Goal: Task Accomplishment & Management: Manage account settings

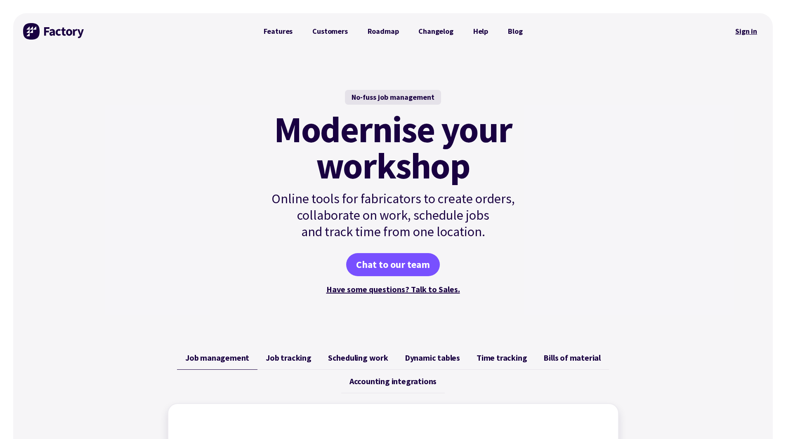
click at [752, 29] on link "Sign in" at bounding box center [745, 31] width 33 height 19
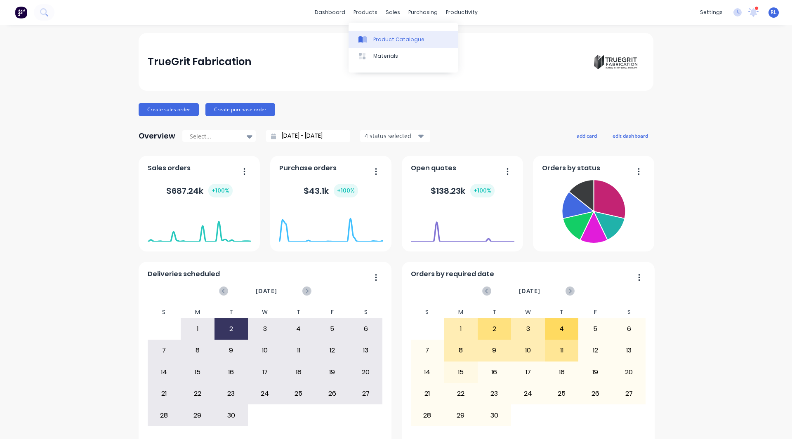
click at [377, 37] on div "Product Catalogue" at bounding box center [398, 39] width 51 height 7
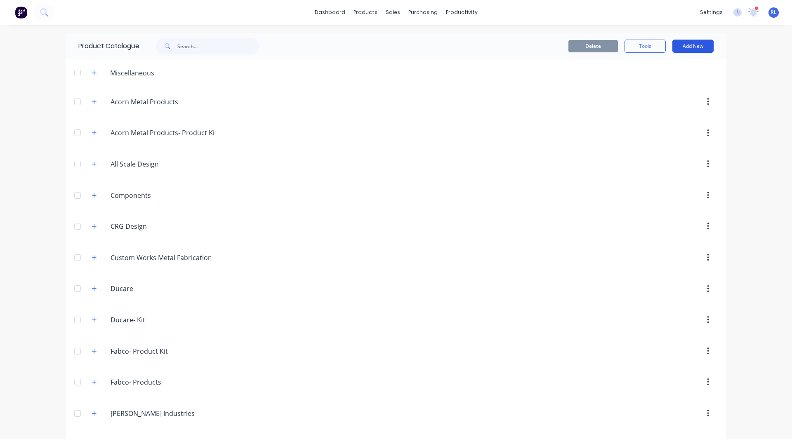
click at [677, 44] on button "Add New" at bounding box center [692, 46] width 41 height 13
click at [661, 61] on div "Category" at bounding box center [674, 67] width 64 height 12
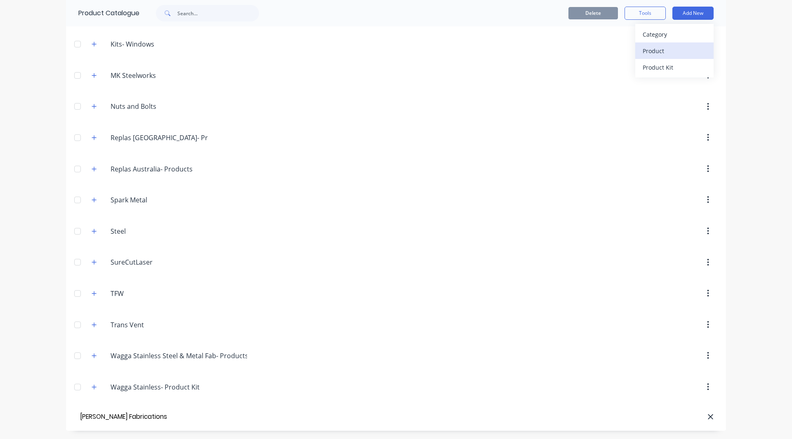
type input "[PERSON_NAME] Fabrications"
click at [667, 50] on div "Product" at bounding box center [674, 51] width 64 height 12
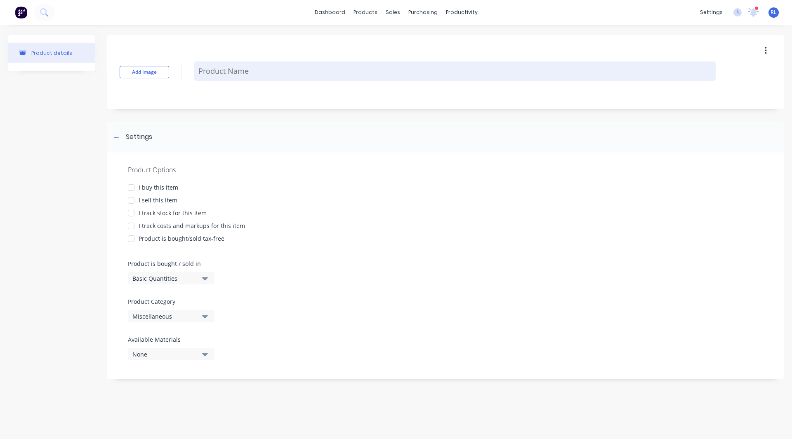
click at [212, 80] on textarea at bounding box center [454, 70] width 521 height 19
type textarea "x"
type textarea "S"
type textarea "x"
type textarea "St"
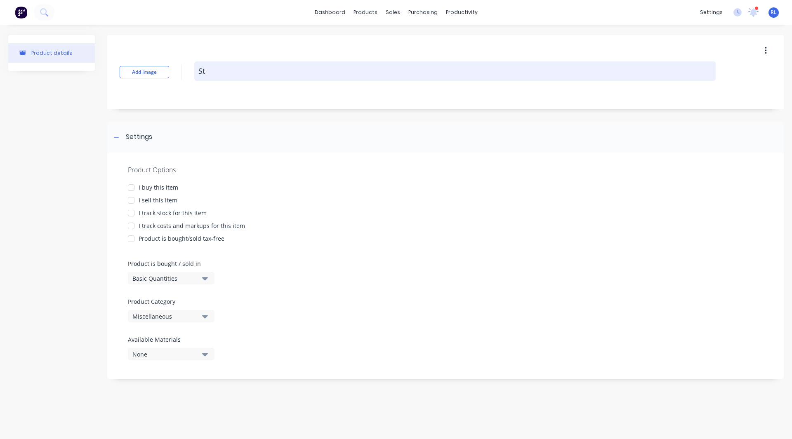
type textarea "x"
type textarea "Ste"
type textarea "x"
type textarea "Stee"
type textarea "x"
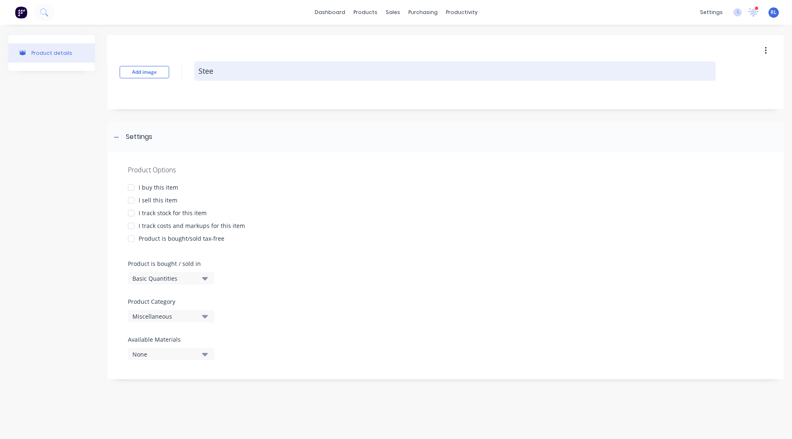
type textarea "Steel"
type textarea "x"
type textarea "Steel"
type textarea "x"
type textarea "Steel B"
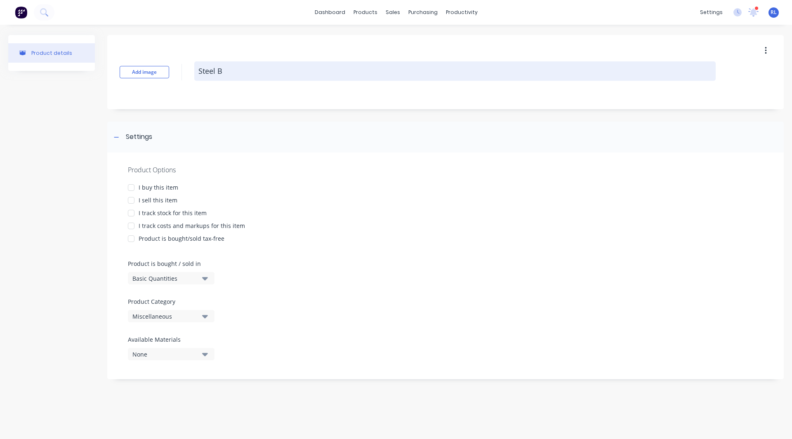
type textarea "x"
type textarea "Steel Br"
type textarea "x"
type textarea "Steel Bra"
type textarea "x"
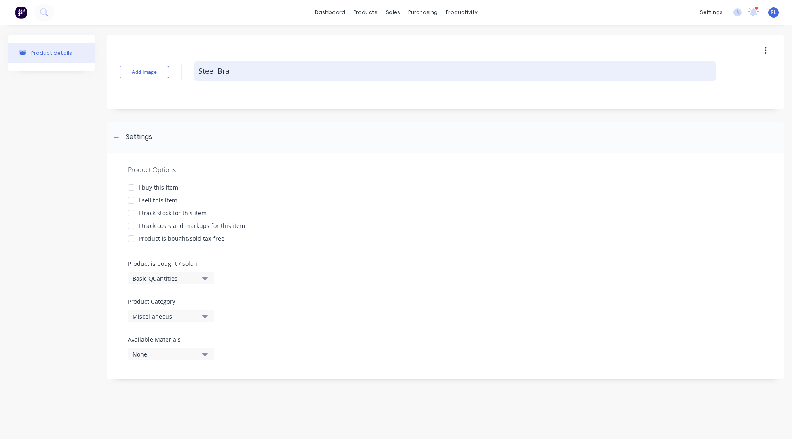
type textarea "Steel Brac"
type textarea "x"
type textarea "Steel [PERSON_NAME]"
type textarea "x"
type textarea "Steel Bracke"
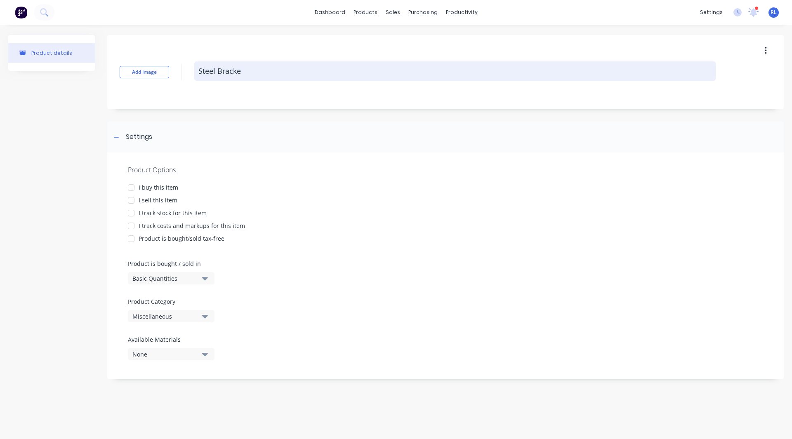
type textarea "x"
type textarea "Steel Bracket"
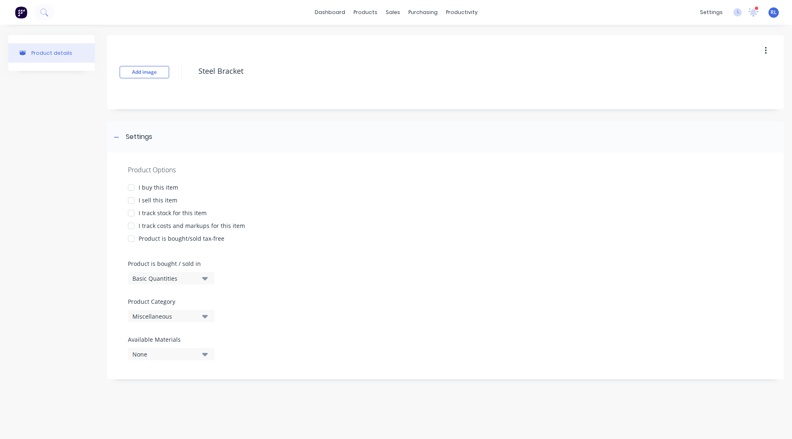
click at [130, 189] on div at bounding box center [131, 187] width 16 height 16
click at [128, 200] on div at bounding box center [131, 200] width 16 height 16
click at [129, 212] on div at bounding box center [131, 213] width 16 height 16
click at [130, 225] on div at bounding box center [131, 226] width 16 height 16
type textarea "x"
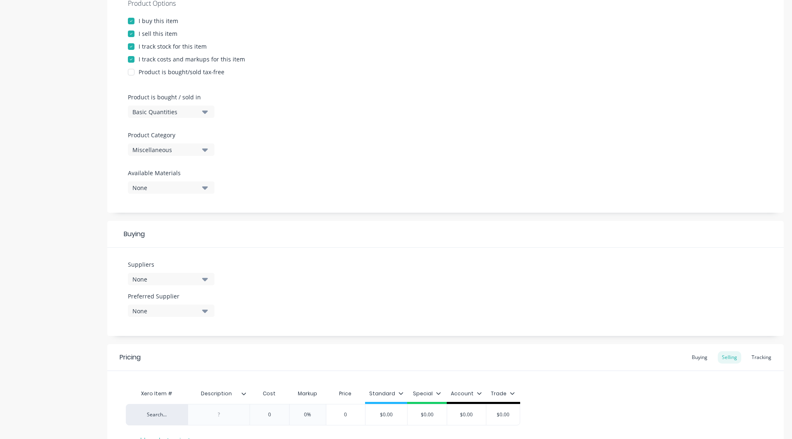
scroll to position [168, 0]
type textarea "Steel Bracket"
click at [159, 148] on div "Miscellaneous" at bounding box center [165, 148] width 66 height 9
type textarea "x"
type textarea "Steel Bracket"
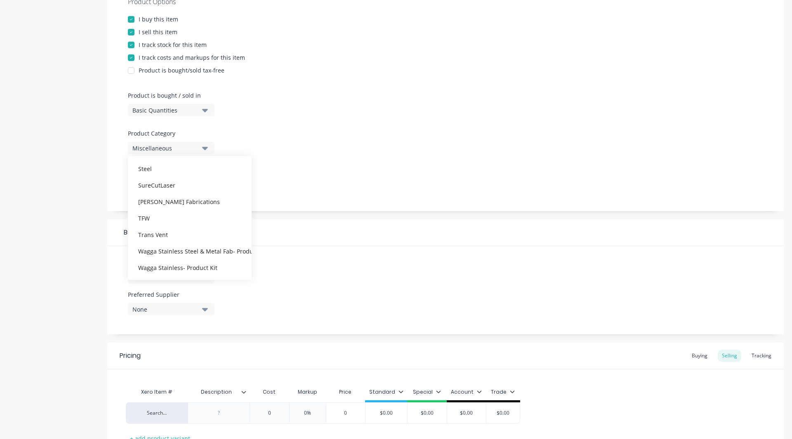
scroll to position [473, 0]
click at [172, 216] on div "[PERSON_NAME] Fabrications" at bounding box center [190, 215] width 124 height 16
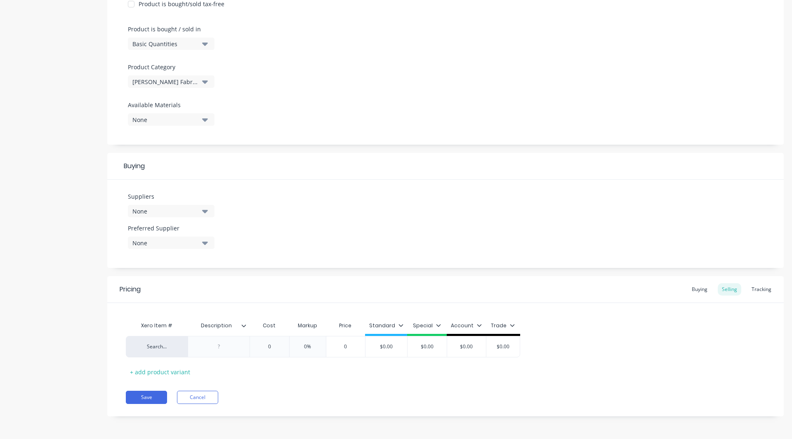
click at [170, 208] on div "None" at bounding box center [165, 211] width 66 height 9
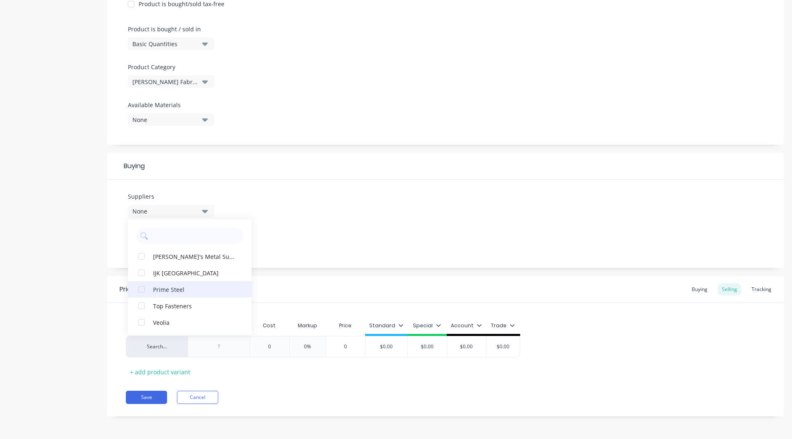
click at [138, 289] on div "button" at bounding box center [141, 289] width 16 height 16
click at [99, 261] on div "Product details Add image Steel Bracket Settings Product Options I buy this ite…" at bounding box center [395, 114] width 775 height 628
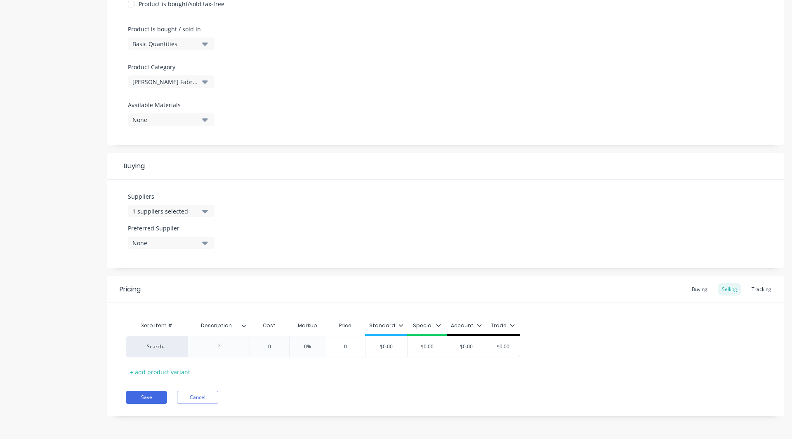
click at [141, 245] on div "None" at bounding box center [165, 243] width 66 height 9
click at [141, 289] on div "button" at bounding box center [141, 288] width 16 height 16
click at [168, 213] on div "1 suppliers selected" at bounding box center [165, 211] width 66 height 9
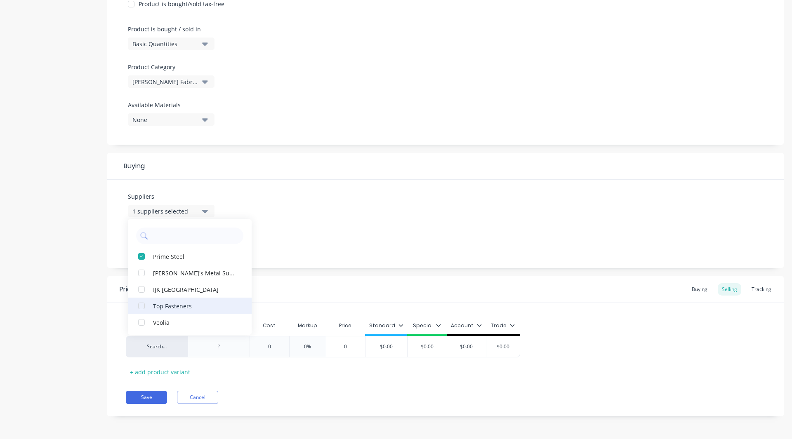
click at [141, 307] on div "button" at bounding box center [141, 306] width 16 height 16
type textarea "x"
click at [94, 306] on div "Product details" at bounding box center [51, 114] width 87 height 628
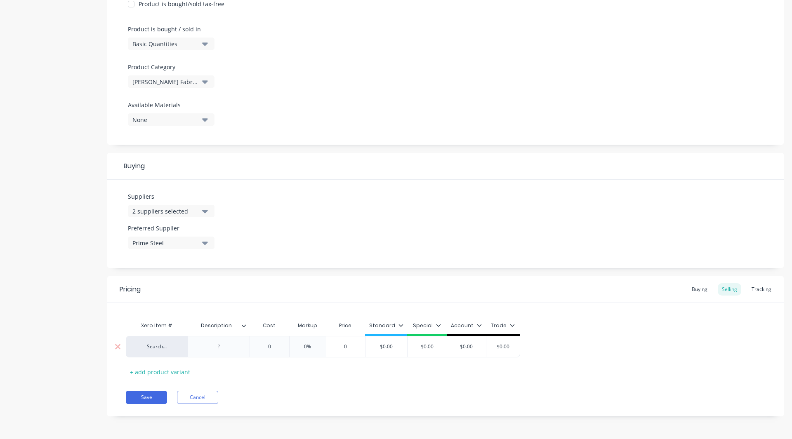
click at [219, 347] on div at bounding box center [218, 346] width 41 height 11
type input "0"
type textarea "x"
type input "2"
type textarea "x"
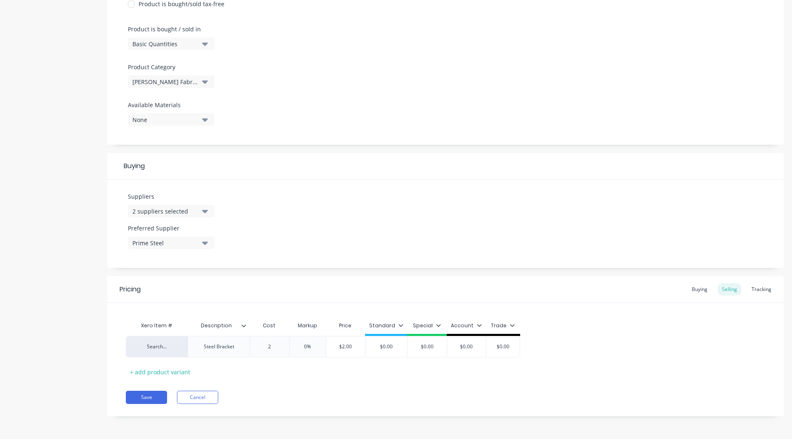
type input "20"
type textarea "x"
type input "200"
click at [311, 349] on input "0%" at bounding box center [312, 346] width 41 height 7
type input "3%"
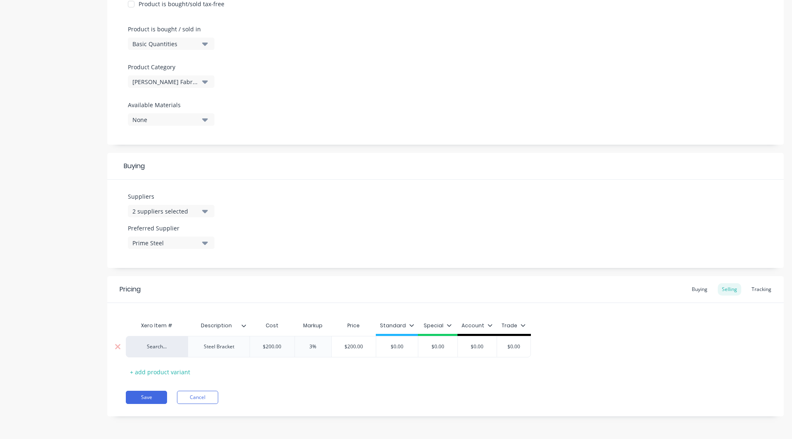
type textarea "x"
type input "30%"
type textarea "x"
type input "30%"
type input "$0.00"
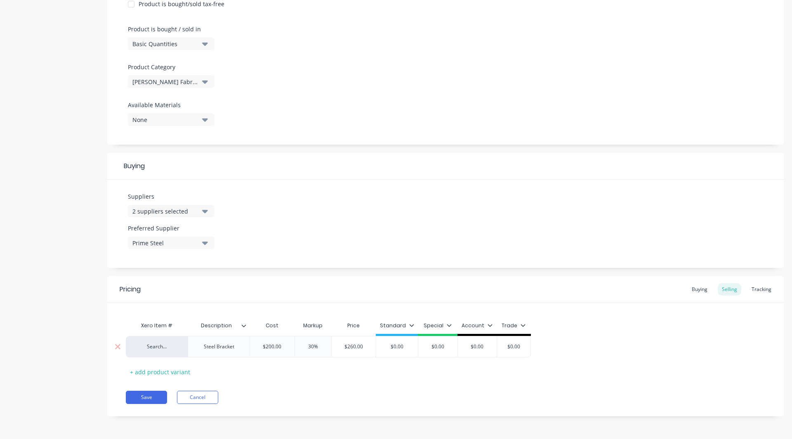
drag, startPoint x: 414, startPoint y: 347, endPoint x: 394, endPoint y: 348, distance: 20.2
click at [394, 348] on input "$0.00" at bounding box center [397, 346] width 42 height 7
type textarea "x"
type input "$2"
type textarea "x"
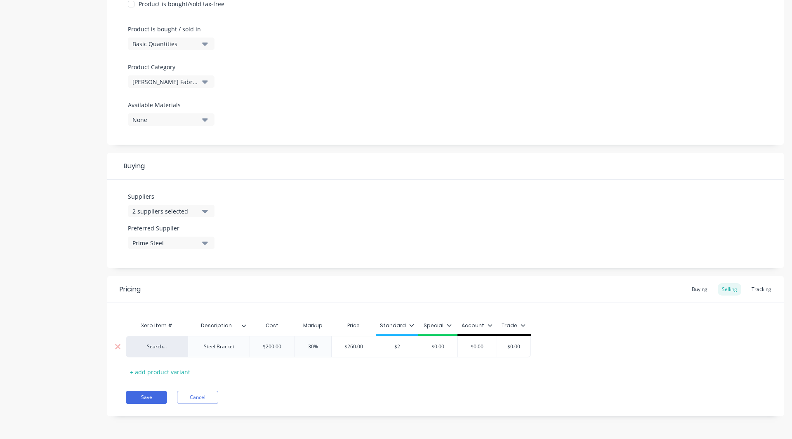
type input "$26"
type textarea "x"
type input "$260"
click at [411, 320] on div "Standard" at bounding box center [397, 328] width 42 height 16
click at [409, 323] on icon at bounding box center [411, 325] width 5 height 5
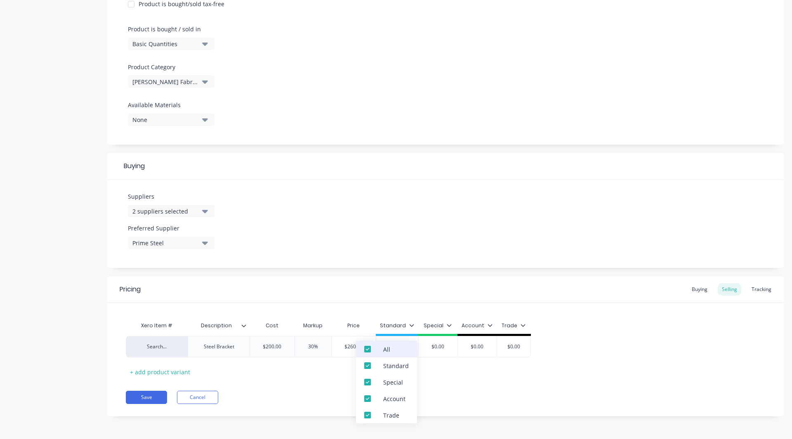
click at [363, 349] on div at bounding box center [367, 349] width 16 height 16
click at [500, 411] on div "Pricing Buying Selling Tracking Xero Item # Description Cost Markup Price Stand…" at bounding box center [445, 346] width 676 height 140
type textarea "x"
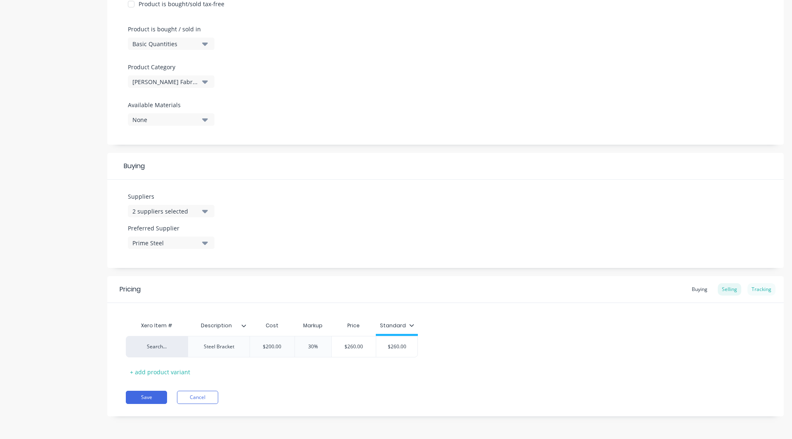
click at [768, 285] on div "Tracking" at bounding box center [761, 289] width 28 height 12
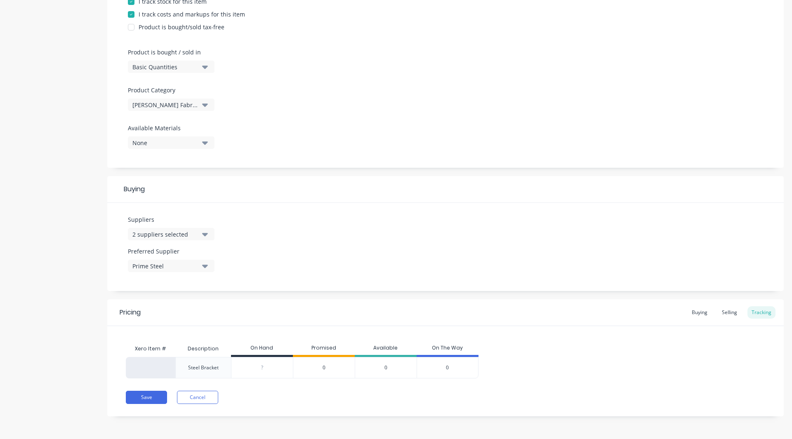
type input "0"
click at [273, 365] on input "0" at bounding box center [261, 367] width 61 height 7
type input "20"
type textarea "x"
type input "20"
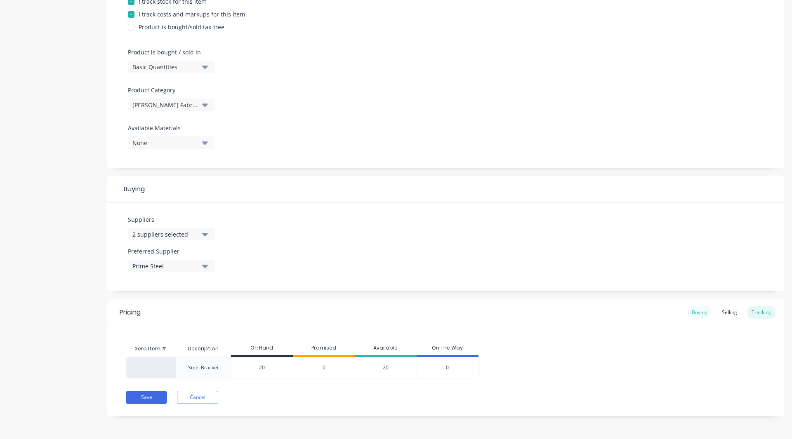
click at [693, 308] on div "Buying" at bounding box center [699, 312] width 24 height 12
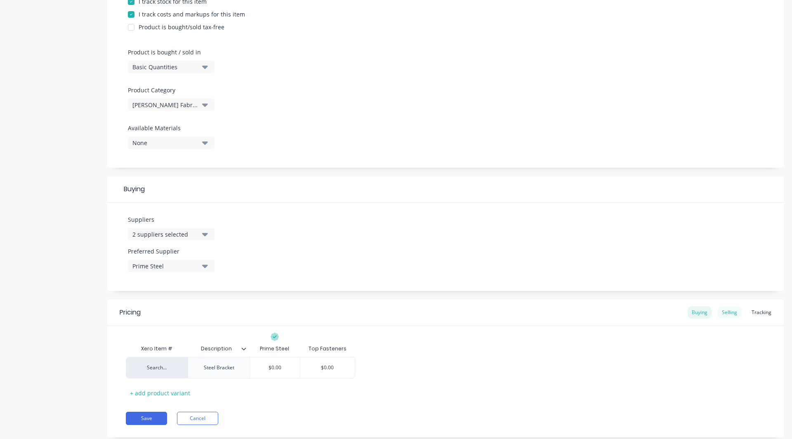
click at [721, 316] on div "Selling" at bounding box center [730, 312] width 24 height 12
click at [700, 317] on div "Buying" at bounding box center [699, 312] width 24 height 12
type input "$0.00"
click at [282, 369] on input "$0.00" at bounding box center [275, 367] width 50 height 7
type textarea "x"
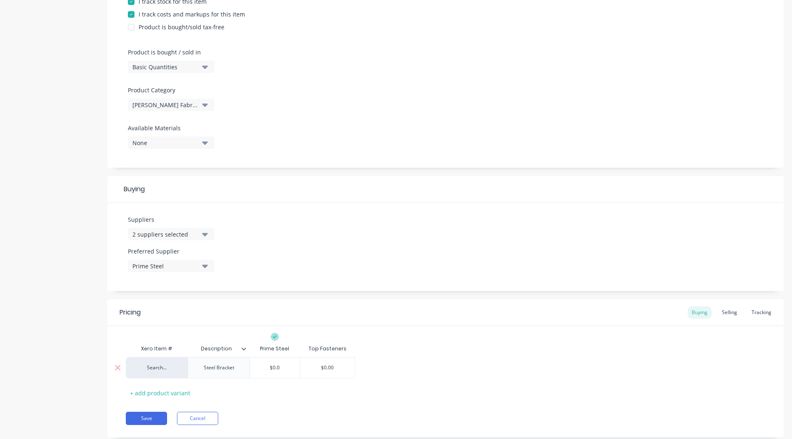
type input "$0."
type textarea "x"
type input "$0"
type textarea "x"
type input "$"
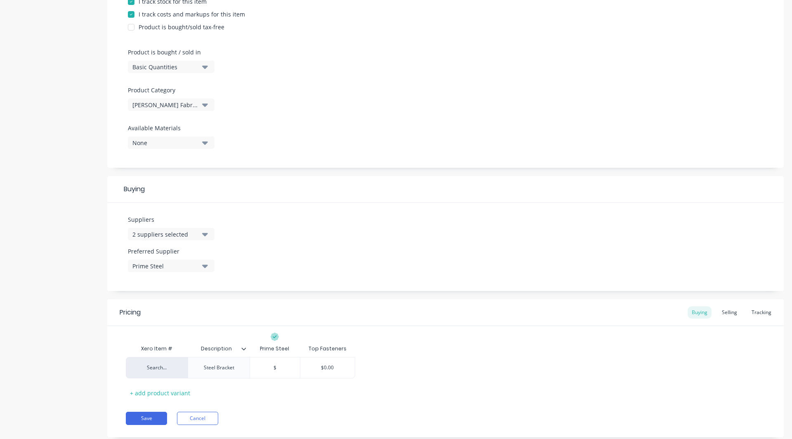
click at [289, 404] on div "Pricing Buying Selling Tracking Xero Item # Description Prime Steel Top Fastene…" at bounding box center [445, 368] width 676 height 138
click at [718, 311] on div "Selling" at bounding box center [730, 312] width 24 height 12
click at [694, 312] on div "Buying" at bounding box center [699, 312] width 24 height 12
type input "$0.00"
click at [291, 369] on input "$0.00" at bounding box center [275, 367] width 50 height 7
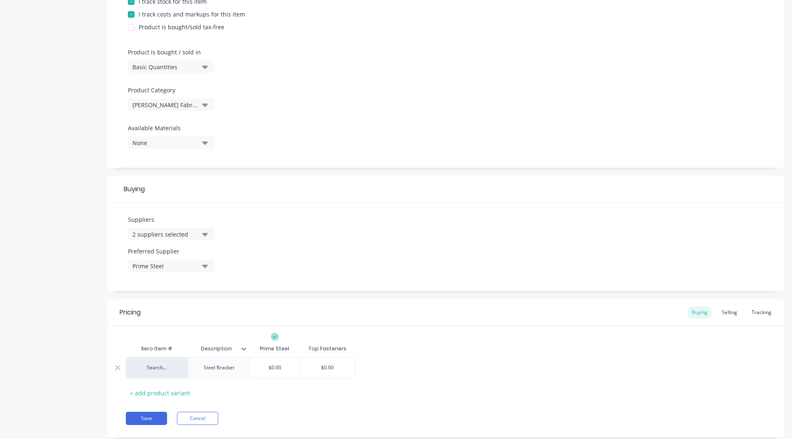
type textarea "x"
type input "$0.0"
type textarea "x"
type input "$0."
type textarea "x"
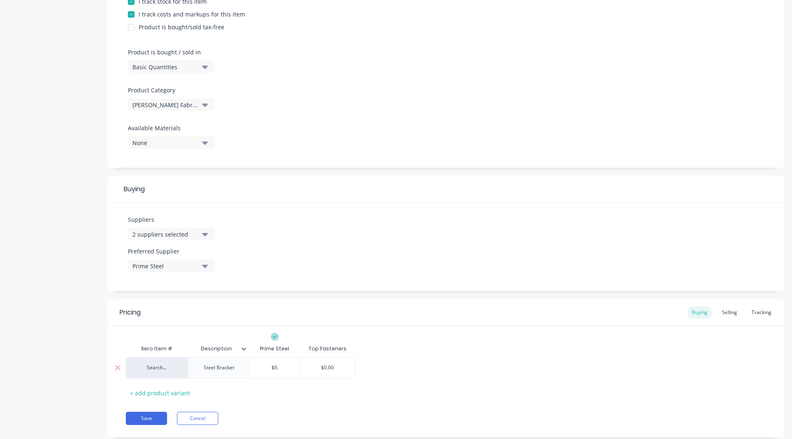
type input "$0"
type textarea "x"
type input "$"
type textarea "x"
type input "$1"
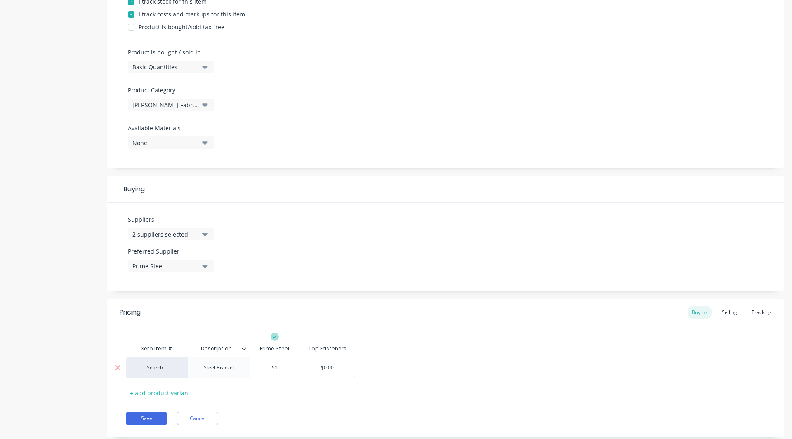
type textarea "x"
type input "$15"
type textarea "x"
click at [335, 363] on div "$0.00" at bounding box center [327, 368] width 55 height 21
type input "$150"
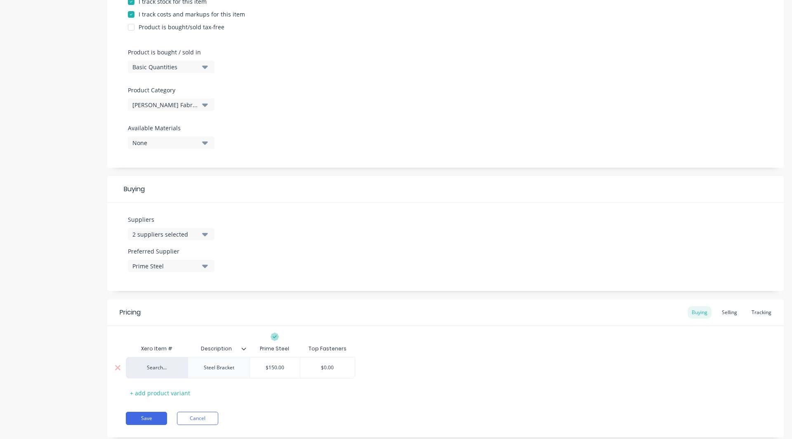
type input "$0.00"
type textarea "x"
type input "$0.0"
type textarea "x"
type input "$0."
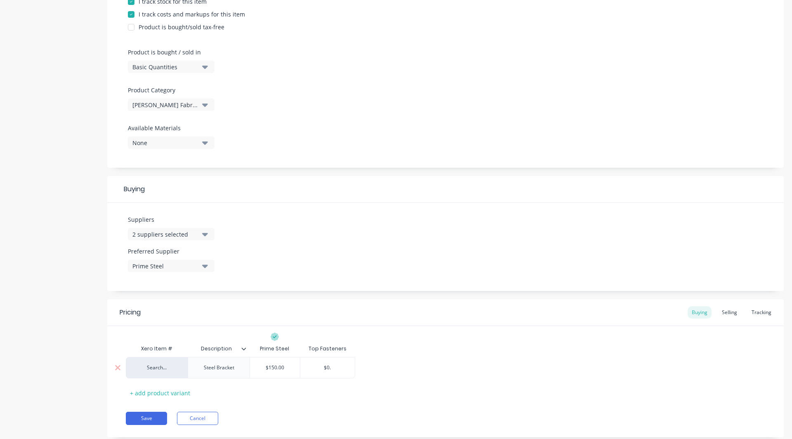
type textarea "x"
type input "$0"
type textarea "x"
type input "$"
type textarea "x"
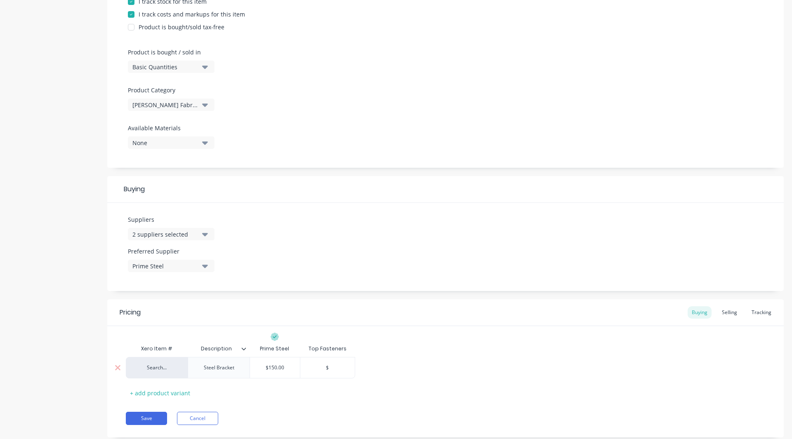
type input "$1"
type textarea "x"
type input "$14"
type textarea "x"
type input "$140"
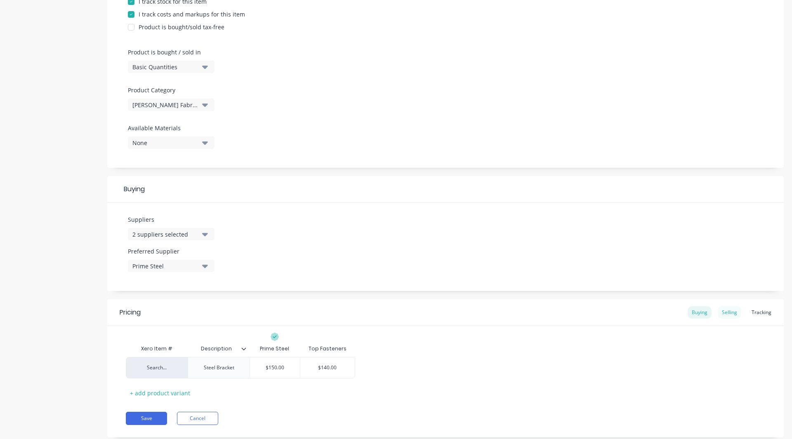
click at [724, 312] on div "Selling" at bounding box center [730, 312] width 24 height 12
click at [141, 419] on button "Save" at bounding box center [146, 420] width 41 height 13
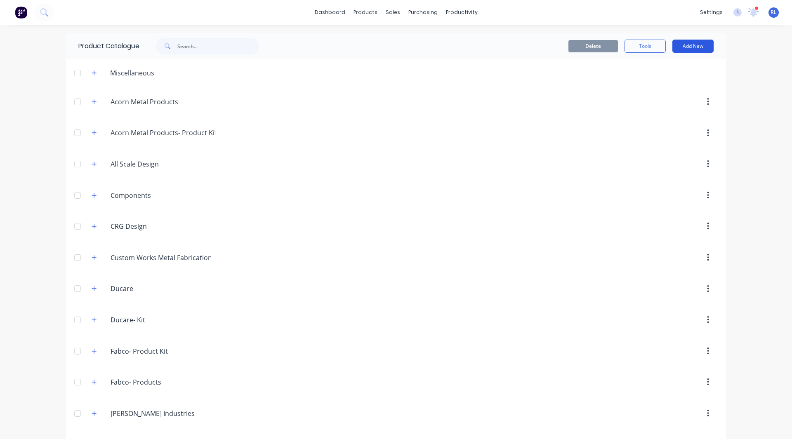
click at [696, 48] on button "Add New" at bounding box center [692, 46] width 41 height 13
click at [656, 79] on div "Product" at bounding box center [674, 84] width 64 height 12
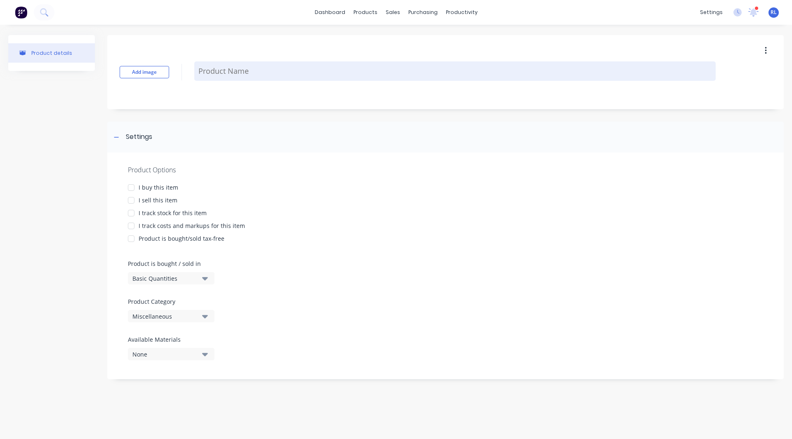
click at [205, 80] on textarea at bounding box center [454, 70] width 521 height 19
type textarea "x"
type textarea "R"
type textarea "x"
type textarea "RH"
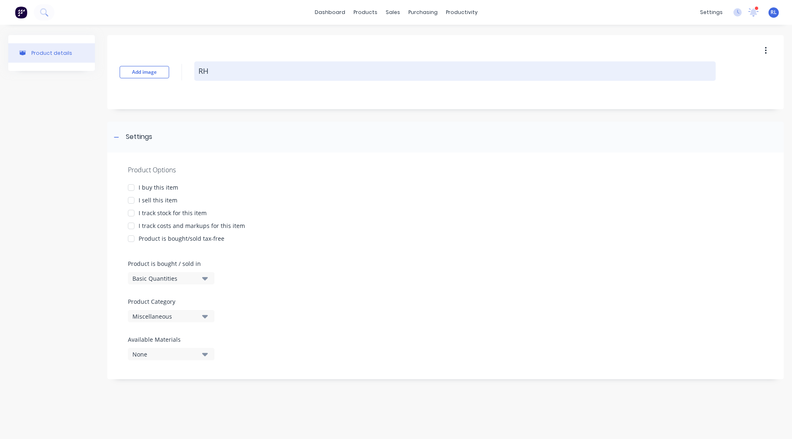
type textarea "x"
type textarea "RHS"
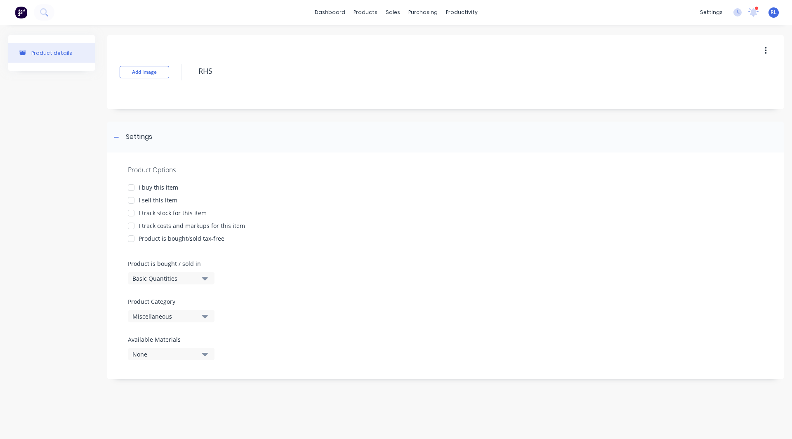
click at [129, 203] on div at bounding box center [131, 200] width 16 height 16
click at [132, 226] on div at bounding box center [131, 226] width 16 height 16
type textarea "x"
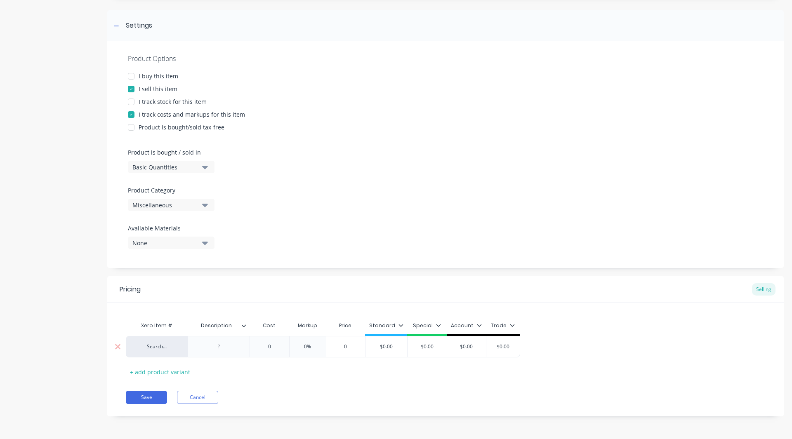
type textarea "RHS"
click at [220, 350] on div at bounding box center [218, 346] width 41 height 11
type textarea "x"
type textarea "RHS"
click at [155, 368] on div "+ add product variant" at bounding box center [160, 372] width 68 height 13
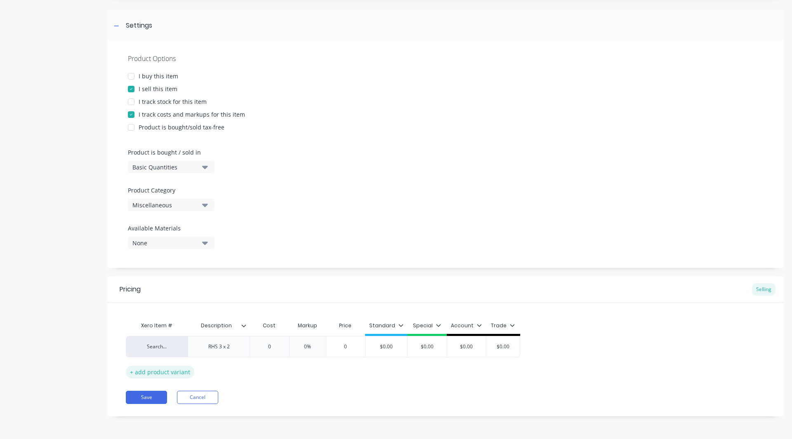
type textarea "x"
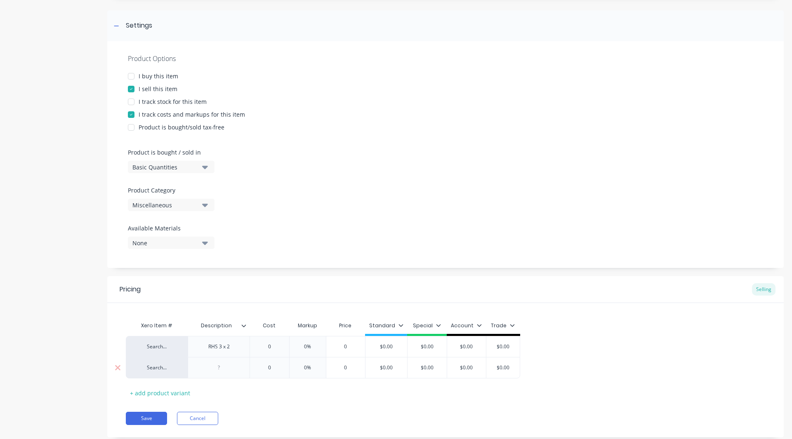
click at [228, 366] on div at bounding box center [218, 367] width 41 height 11
click at [236, 348] on div "RHS 3 x 2" at bounding box center [218, 346] width 41 height 11
click at [233, 371] on div "RHS 4 x 2" at bounding box center [218, 367] width 41 height 11
drag, startPoint x: 235, startPoint y: 368, endPoint x: 239, endPoint y: 371, distance: 5.0
click at [239, 371] on div "RHS 4 x 2mm" at bounding box center [219, 367] width 44 height 11
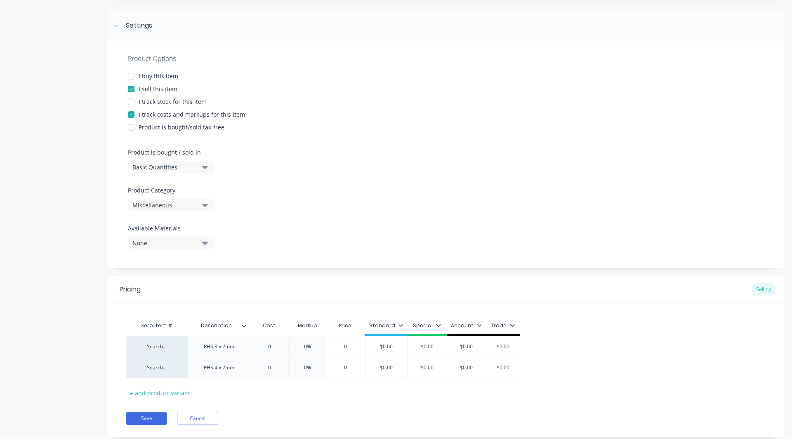
type textarea "x"
click at [228, 395] on div "Xero Item # Description Cost Markup Price Standard Special Account Trade Search…" at bounding box center [445, 359] width 639 height 82
type input "0"
click at [276, 349] on input "0" at bounding box center [269, 346] width 41 height 7
type input "2"
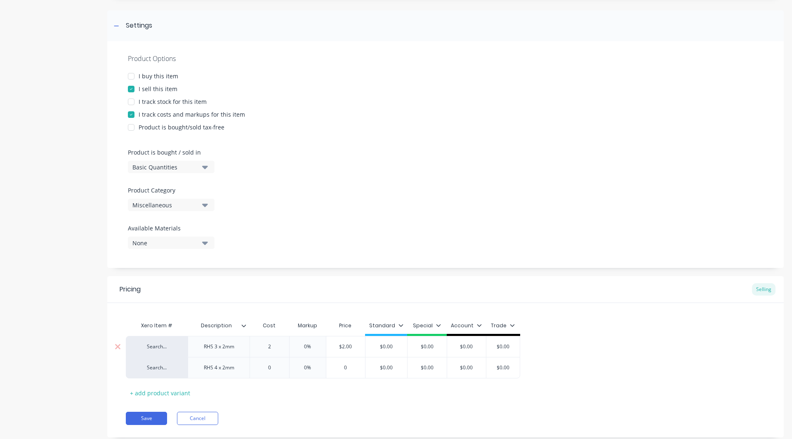
type textarea "x"
type input "20"
type textarea "x"
type input "200"
type input "0"
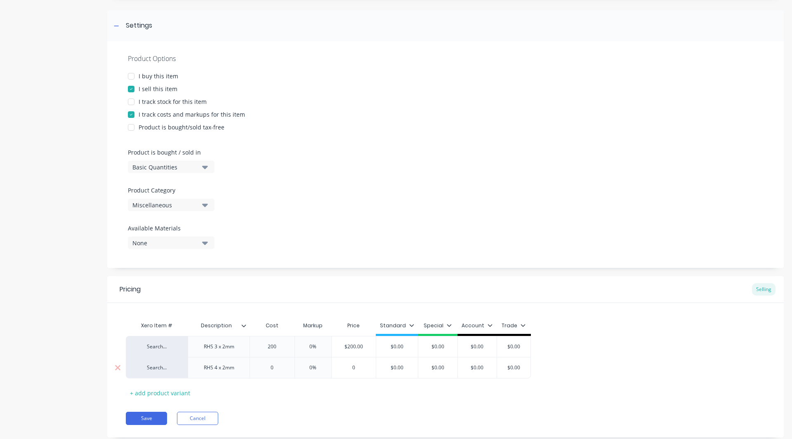
click at [273, 369] on input "0" at bounding box center [272, 367] width 45 height 7
type textarea "x"
type input "1"
type textarea "x"
type input "15"
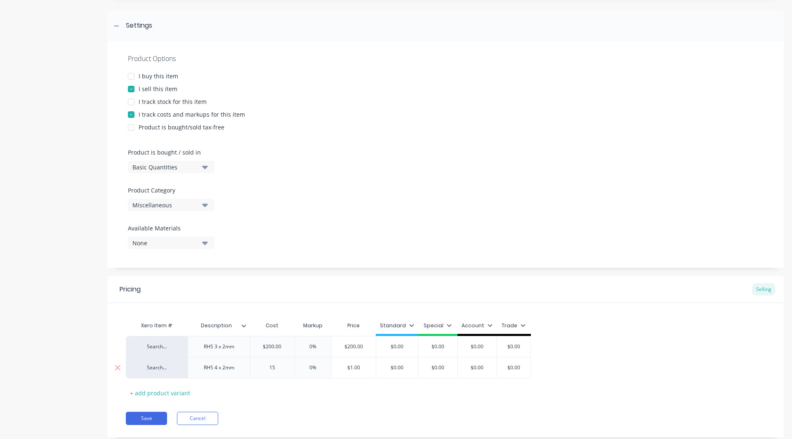
type textarea "x"
type input "150"
click at [312, 349] on input "0%" at bounding box center [312, 346] width 41 height 7
type input "%"
type textarea "x"
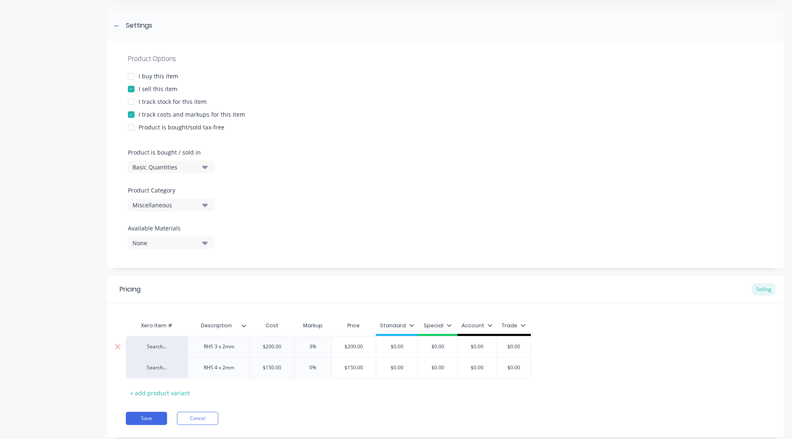
type input "30%"
type textarea "x"
type input "30%"
click at [311, 367] on input "0%" at bounding box center [312, 367] width 41 height 7
type input "3%"
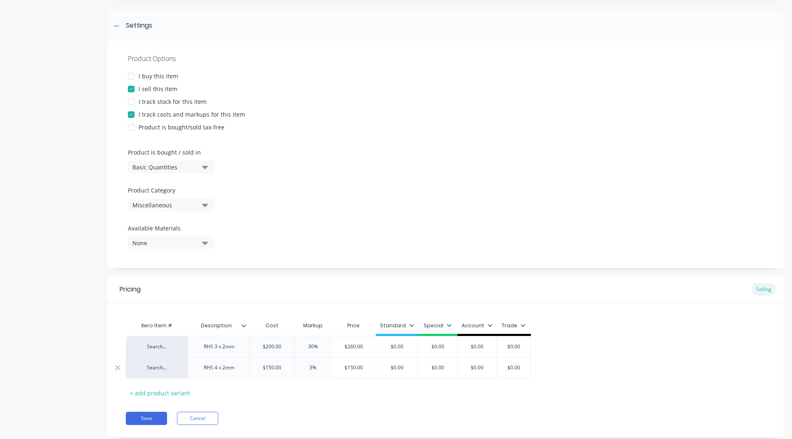
type textarea "x"
type input "30%"
type textarea "x"
type input "30%"
type input "$0.00"
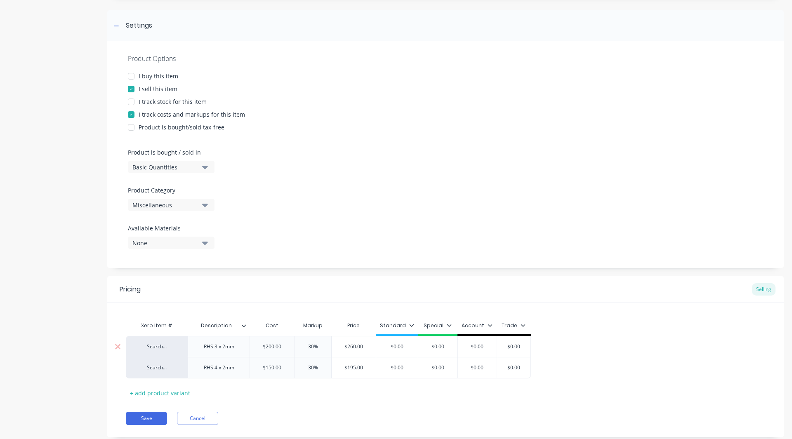
click at [409, 346] on input "$0.00" at bounding box center [397, 346] width 42 height 7
type textarea "x"
type input "$0.0"
type textarea "x"
type input "$0."
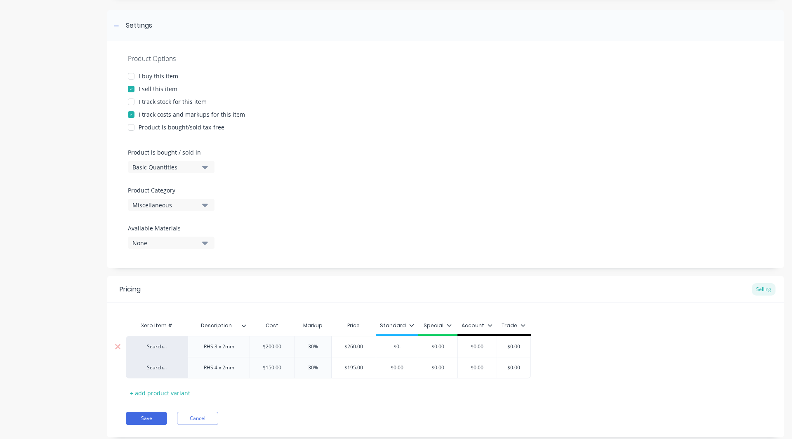
type textarea "x"
type input "$0"
type textarea "x"
type input "$2"
type textarea "x"
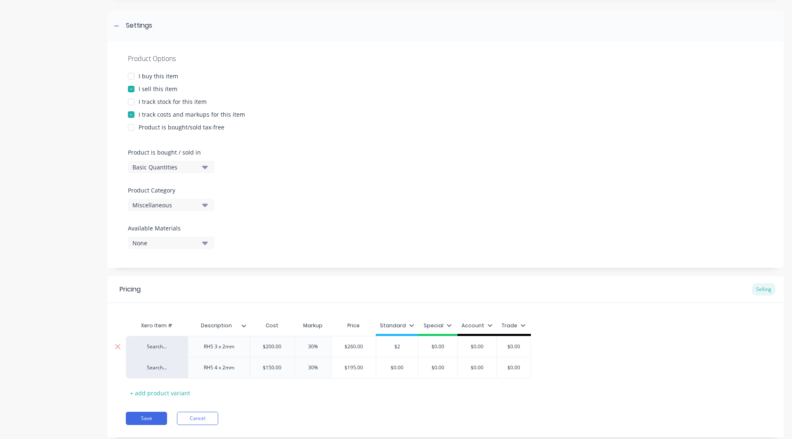
type input "$26"
type textarea "x"
type input "$260"
click at [407, 368] on input "$0.00" at bounding box center [397, 367] width 42 height 7
type input "$0.0"
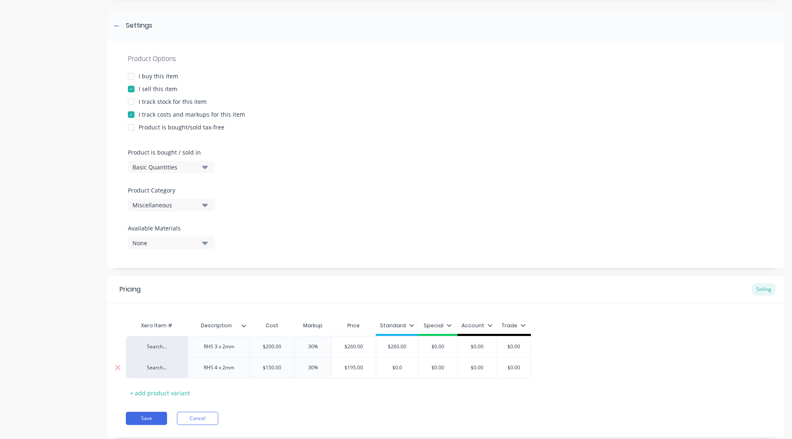
type textarea "x"
type input "$0."
type textarea "x"
type input "$0"
type textarea "x"
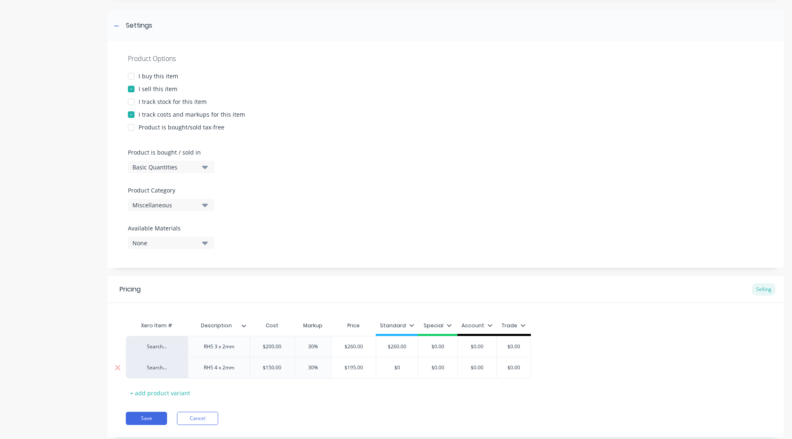
type input "$"
type textarea "x"
type input "$2"
type textarea "x"
type input "$26"
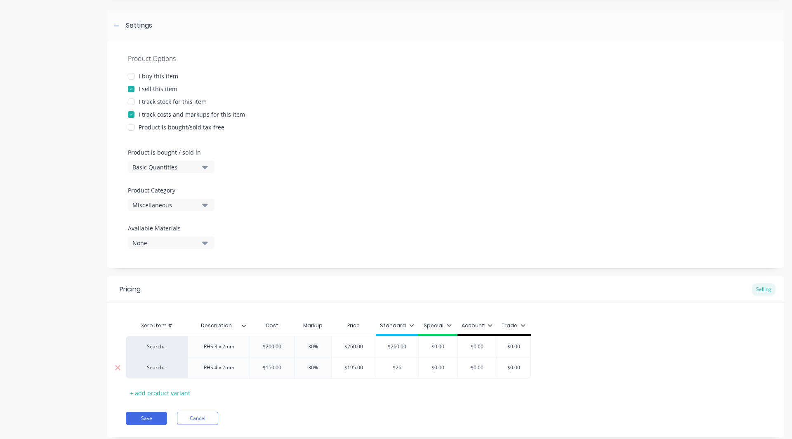
type textarea "x"
type input "$260"
click at [448, 325] on icon at bounding box center [449, 325] width 5 height 5
click at [406, 349] on div at bounding box center [405, 349] width 16 height 16
click at [351, 429] on div "Pricing Selling Xero Item # Description Cost Markup Price Standard Special Acco…" at bounding box center [445, 356] width 676 height 161
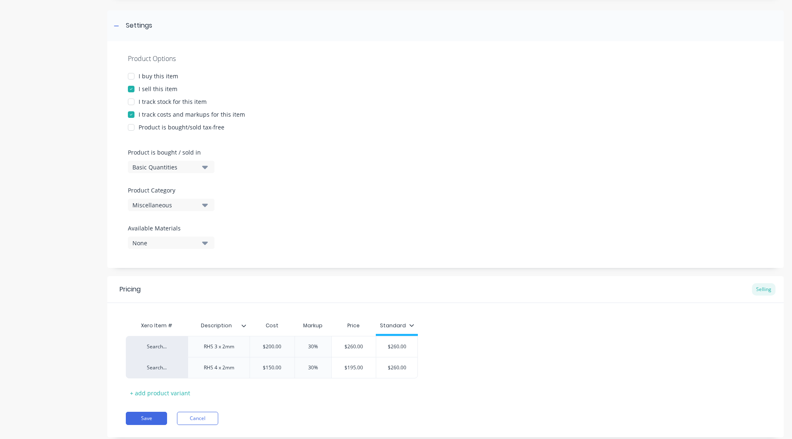
click at [156, 203] on div "Miscellaneous" at bounding box center [165, 205] width 66 height 9
click at [168, 261] on div "[PERSON_NAME] Fabrications" at bounding box center [190, 258] width 124 height 16
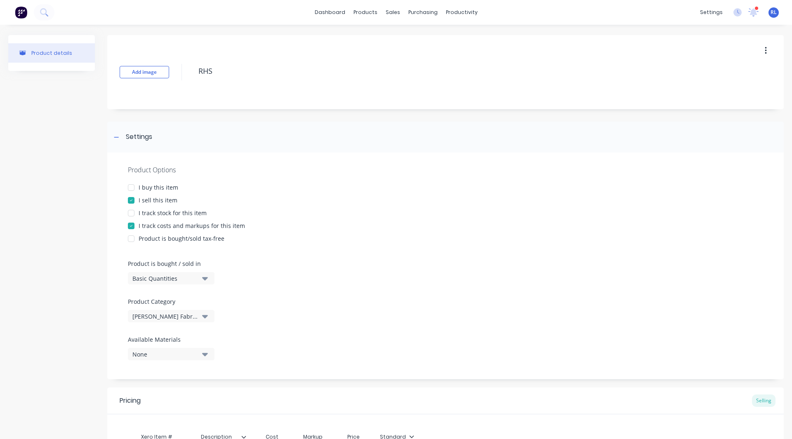
scroll to position [132, 0]
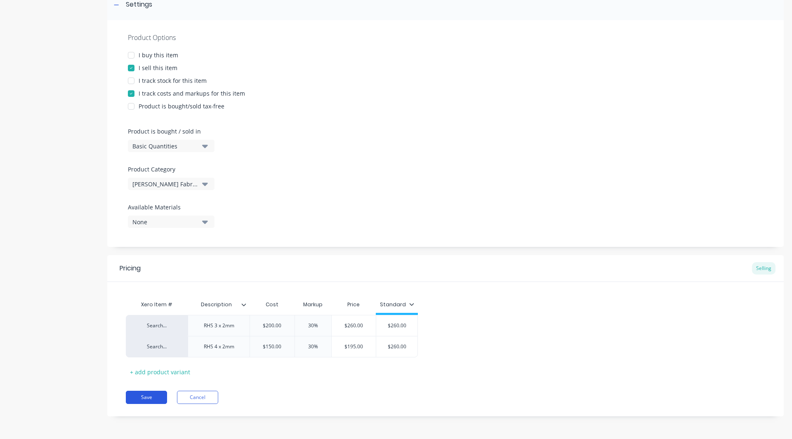
click at [148, 395] on button "Save" at bounding box center [146, 397] width 41 height 13
type textarea "x"
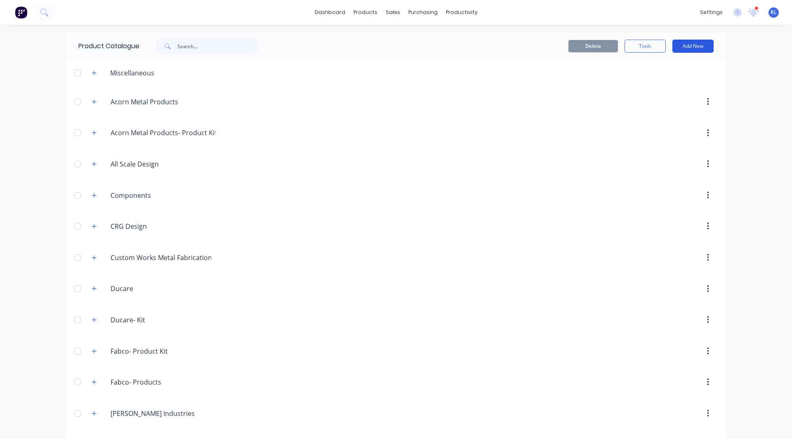
click at [690, 44] on button "Add New" at bounding box center [692, 46] width 41 height 13
click at [655, 71] on div "Category" at bounding box center [674, 67] width 64 height 12
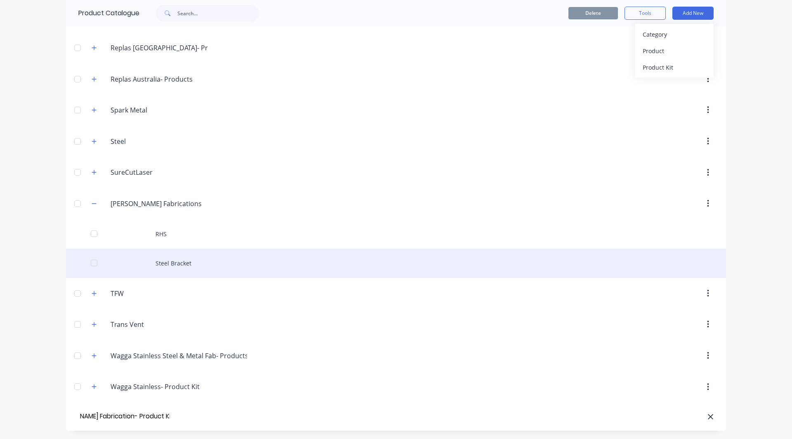
scroll to position [0, 35]
type input "[PERSON_NAME] Fabrication- Product Kits"
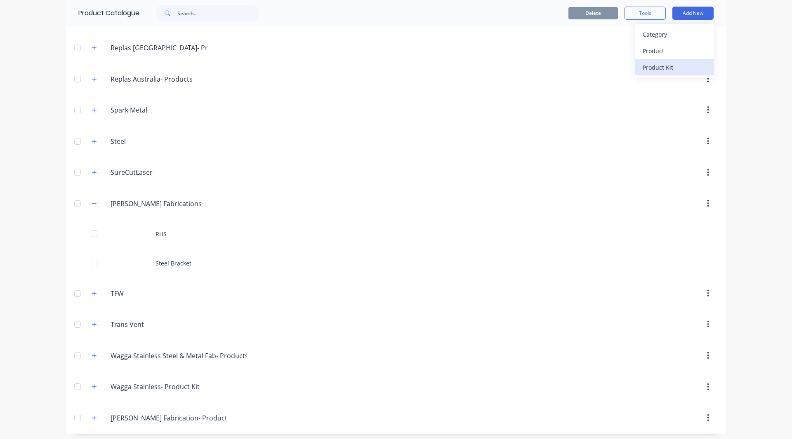
click at [660, 65] on div "Product Kit" at bounding box center [674, 67] width 64 height 12
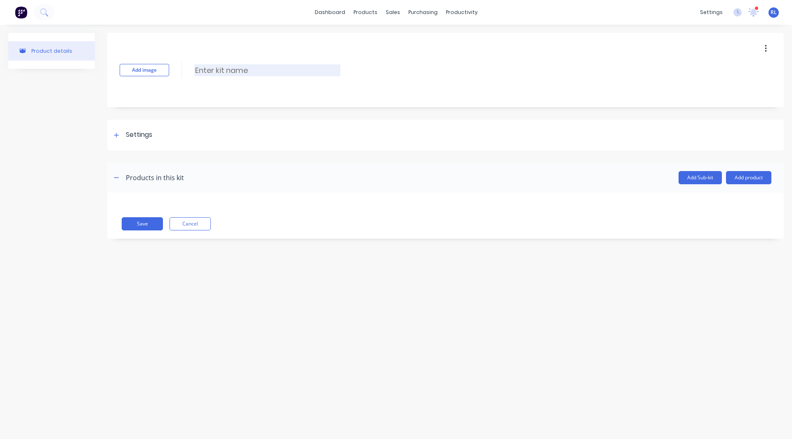
click at [220, 66] on input at bounding box center [267, 70] width 146 height 12
type input "Concentric Stack"
click at [116, 134] on icon at bounding box center [116, 135] width 5 height 6
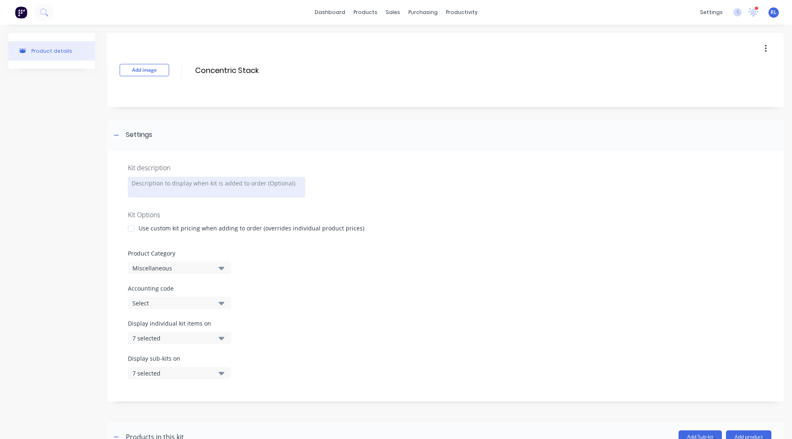
click at [147, 184] on div at bounding box center [216, 187] width 177 height 21
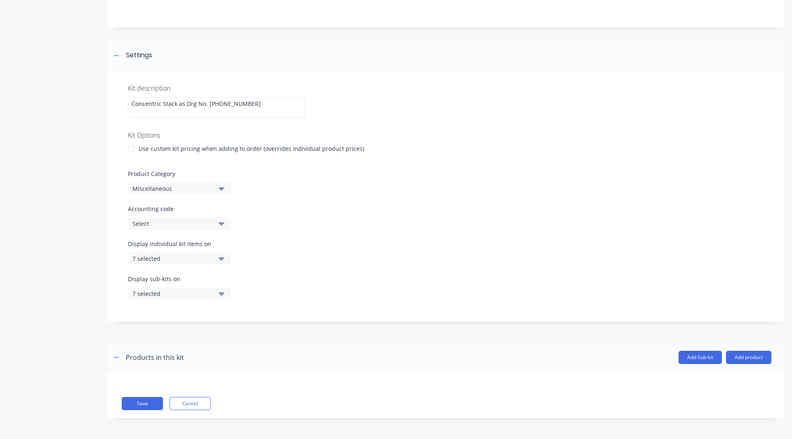
click at [176, 187] on div "Miscellaneous" at bounding box center [172, 188] width 80 height 9
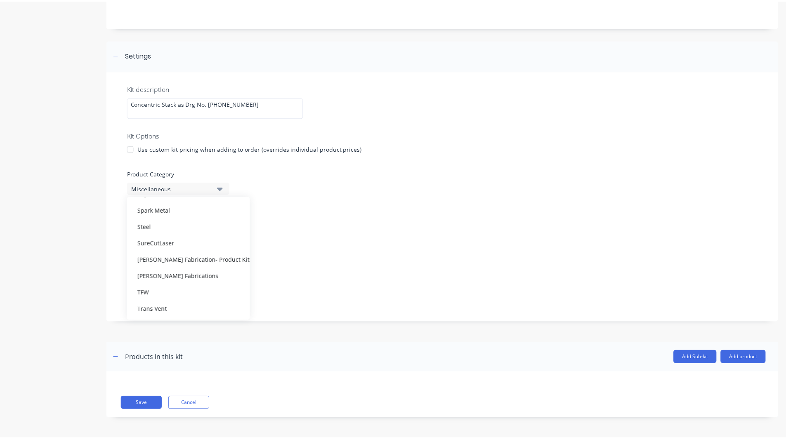
scroll to position [470, 0]
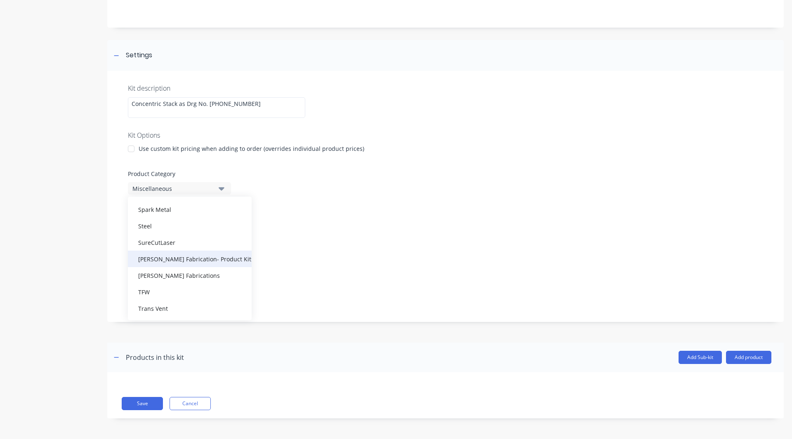
click at [189, 259] on div "[PERSON_NAME] Fabrication- Product Kits" at bounding box center [190, 259] width 124 height 16
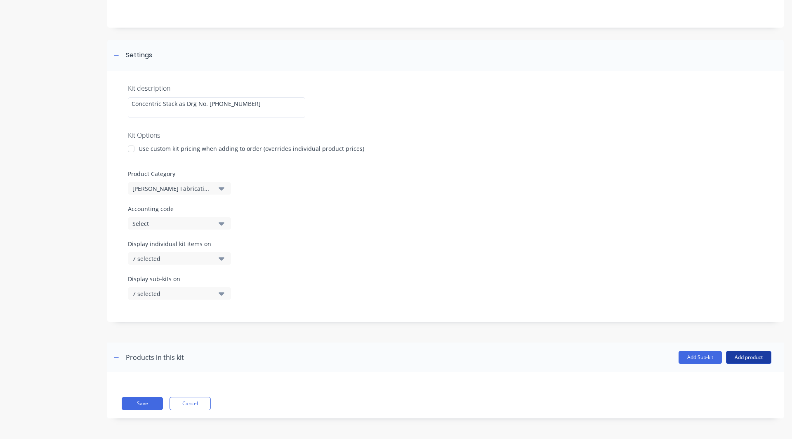
click at [748, 357] on button "Add product" at bounding box center [748, 357] width 45 height 13
click at [705, 379] on div "Product catalogue" at bounding box center [732, 379] width 64 height 12
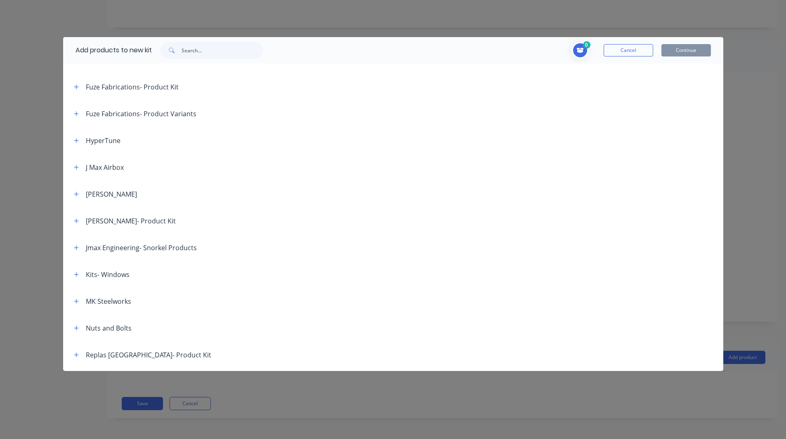
scroll to position [657, 0]
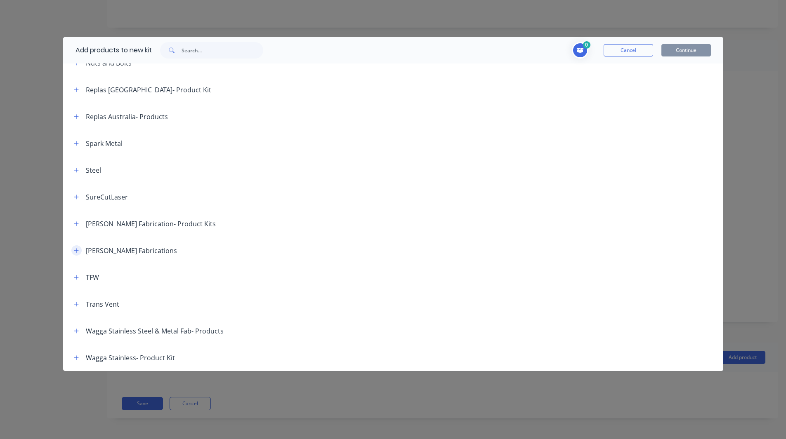
click at [75, 250] on icon "button" at bounding box center [76, 250] width 5 height 5
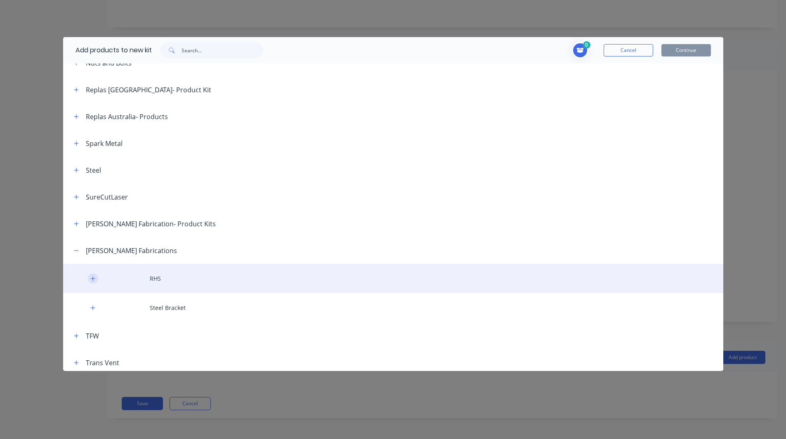
click at [96, 275] on button "button" at bounding box center [93, 278] width 10 height 10
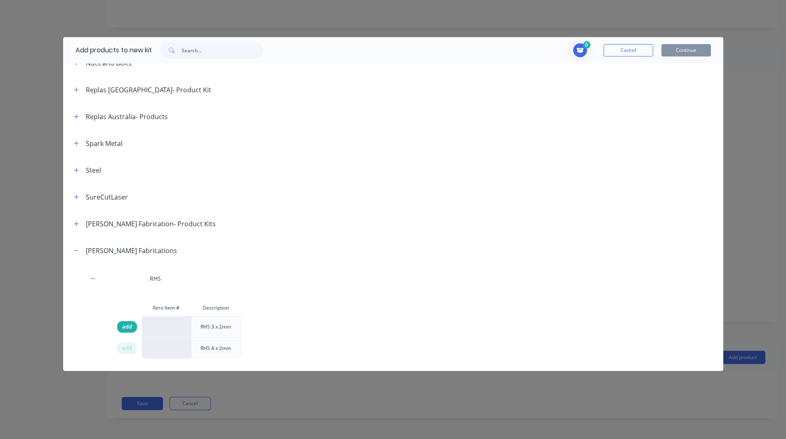
click at [126, 327] on span "add" at bounding box center [127, 327] width 10 height 8
click at [124, 353] on div "add" at bounding box center [127, 349] width 20 height 12
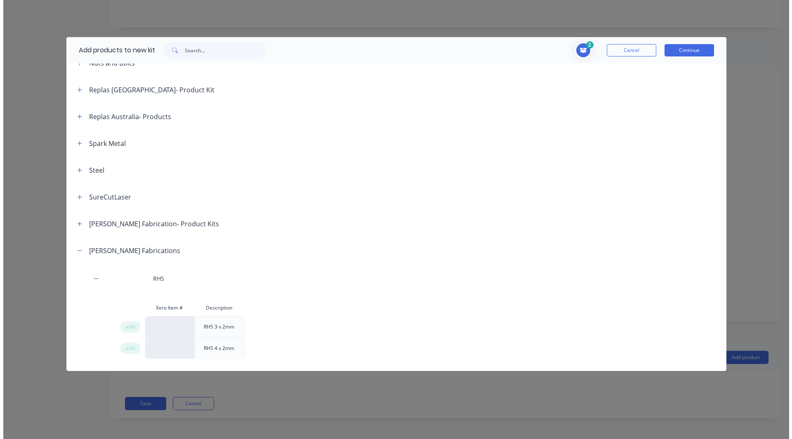
scroll to position [795, 0]
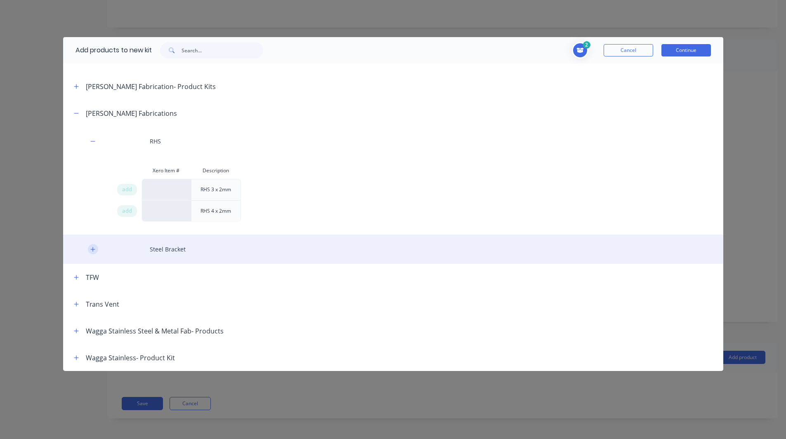
click at [92, 252] on button "button" at bounding box center [93, 249] width 10 height 10
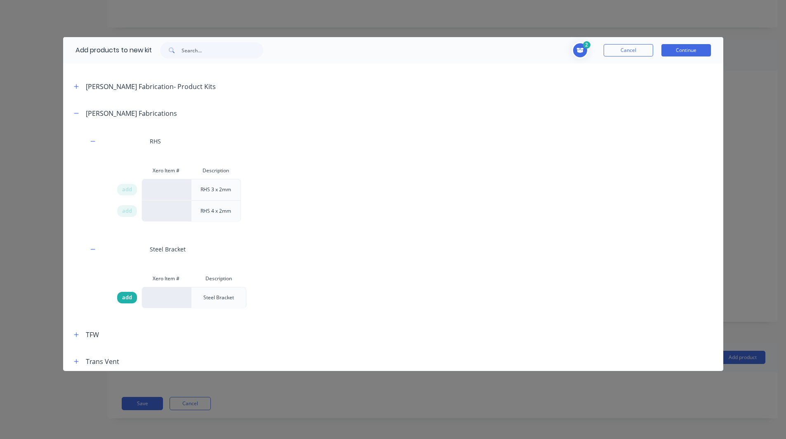
click at [125, 301] on span "add" at bounding box center [127, 298] width 10 height 8
click at [692, 52] on button "Continue" at bounding box center [685, 50] width 49 height 12
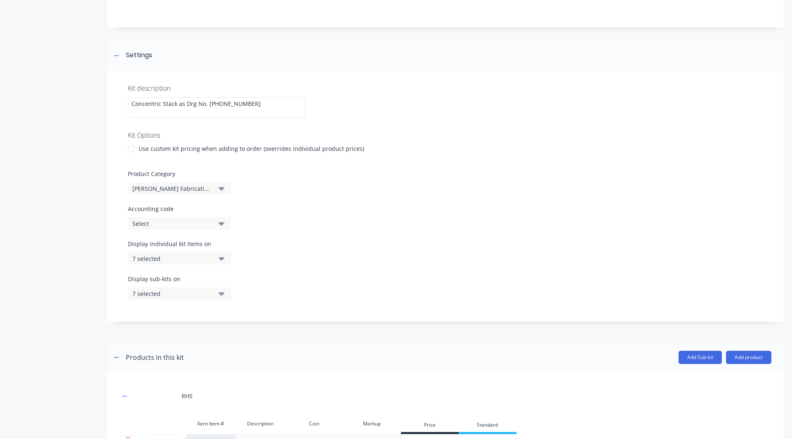
scroll to position [267, 0]
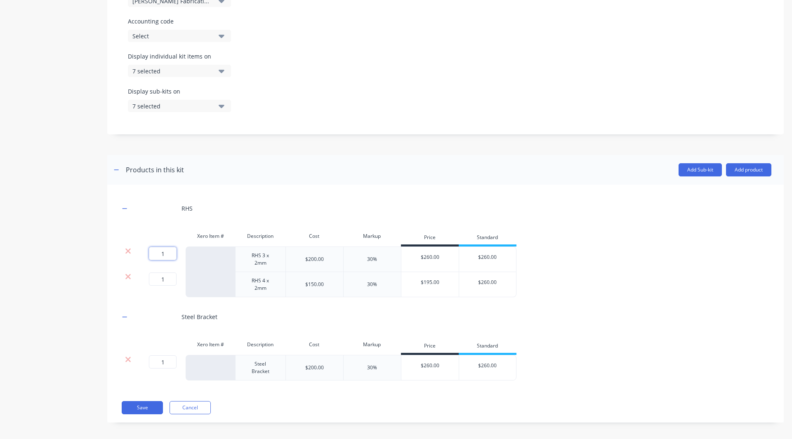
click at [162, 254] on input "1" at bounding box center [163, 253] width 28 height 13
type input "2"
click at [166, 283] on input "1" at bounding box center [163, 279] width 28 height 13
type input "4"
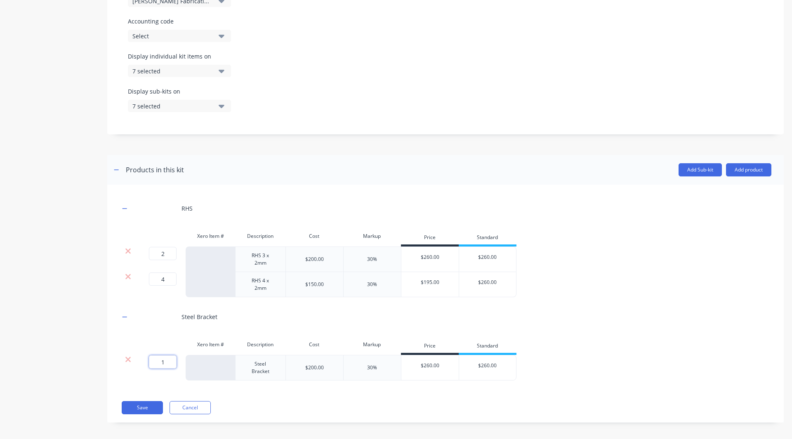
click at [164, 361] on input "1" at bounding box center [163, 361] width 28 height 13
type input "3"
click at [28, 334] on div "Product details" at bounding box center [51, 100] width 87 height 669
click at [745, 173] on button "Add product" at bounding box center [748, 169] width 45 height 13
click at [717, 205] on div "Labour" at bounding box center [732, 208] width 64 height 12
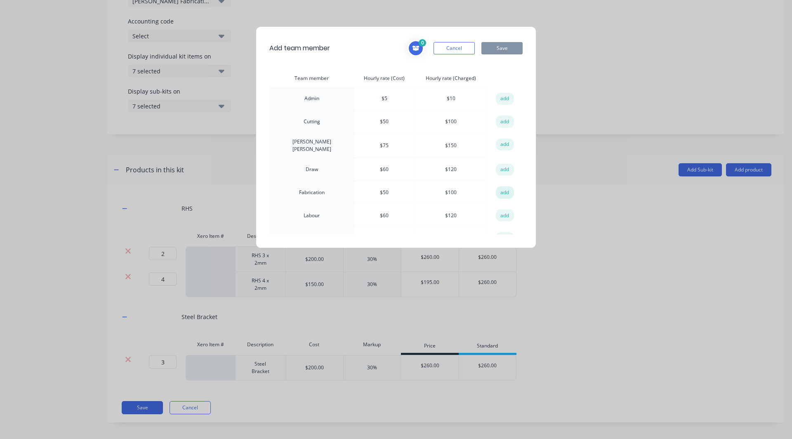
click at [500, 187] on button "add" at bounding box center [505, 192] width 18 height 12
click at [497, 166] on button "add" at bounding box center [505, 170] width 18 height 12
click at [494, 48] on button "Save" at bounding box center [501, 48] width 41 height 12
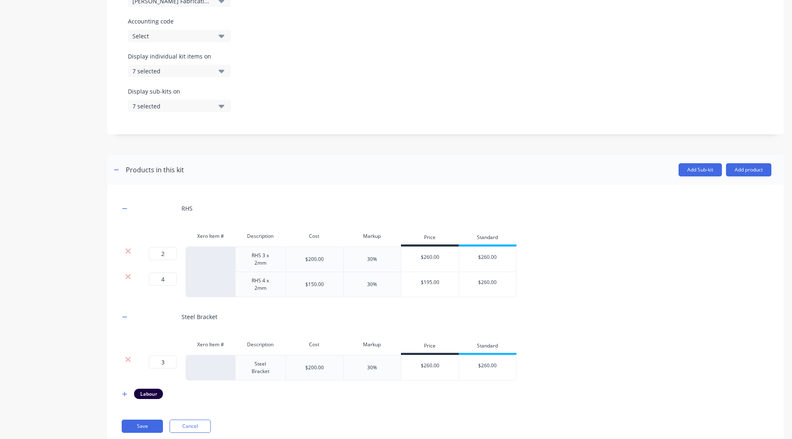
scroll to position [286, 0]
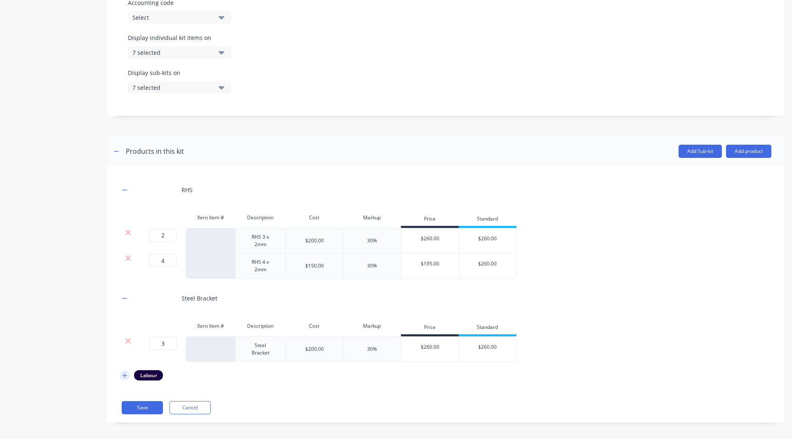
drag, startPoint x: 118, startPoint y: 376, endPoint x: 125, endPoint y: 370, distance: 8.5
click at [125, 370] on div "RHS Xero Item # Description Cost Markup Price Standard 2 2 ? RHS 3 x 2mm $200.0…" at bounding box center [445, 294] width 676 height 257
click at [125, 373] on icon "button" at bounding box center [124, 375] width 5 height 5
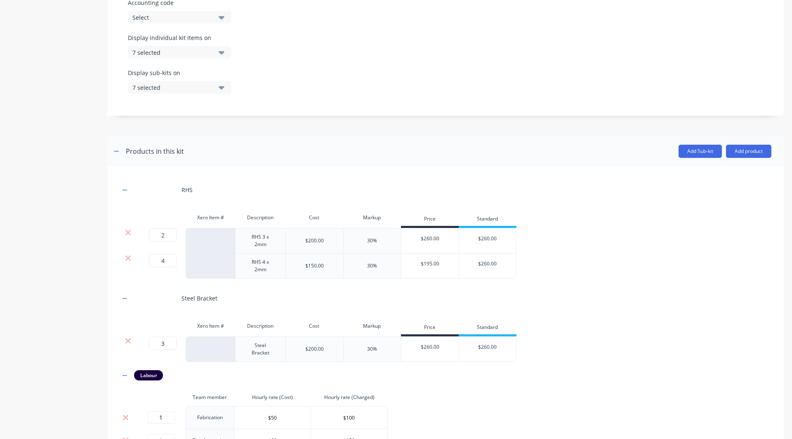
scroll to position [349, 0]
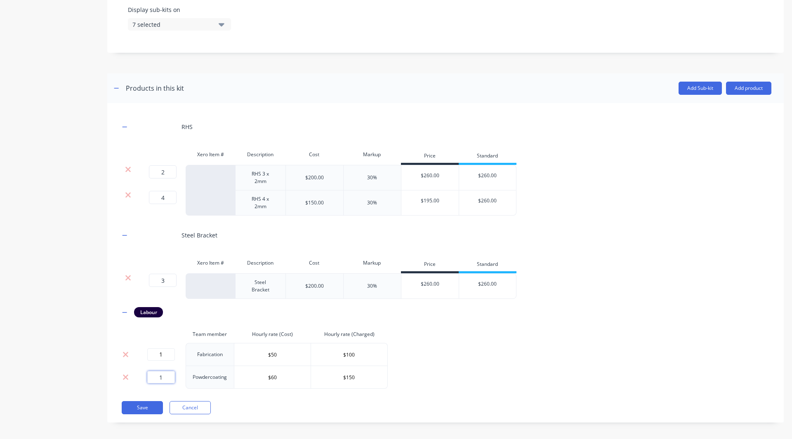
click at [169, 375] on input "1" at bounding box center [161, 377] width 28 height 12
type input "0.5"
click at [163, 351] on input "1" at bounding box center [161, 354] width 28 height 12
click at [76, 349] on div "Product details" at bounding box center [51, 59] width 87 height 751
click at [171, 351] on input "1" at bounding box center [161, 354] width 28 height 12
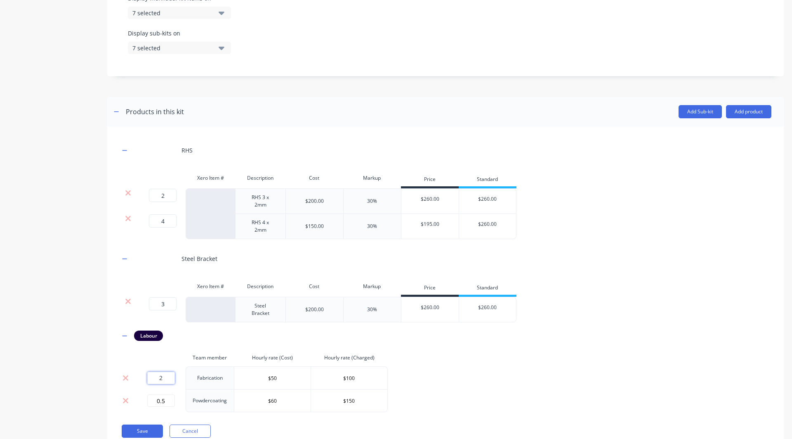
scroll to position [345, 0]
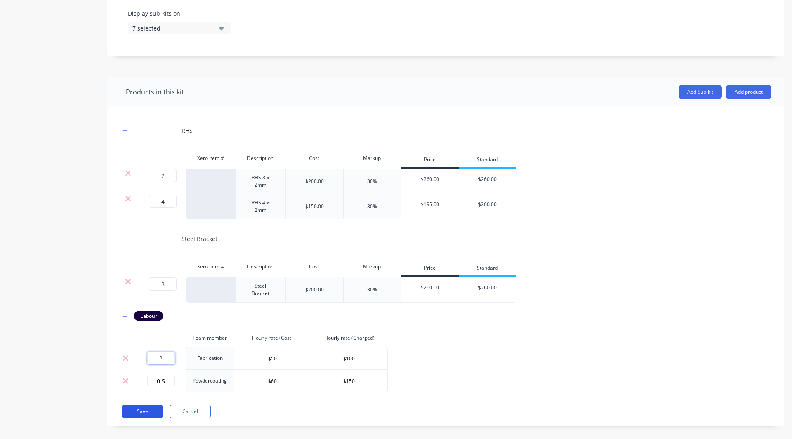
type input "2"
click at [142, 410] on button "Save" at bounding box center [142, 411] width 41 height 13
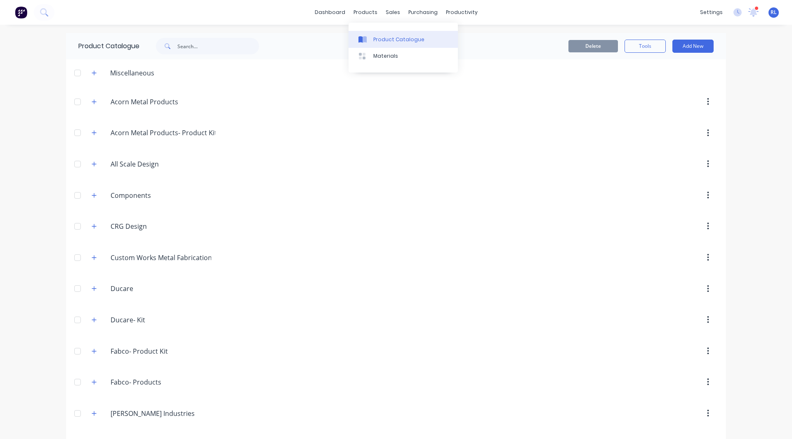
click at [381, 36] on div "Product Catalogue" at bounding box center [398, 39] width 51 height 7
click at [682, 48] on button "Add New" at bounding box center [692, 46] width 41 height 13
click at [662, 82] on div "Product" at bounding box center [674, 84] width 64 height 12
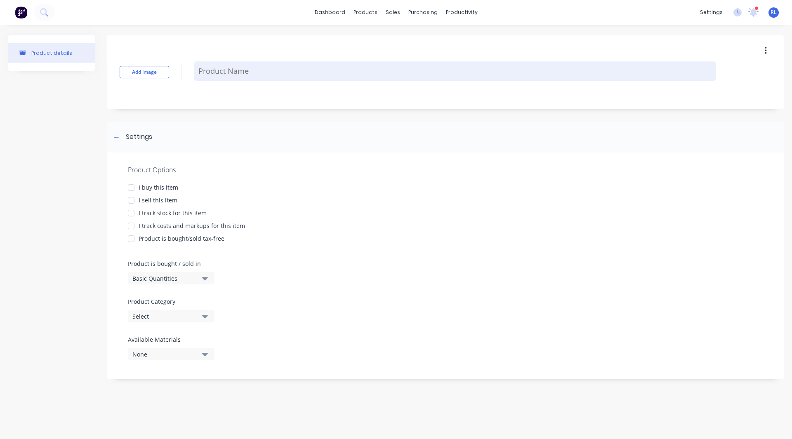
click at [212, 71] on textarea at bounding box center [454, 70] width 521 height 19
type textarea "x"
type textarea "S"
type textarea "x"
type textarea "St"
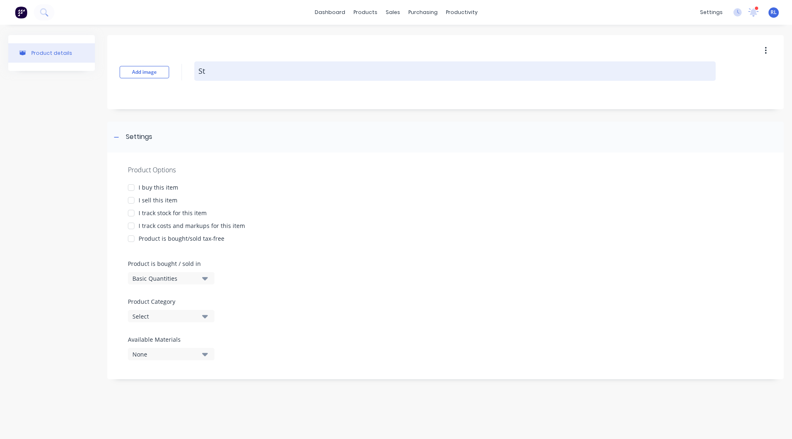
type textarea "x"
type textarea "Ste"
type textarea "x"
type textarea "Stee"
type textarea "x"
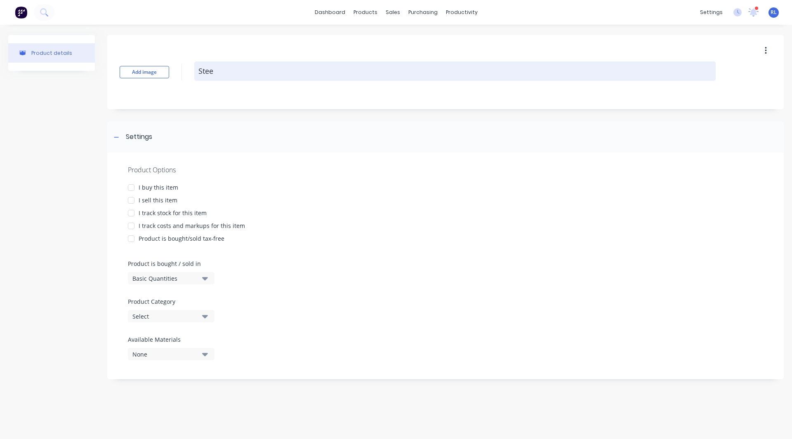
type textarea "Steel"
type textarea "x"
type textarea "Steel"
type textarea "x"
type textarea "Steel T"
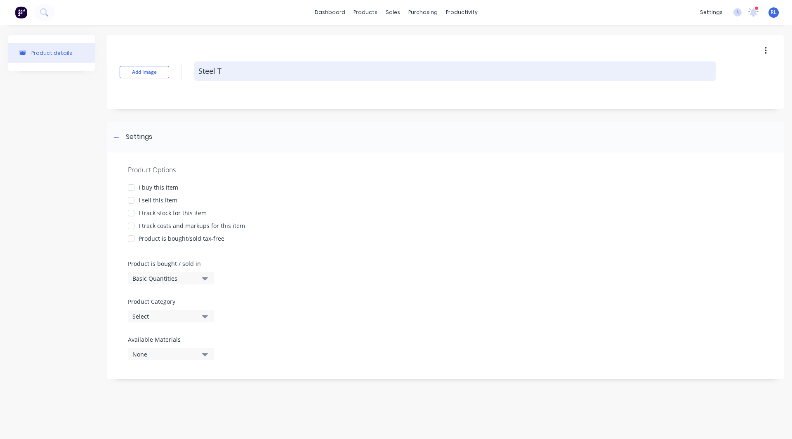
type textarea "x"
type textarea "Steel Tu"
type textarea "x"
type textarea "Steel Tub"
type textarea "x"
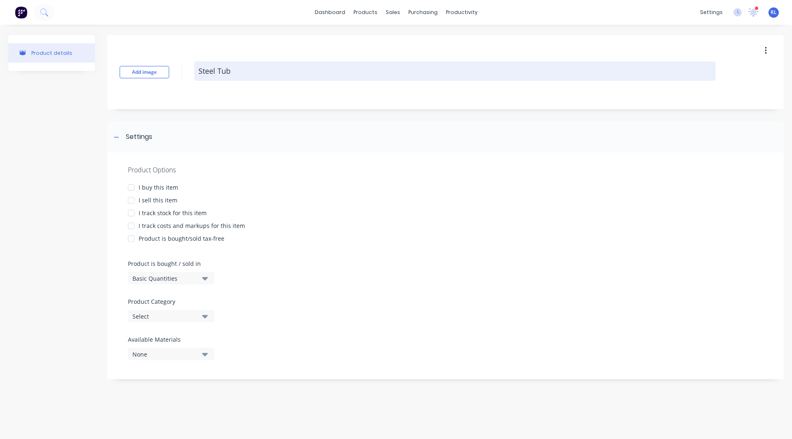
type textarea "Steel Tube"
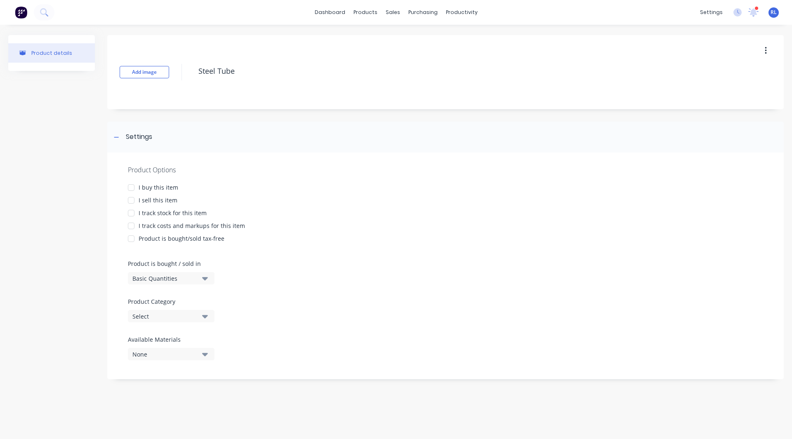
click at [130, 212] on div at bounding box center [131, 213] width 16 height 16
click at [130, 210] on div at bounding box center [131, 213] width 16 height 16
click at [130, 202] on div at bounding box center [131, 200] width 16 height 16
click at [131, 223] on div at bounding box center [131, 226] width 16 height 16
type textarea "x"
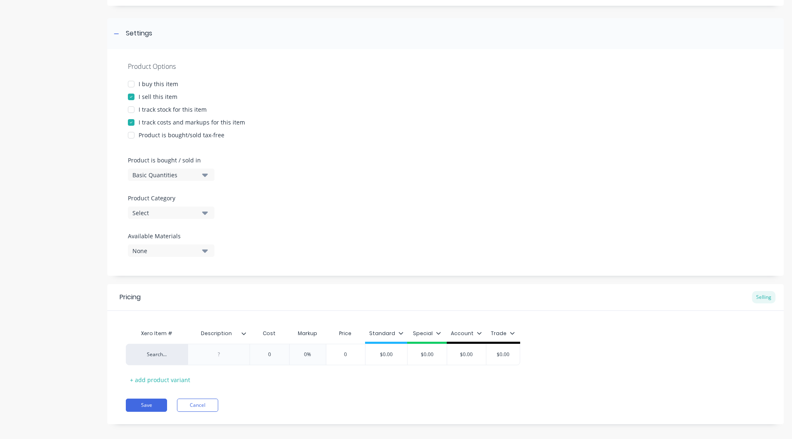
scroll to position [111, 0]
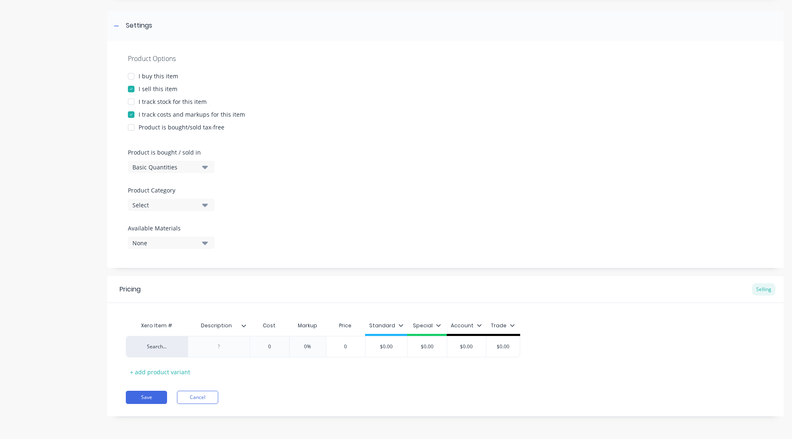
type textarea "Steel Tube"
click at [151, 206] on div "Select" at bounding box center [165, 205] width 66 height 9
type textarea "x"
type textarea "Steel Tube"
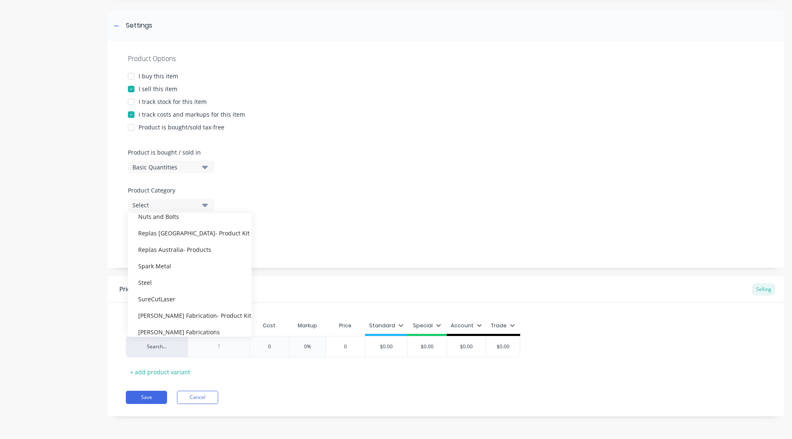
scroll to position [503, 0]
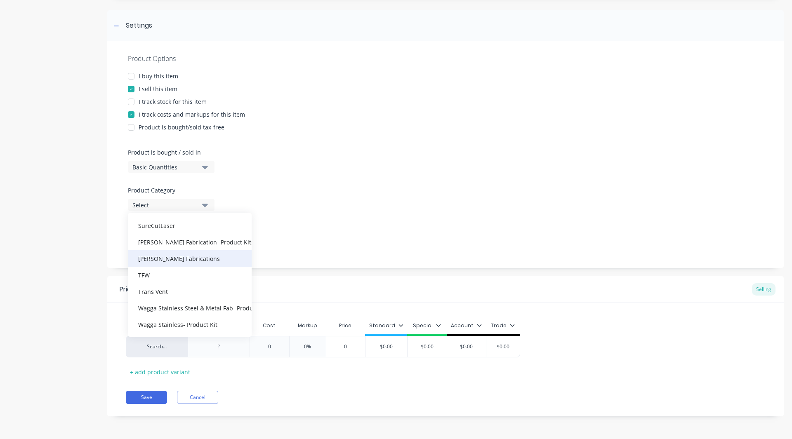
click at [179, 261] on div "[PERSON_NAME] Fabrications" at bounding box center [190, 258] width 124 height 16
type textarea "x"
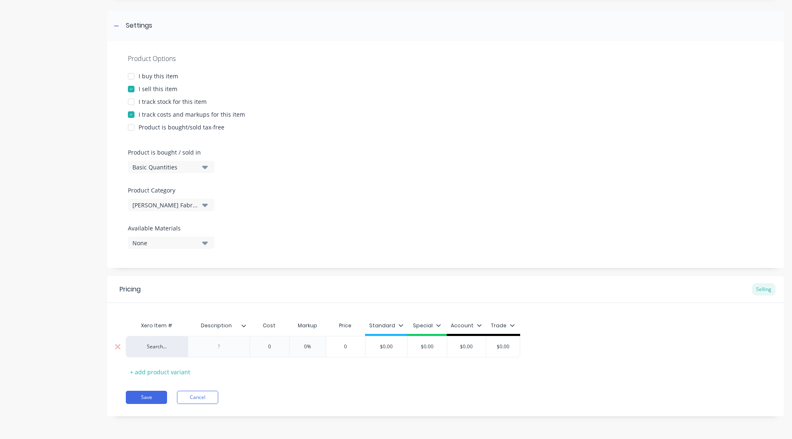
click at [219, 344] on div at bounding box center [218, 346] width 41 height 11
click at [270, 346] on input "text" at bounding box center [269, 346] width 41 height 7
type textarea "x"
type input "0"
type textarea "x"
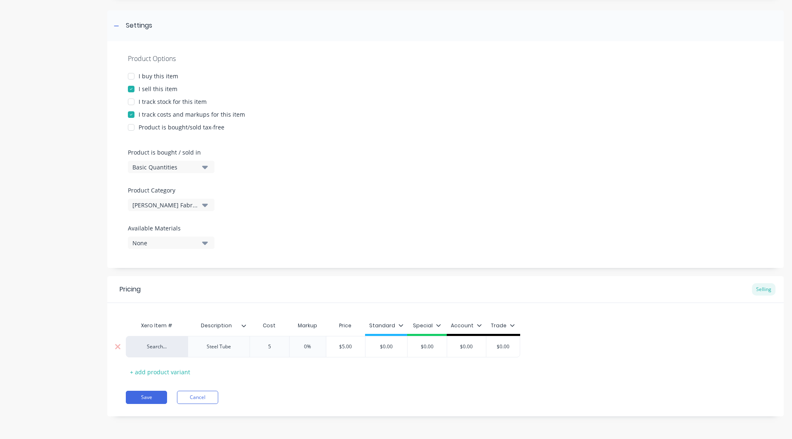
type input "50"
type textarea "x"
type input "50"
click at [308, 346] on input "0%" at bounding box center [309, 346] width 41 height 7
click at [284, 345] on input "$50.00" at bounding box center [271, 346] width 42 height 7
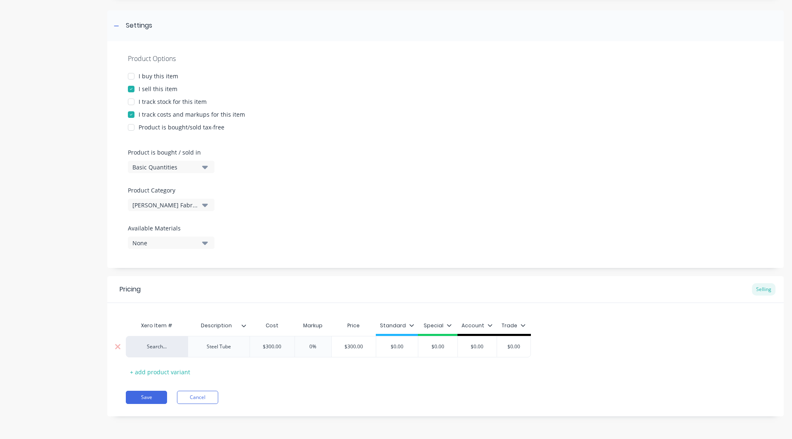
click at [312, 345] on input "0%" at bounding box center [312, 346] width 41 height 7
click at [404, 346] on input "$0.00" at bounding box center [397, 346] width 42 height 7
click at [410, 323] on icon at bounding box center [411, 325] width 5 height 5
click at [365, 350] on div at bounding box center [367, 349] width 16 height 16
click at [289, 385] on div "Pricing Selling Xero Item # Description Cost Markup Price Standard Special Acco…" at bounding box center [445, 346] width 676 height 140
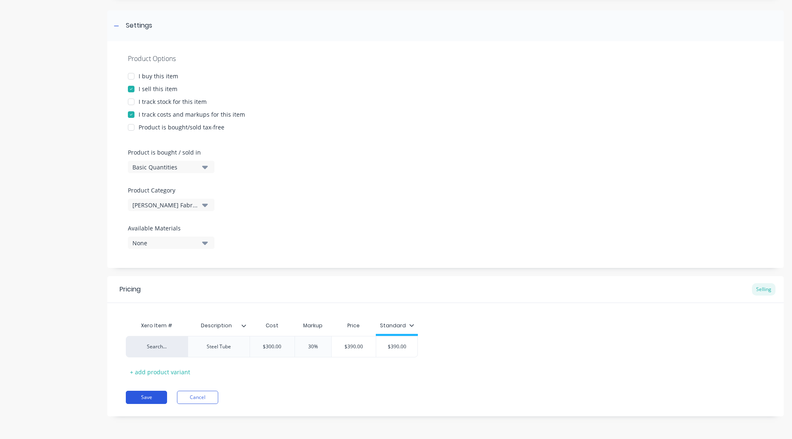
click at [154, 396] on button "Save" at bounding box center [146, 397] width 41 height 13
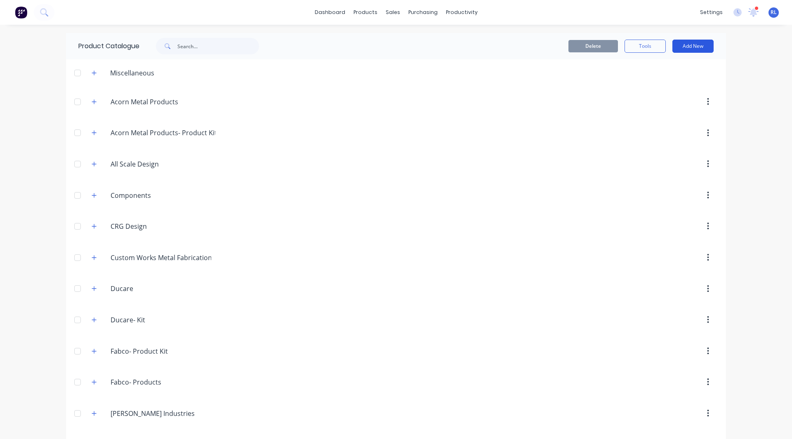
click at [687, 47] on button "Add New" at bounding box center [692, 46] width 41 height 13
click at [666, 78] on div "Product" at bounding box center [674, 84] width 64 height 12
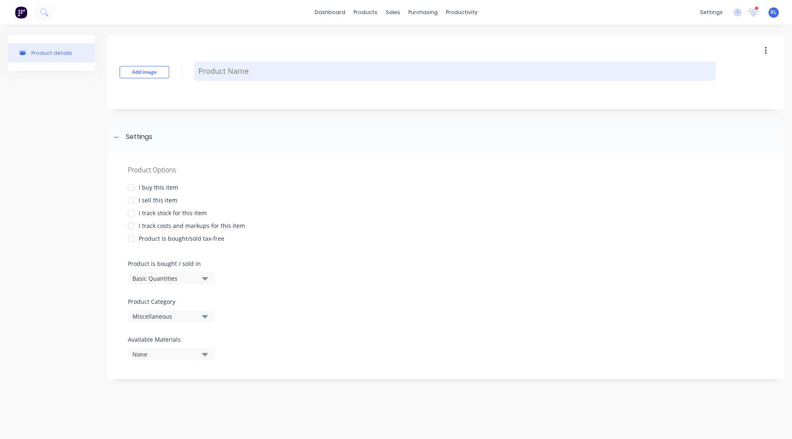
click at [256, 78] on textarea at bounding box center [454, 70] width 521 height 19
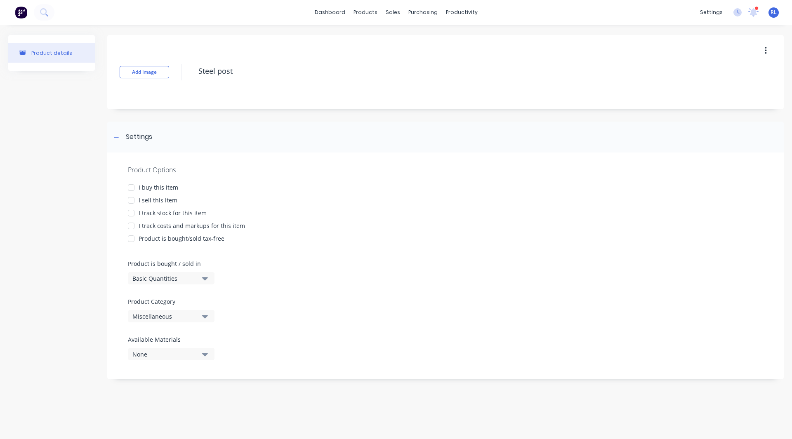
click at [132, 200] on div at bounding box center [131, 200] width 16 height 16
click at [132, 225] on div at bounding box center [131, 226] width 16 height 16
click at [155, 318] on div "Miscellaneous" at bounding box center [165, 316] width 66 height 9
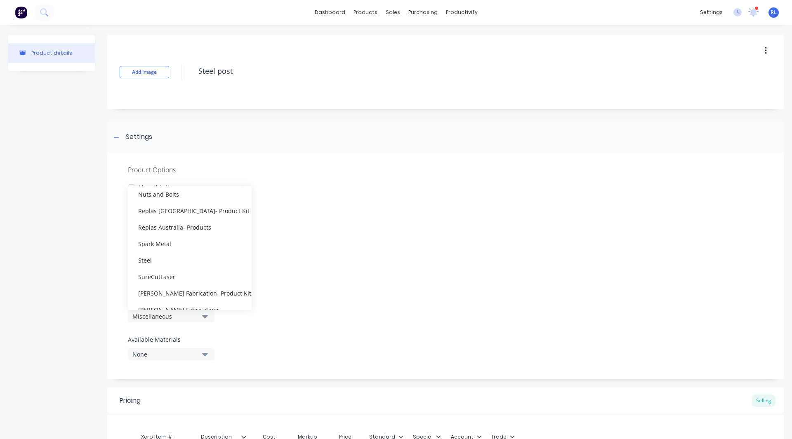
scroll to position [503, 0]
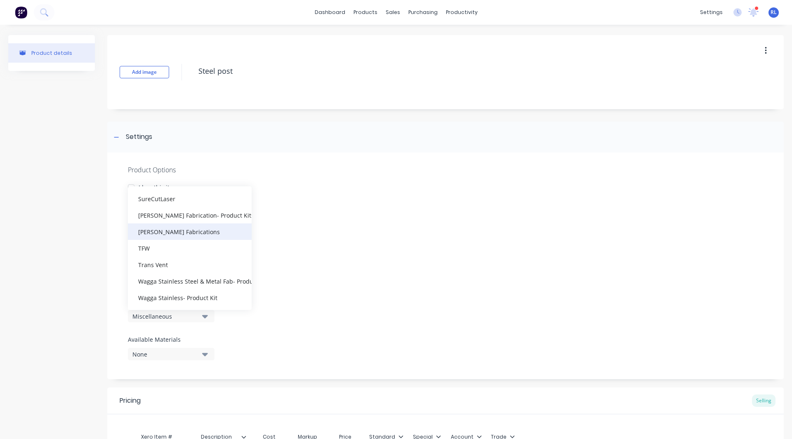
click at [184, 231] on div "[PERSON_NAME] Fabrications" at bounding box center [190, 232] width 124 height 16
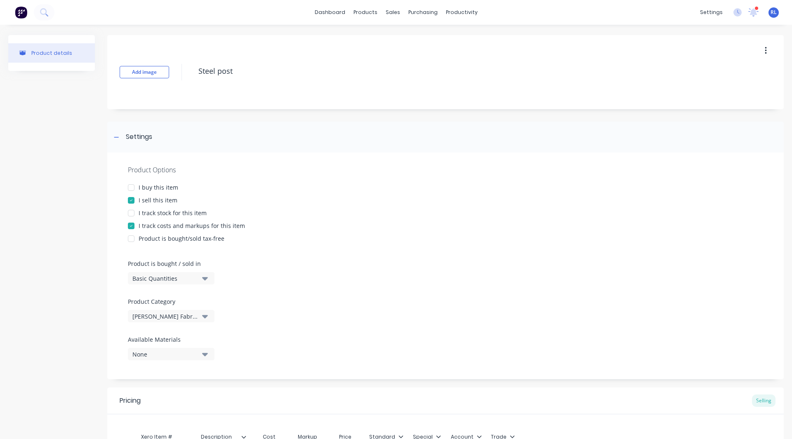
scroll to position [111, 0]
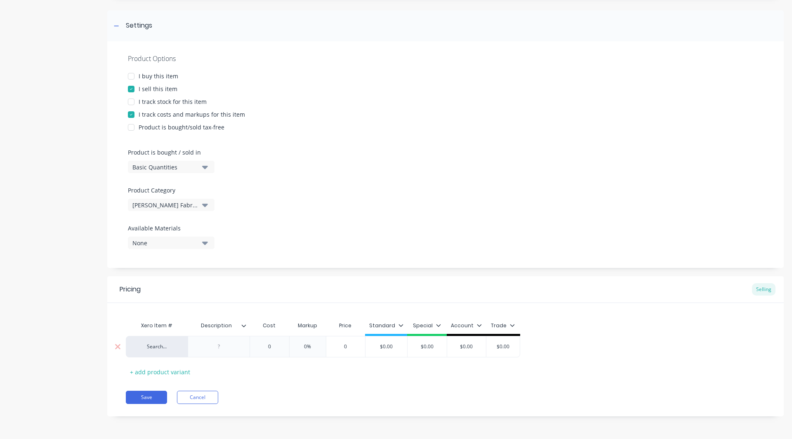
click at [221, 345] on div at bounding box center [218, 346] width 41 height 11
click at [273, 345] on input "text" at bounding box center [269, 346] width 41 height 7
click at [310, 346] on input "0%" at bounding box center [312, 346] width 41 height 7
click at [409, 325] on icon at bounding box center [411, 325] width 5 height 5
click at [479, 373] on div "Xero Item # Description Cost Markup Price Standard Special Account Trade Search…" at bounding box center [445, 348] width 639 height 61
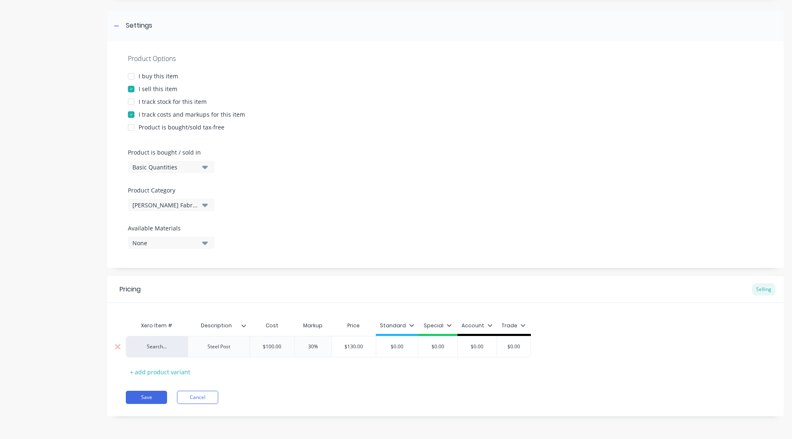
click at [414, 348] on input "$0.00" at bounding box center [397, 346] width 42 height 7
click at [449, 323] on icon at bounding box center [449, 325] width 5 height 5
click at [402, 348] on div at bounding box center [405, 349] width 16 height 16
click at [138, 395] on button "Save" at bounding box center [146, 397] width 41 height 13
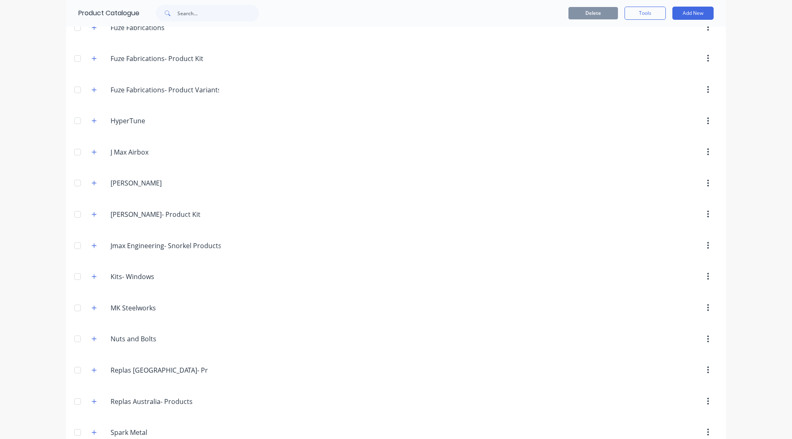
scroll to position [893, 0]
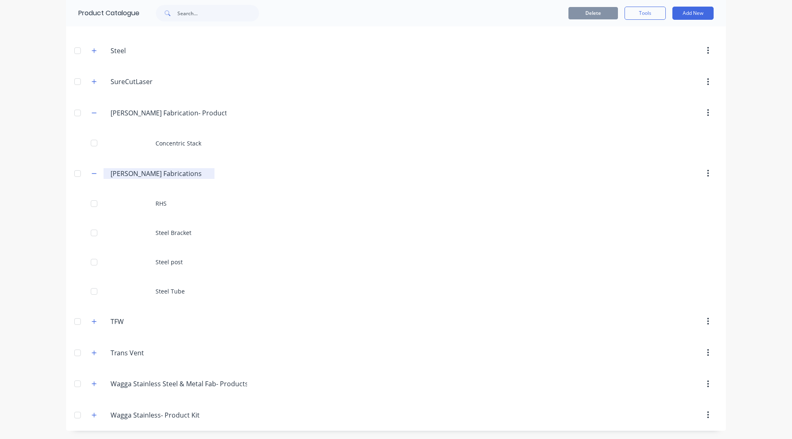
click at [198, 172] on input "[PERSON_NAME] Fabrications" at bounding box center [160, 174] width 98 height 10
click at [50, 163] on div "dashboard products sales purchasing productivity dashboard products Product Cat…" at bounding box center [396, 219] width 792 height 439
click at [685, 12] on button "Add New" at bounding box center [692, 13] width 41 height 13
click at [660, 64] on div "Product Kit" at bounding box center [674, 67] width 64 height 12
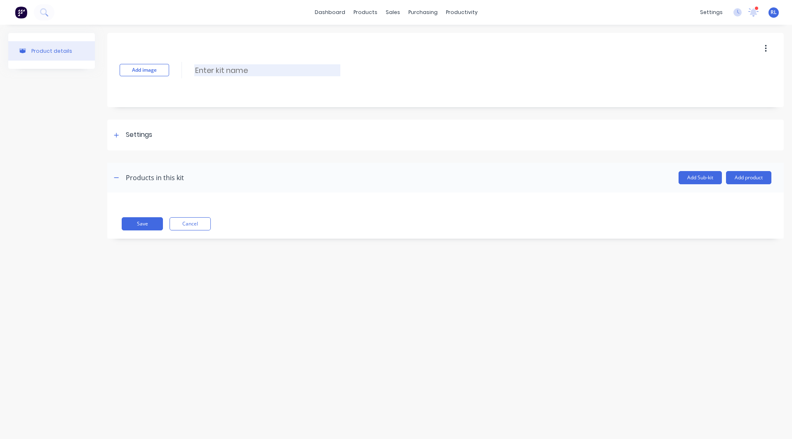
click at [230, 73] on input at bounding box center [267, 70] width 146 height 12
paste input "Electric Bypass Damper"
click at [243, 81] on div "Add image Electric Bypass Damper Electric Bypass Damper Enter kit name" at bounding box center [445, 70] width 676 height 74
click at [117, 137] on icon at bounding box center [116, 135] width 5 height 6
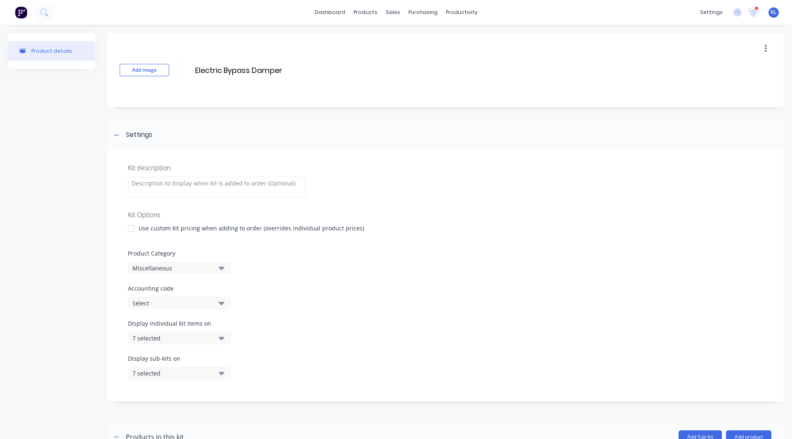
scroll to position [80, 0]
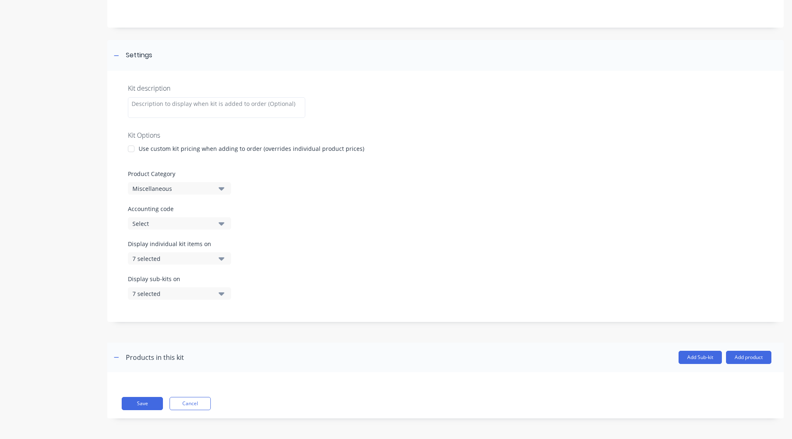
click at [173, 188] on div "Miscellaneous" at bounding box center [172, 188] width 80 height 9
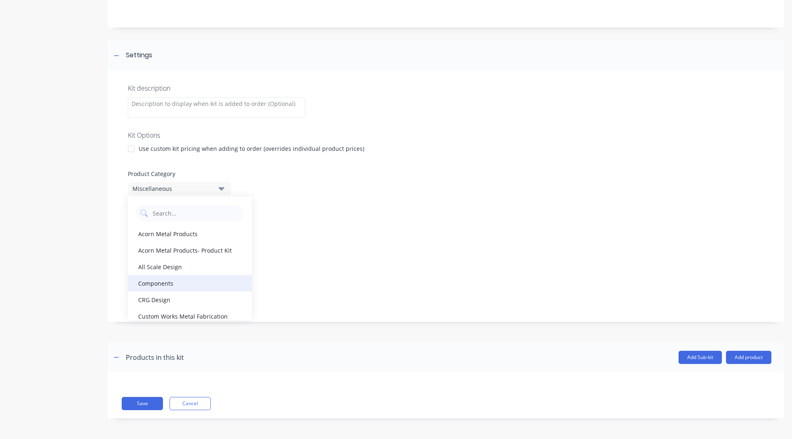
scroll to position [503, 0]
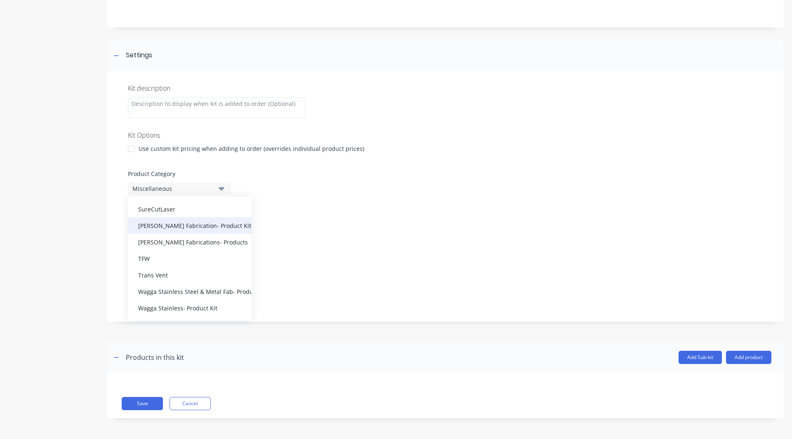
click at [191, 225] on div "[PERSON_NAME] Fabrication- Product Kits" at bounding box center [190, 225] width 124 height 16
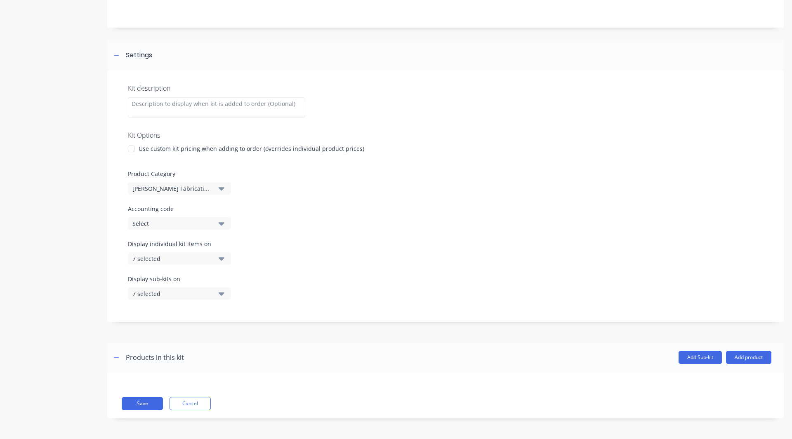
scroll to position [0, 0]
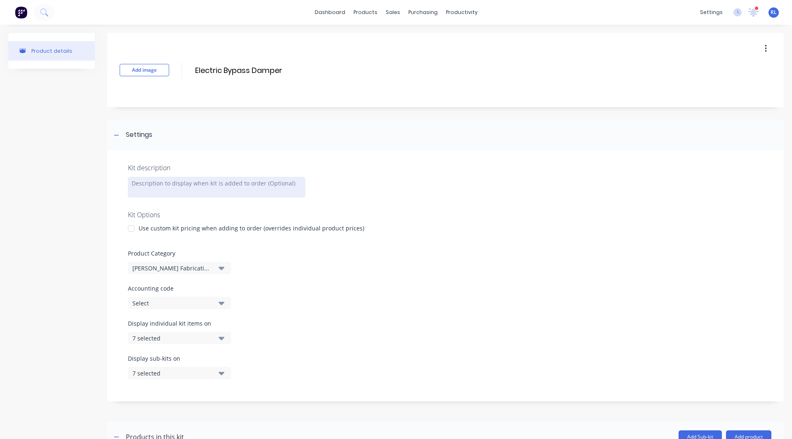
click at [165, 182] on div at bounding box center [216, 187] width 177 height 21
paste div
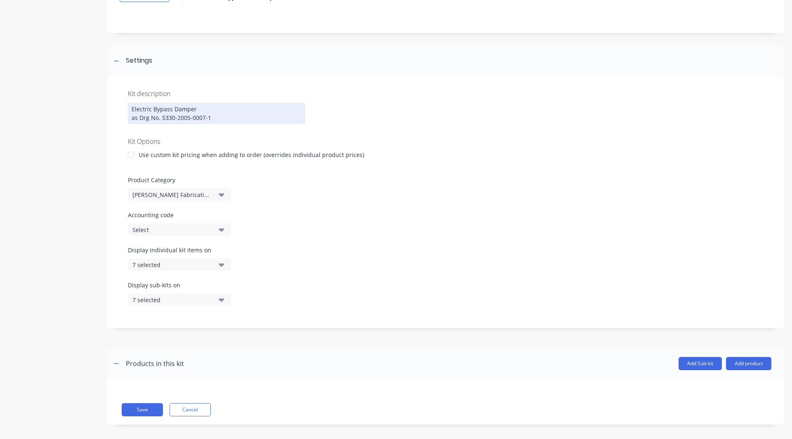
scroll to position [75, 0]
click at [73, 325] on div "Product details" at bounding box center [51, 197] width 87 height 478
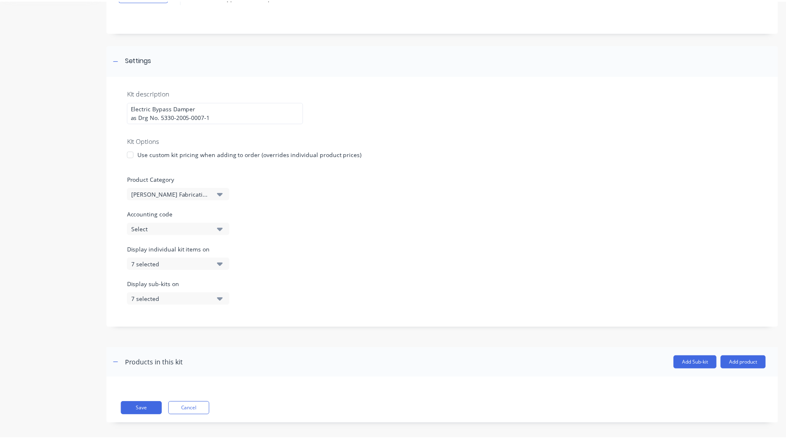
scroll to position [80, 0]
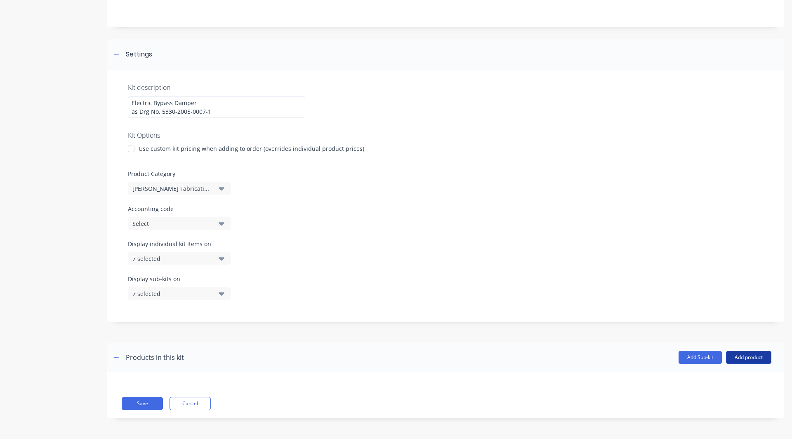
click at [739, 357] on button "Add product" at bounding box center [748, 357] width 45 height 13
click at [718, 373] on div "Product catalogue" at bounding box center [732, 379] width 64 height 12
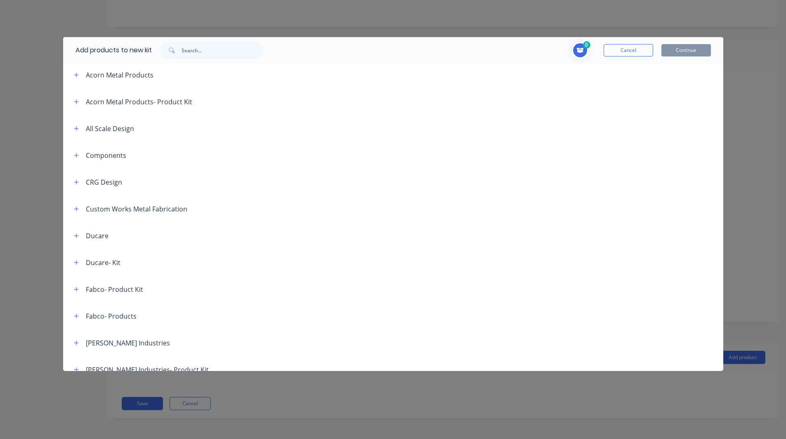
scroll to position [83, 0]
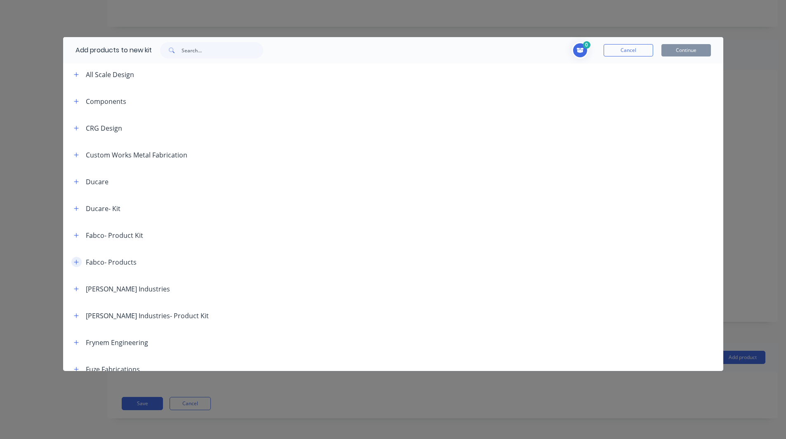
click at [78, 263] on icon "button" at bounding box center [76, 262] width 5 height 6
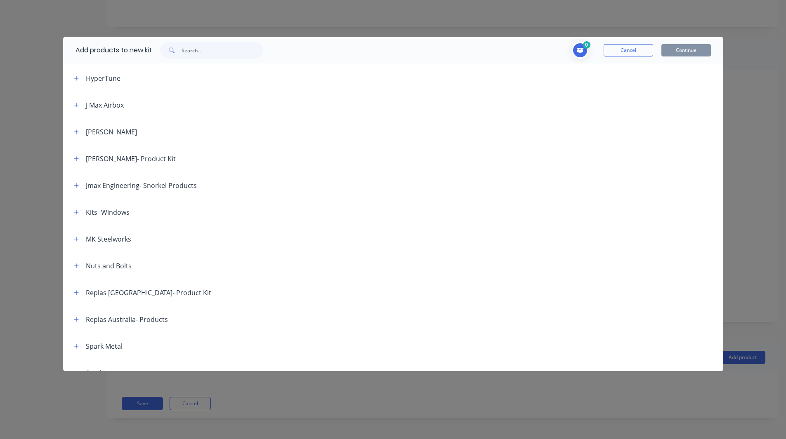
scroll to position [657, 0]
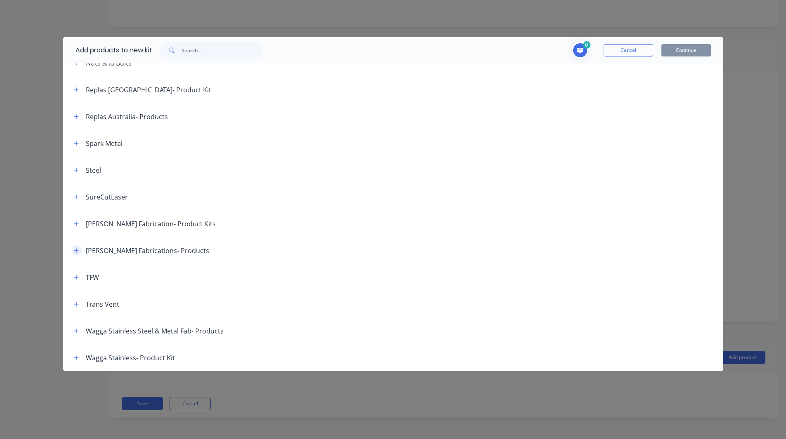
click at [77, 249] on icon "button" at bounding box center [76, 251] width 5 height 6
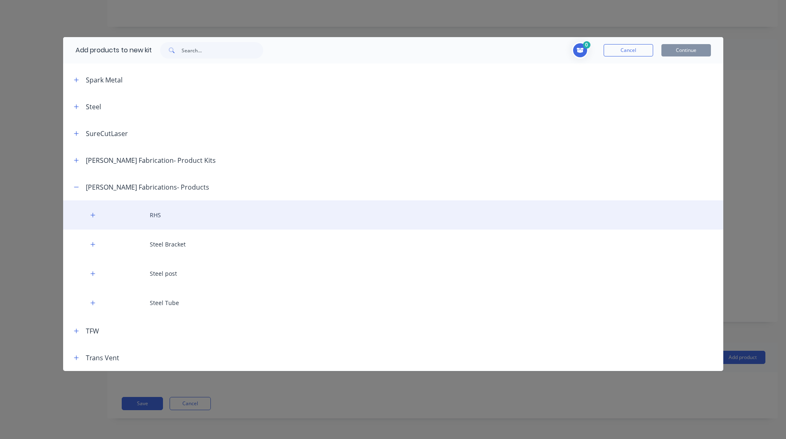
scroll to position [721, 0]
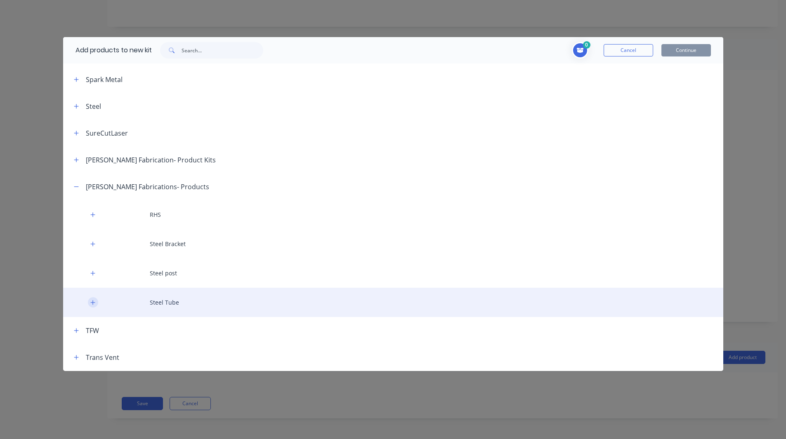
click at [90, 301] on icon "button" at bounding box center [92, 303] width 5 height 6
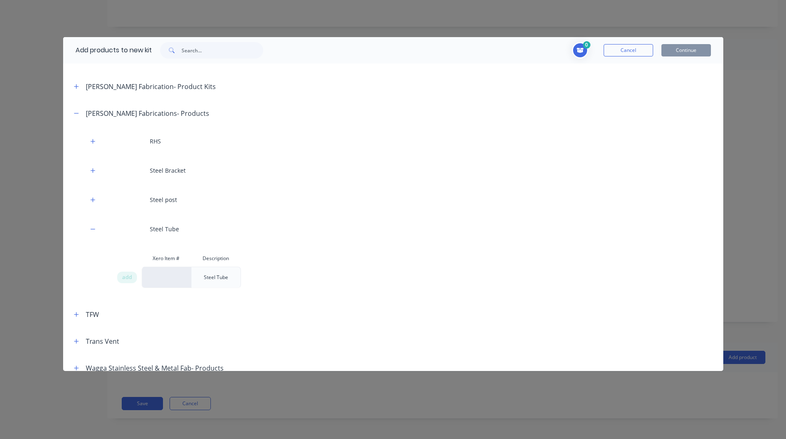
scroll to position [795, 0]
click at [127, 276] on span "add" at bounding box center [127, 277] width 10 height 8
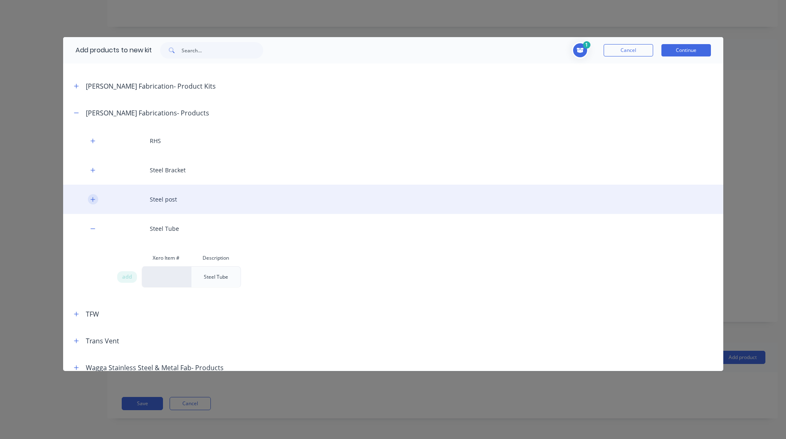
click at [91, 200] on icon "button" at bounding box center [92, 199] width 5 height 5
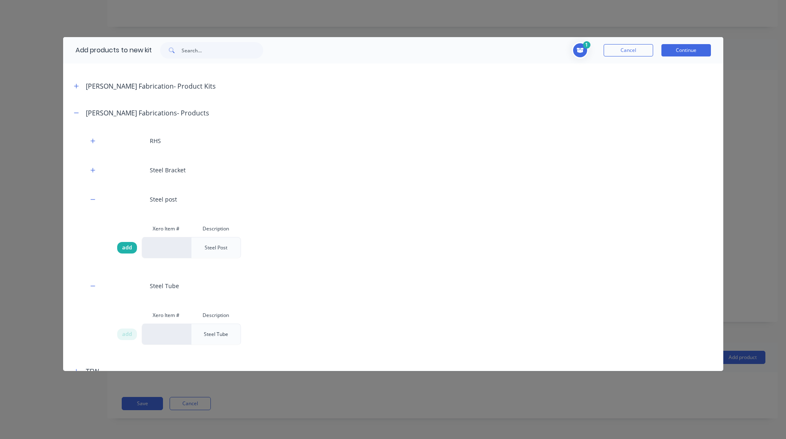
click at [125, 246] on span "add" at bounding box center [127, 248] width 10 height 8
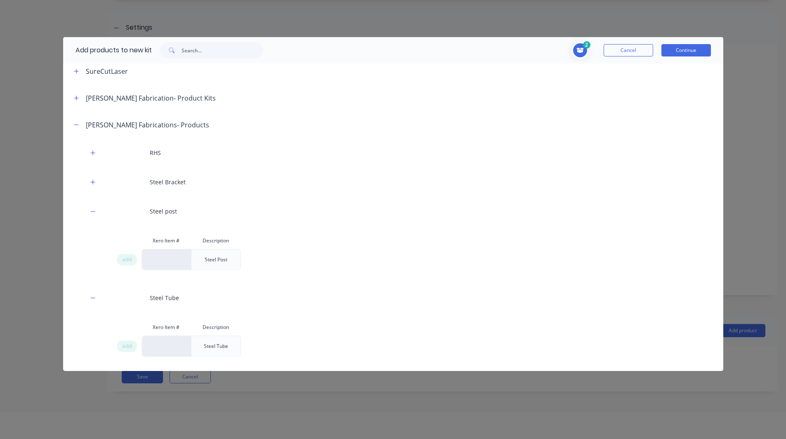
scroll to position [782, 0]
click at [682, 49] on button "Continue" at bounding box center [685, 50] width 49 height 12
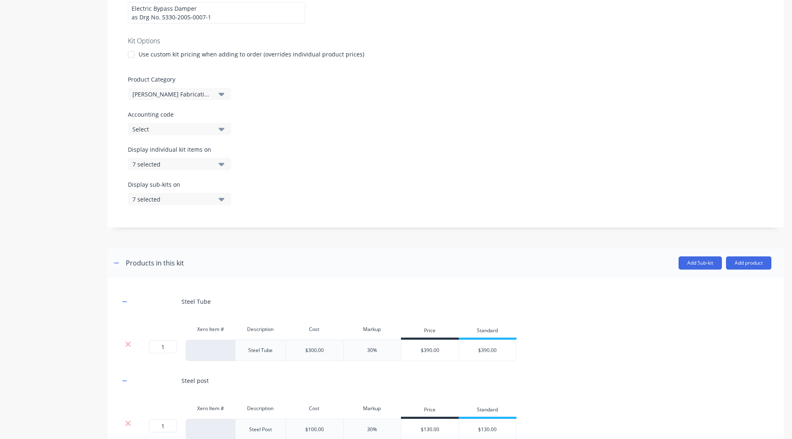
scroll to position [239, 0]
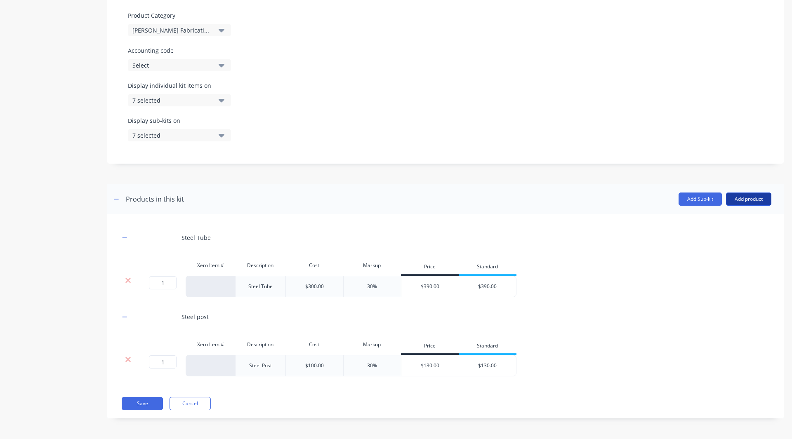
click at [749, 200] on button "Add product" at bounding box center [748, 199] width 45 height 13
click at [702, 235] on div "Labour" at bounding box center [732, 237] width 64 height 12
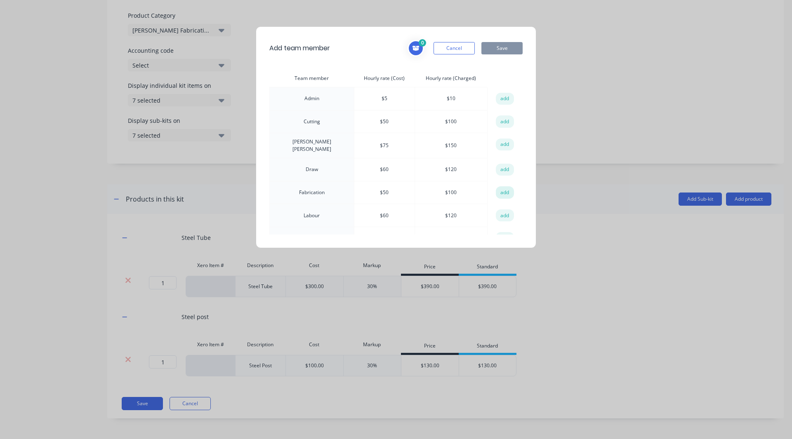
click at [498, 191] on button "add" at bounding box center [505, 192] width 18 height 12
click at [492, 50] on button "Save" at bounding box center [501, 48] width 41 height 12
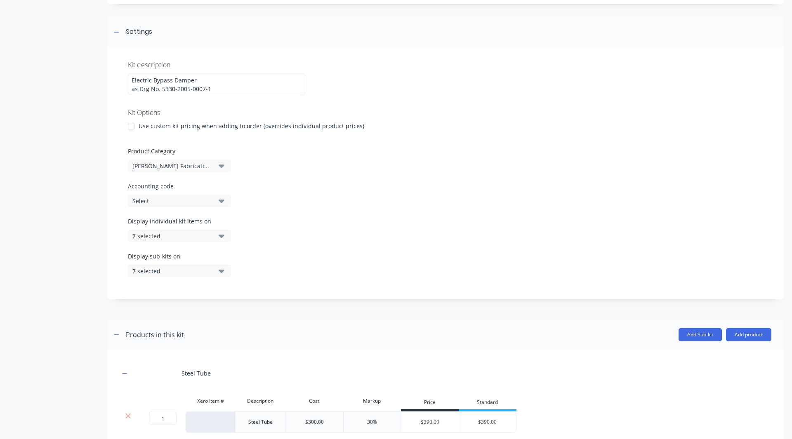
scroll to position [104, 0]
click at [195, 169] on div "[PERSON_NAME] Fabrication- Product Kits" at bounding box center [172, 165] width 80 height 9
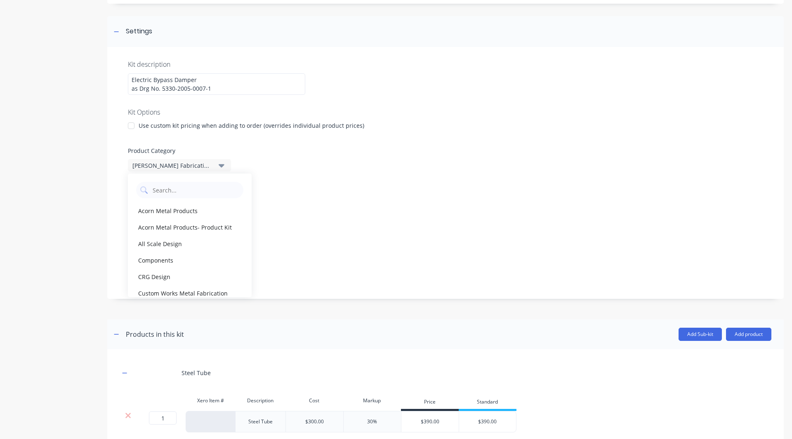
click at [280, 145] on div at bounding box center [445, 140] width 635 height 12
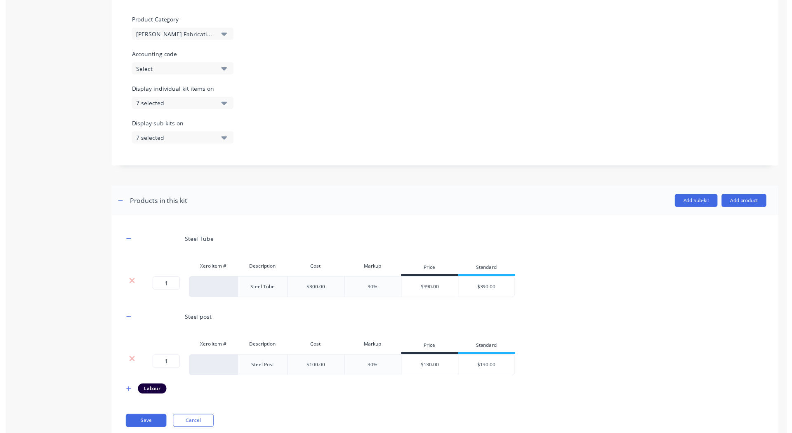
scroll to position [257, 0]
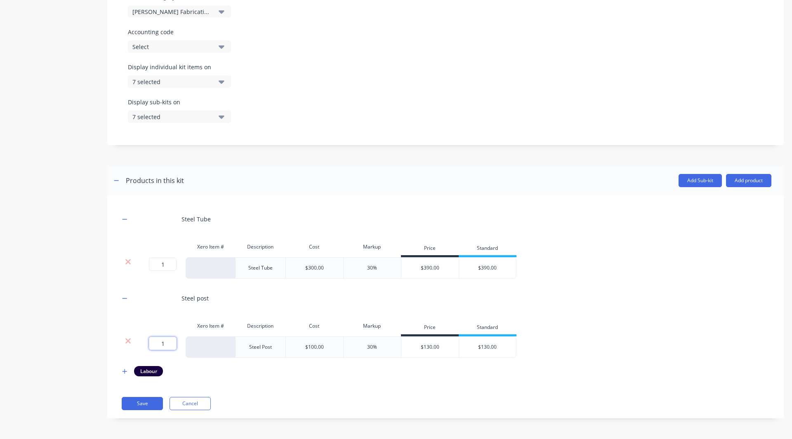
click at [165, 343] on input "1" at bounding box center [163, 343] width 28 height 13
click at [164, 268] on input "1" at bounding box center [163, 264] width 28 height 13
click at [88, 320] on div "Product details" at bounding box center [51, 103] width 87 height 655
click at [125, 402] on button "Save" at bounding box center [142, 403] width 41 height 13
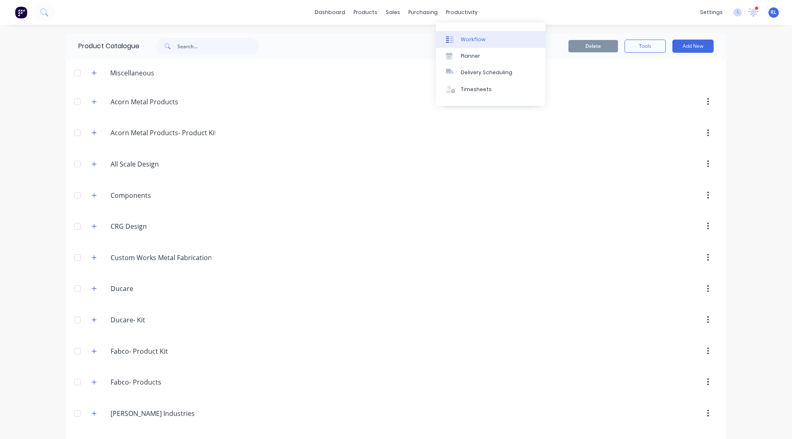
click at [461, 33] on link "Workflow" at bounding box center [490, 39] width 109 height 16
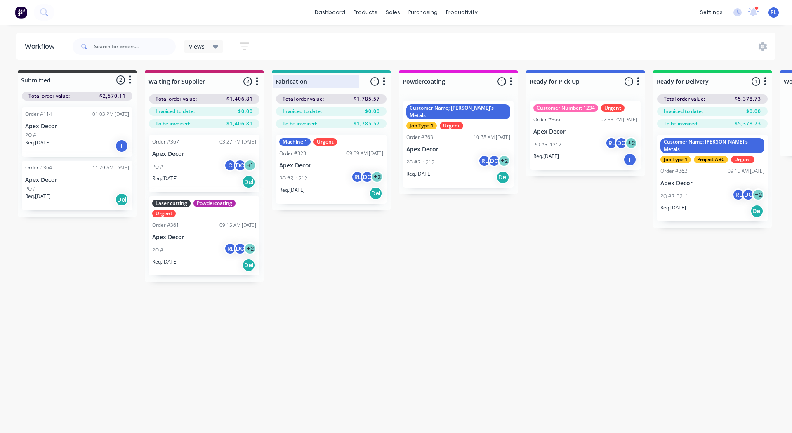
click at [318, 80] on div at bounding box center [331, 81] width 119 height 16
click at [318, 80] on input "Fabrication" at bounding box center [315, 81] width 81 height 9
click at [434, 78] on div at bounding box center [458, 81] width 119 height 16
click at [434, 78] on input "Powdercoating" at bounding box center [442, 81] width 81 height 9
click at [551, 80] on div at bounding box center [585, 81] width 119 height 16
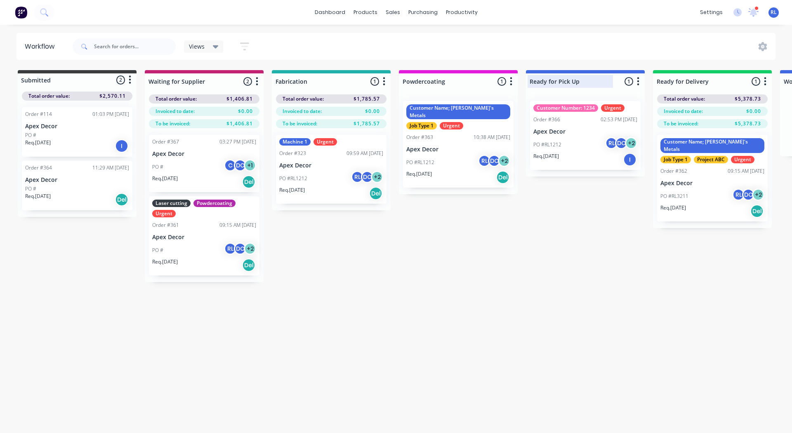
click at [551, 80] on input "Ready for Pick Up" at bounding box center [570, 81] width 81 height 9
click at [492, 232] on div "Submitted 2 Status colour #3A3C3E hex #3A3C3E Save Cancel Summaries Total order…" at bounding box center [562, 176] width 1136 height 212
click at [379, 354] on div "Workflow Views Save new view None (Default) edit AA Steelworks edit [PERSON_NAM…" at bounding box center [396, 225] width 792 height 384
click at [395, 364] on div "Workflow Views Save new view None (Default) edit AA Steelworks edit [PERSON_NAM…" at bounding box center [396, 225] width 792 height 384
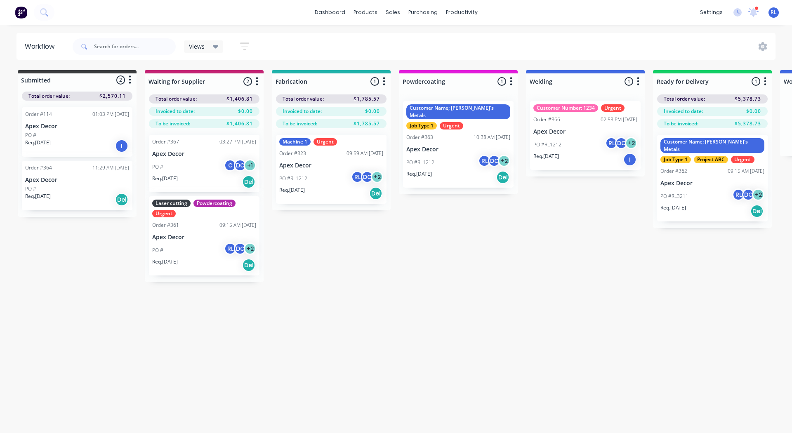
click at [269, 219] on div "Submitted 2 Status colour #3A3C3E hex #3A3C3E Save Cancel Summaries Total order…" at bounding box center [562, 176] width 1136 height 212
click at [268, 181] on div "Submitted 2 Status colour #3A3C3E hex #3A3C3E Save Cancel Summaries Total order…" at bounding box center [562, 176] width 1136 height 212
click at [141, 313] on div "Workflow Views Save new view None (Default) edit AA Steelworks edit [PERSON_NAM…" at bounding box center [396, 225] width 792 height 384
click at [23, 12] on img at bounding box center [21, 12] width 12 height 12
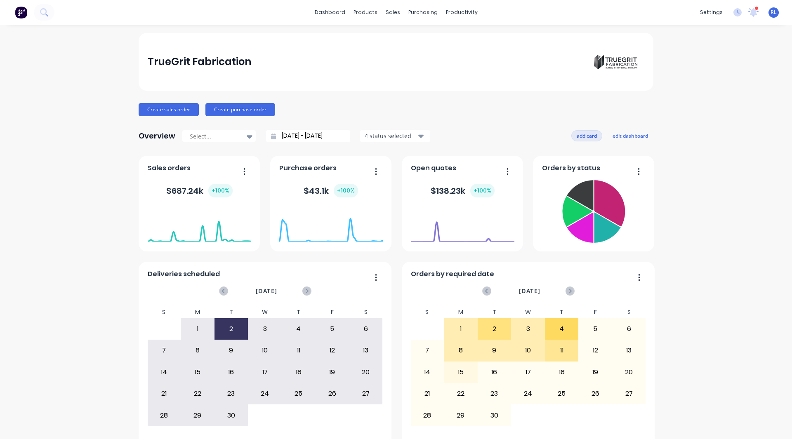
click at [575, 136] on button "add card" at bounding box center [586, 135] width 31 height 11
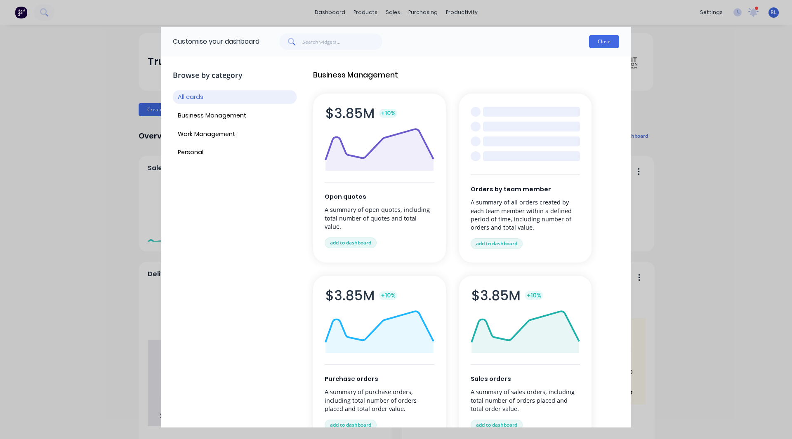
click at [605, 41] on button "Close" at bounding box center [604, 41] width 30 height 13
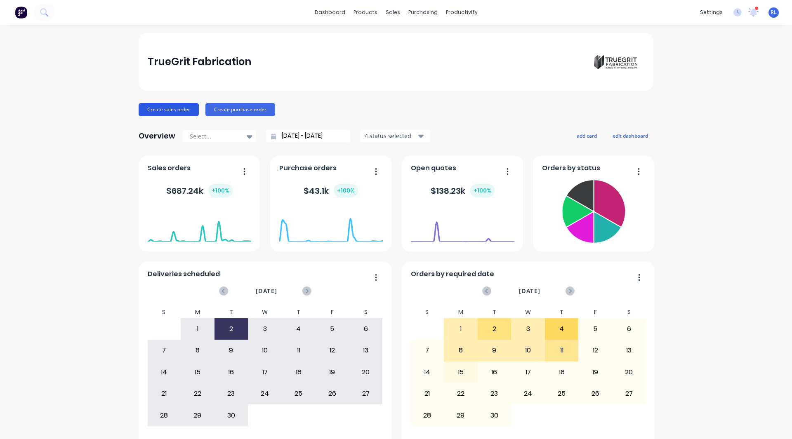
click at [165, 111] on button "Create sales order" at bounding box center [169, 109] width 60 height 13
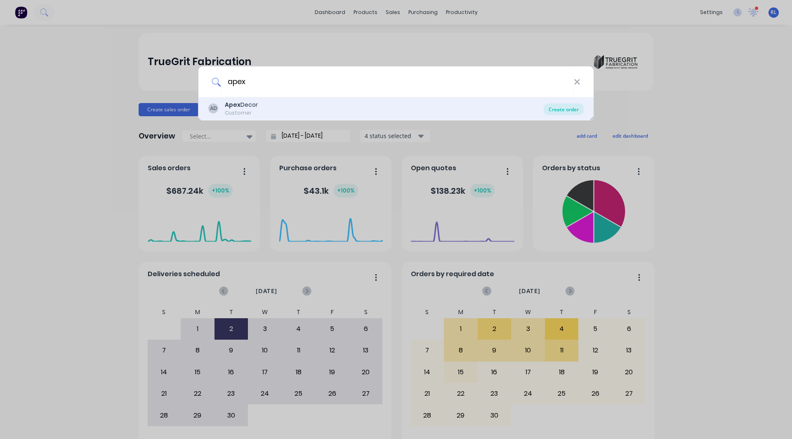
click at [564, 110] on div "Create order" at bounding box center [564, 110] width 40 height 12
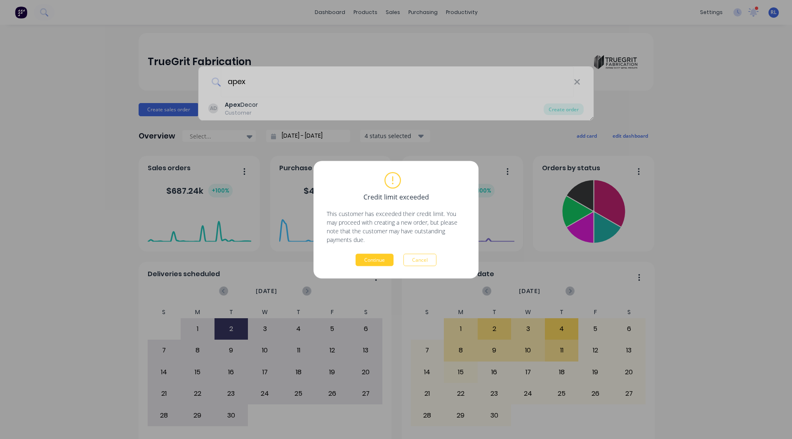
click at [374, 259] on button "Continue" at bounding box center [374, 260] width 38 height 12
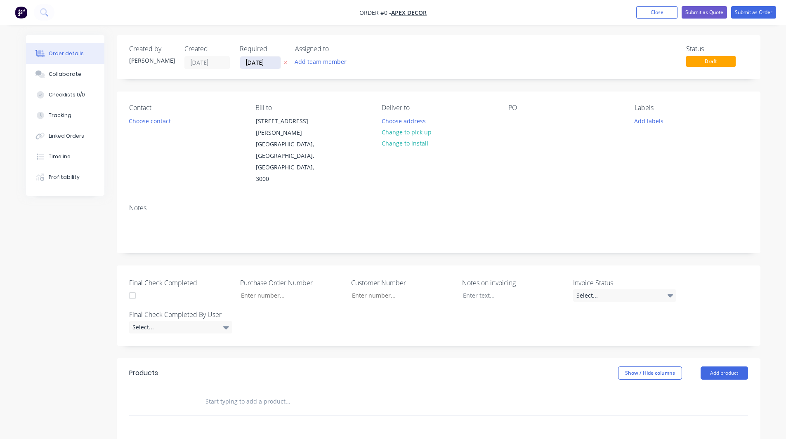
click at [259, 61] on input "[DATE]" at bounding box center [260, 62] width 40 height 12
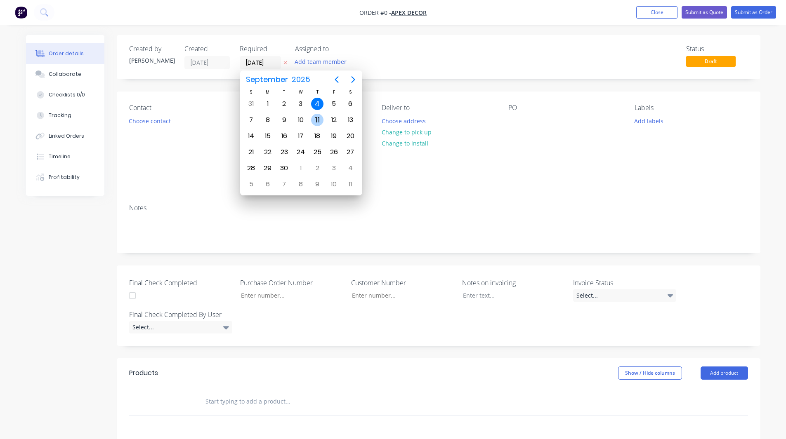
click at [316, 119] on div "11" at bounding box center [317, 120] width 12 height 12
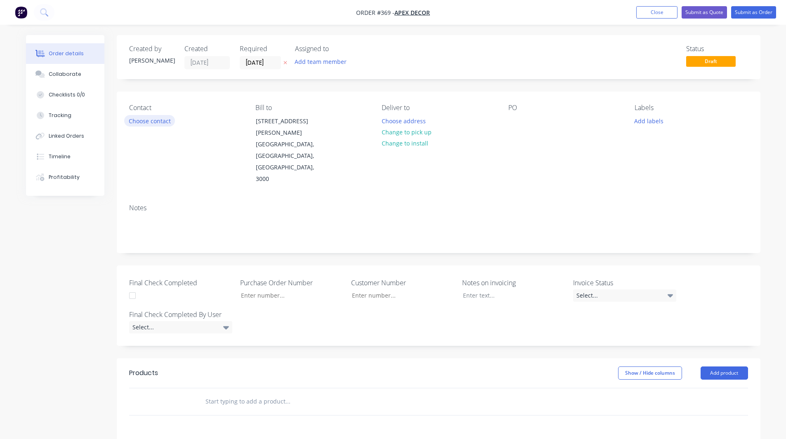
click at [144, 124] on button "Choose contact" at bounding box center [149, 120] width 51 height 11
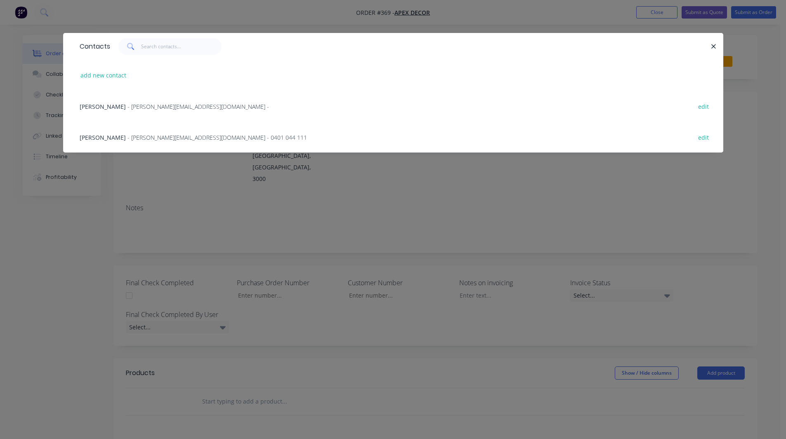
click at [127, 135] on span "- [PERSON_NAME][EMAIL_ADDRESS][DOMAIN_NAME] - 0401 044 111" at bounding box center [216, 138] width 179 height 8
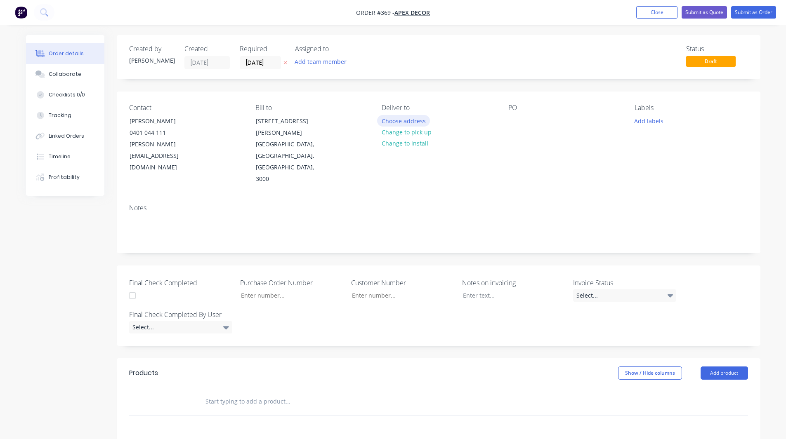
click at [414, 122] on button "Choose address" at bounding box center [403, 120] width 53 height 11
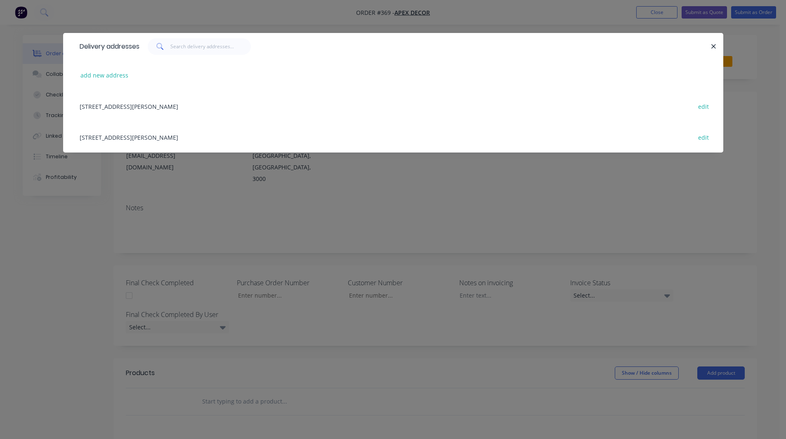
click at [155, 101] on div "[STREET_ADDRESS][PERSON_NAME] edit" at bounding box center [392, 106] width 635 height 31
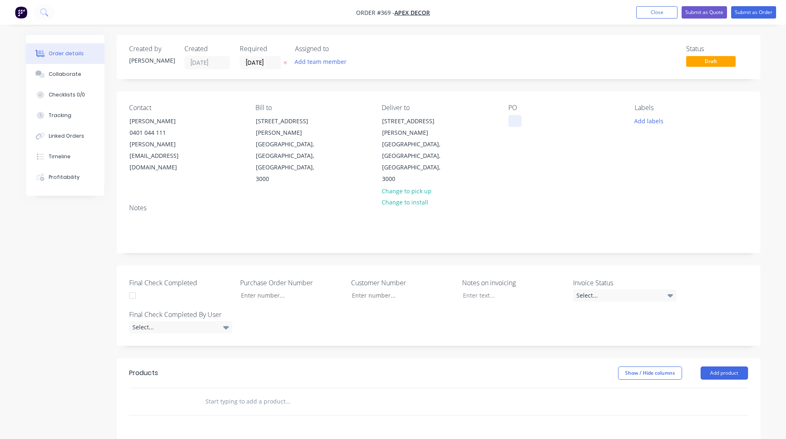
click at [516, 118] on div at bounding box center [514, 121] width 13 height 12
click at [515, 156] on div "Contact [PERSON_NAME] [PHONE_NUMBER] [PERSON_NAME][EMAIL_ADDRESS][DOMAIN_NAME] …" at bounding box center [438, 145] width 643 height 106
click at [310, 63] on button "Add team member" at bounding box center [320, 61] width 61 height 11
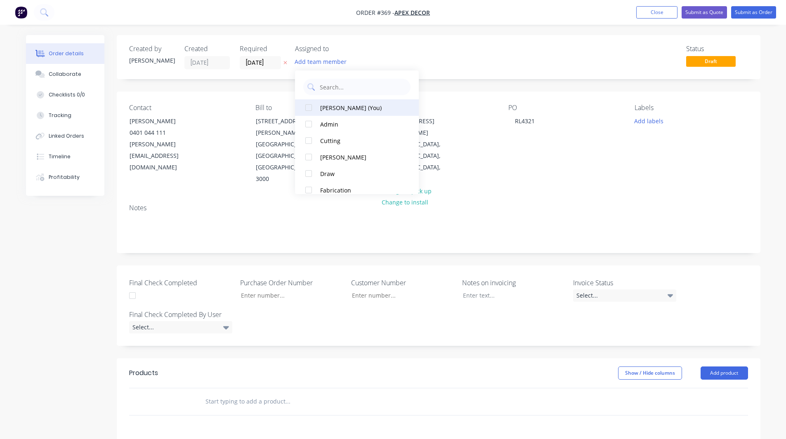
click at [306, 106] on div at bounding box center [308, 107] width 16 height 16
click at [307, 153] on div at bounding box center [308, 157] width 16 height 16
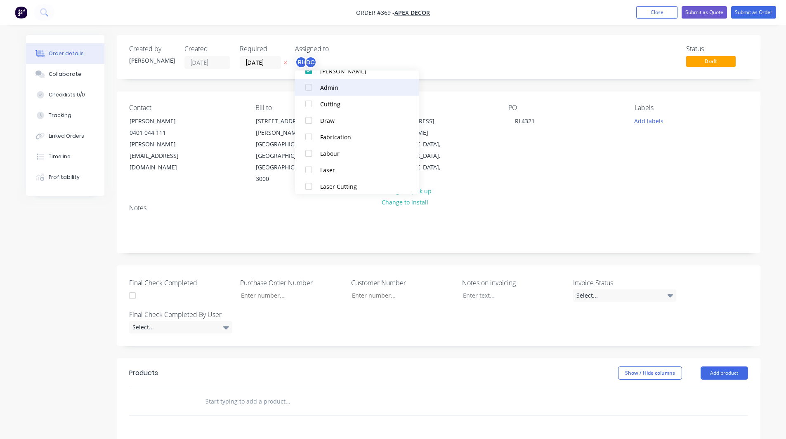
scroll to position [54, 0]
click at [309, 136] on div at bounding box center [308, 136] width 16 height 16
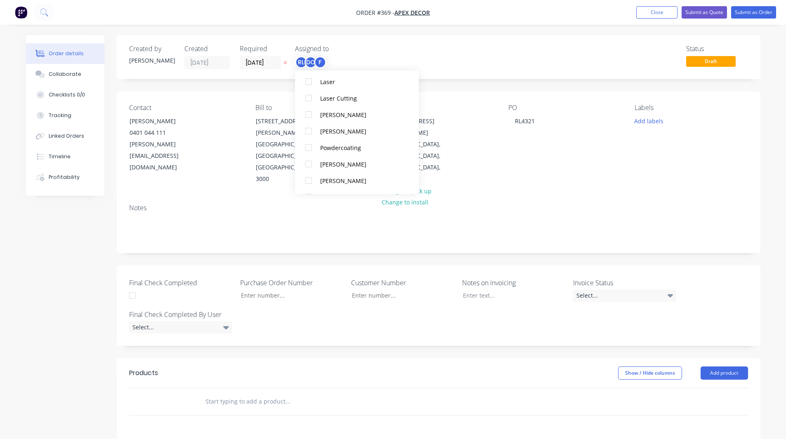
scroll to position [141, 0]
click at [308, 147] on div at bounding box center [308, 148] width 16 height 16
click at [525, 47] on div "Status Draft" at bounding box center [562, 57] width 370 height 24
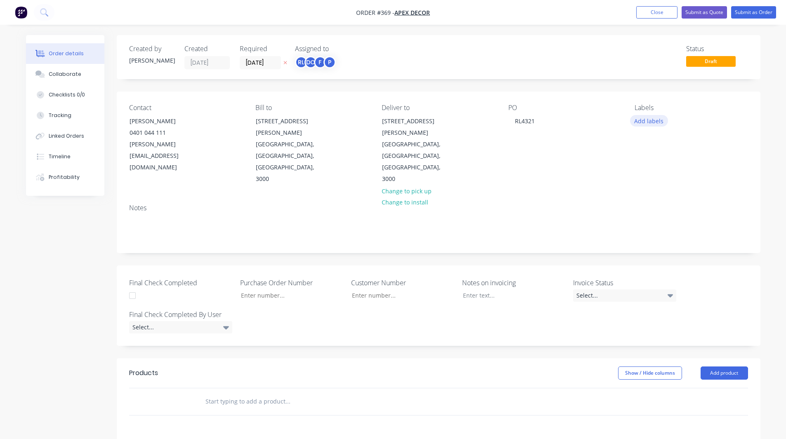
click at [650, 124] on button "Add labels" at bounding box center [649, 120] width 38 height 11
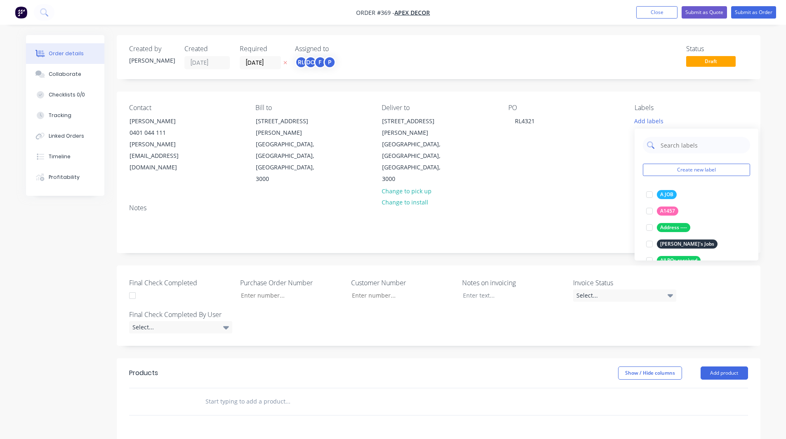
click at [669, 148] on input "text" at bounding box center [702, 145] width 86 height 16
click at [649, 194] on div at bounding box center [649, 194] width 16 height 16
click at [683, 140] on input "urgent" at bounding box center [702, 141] width 86 height 16
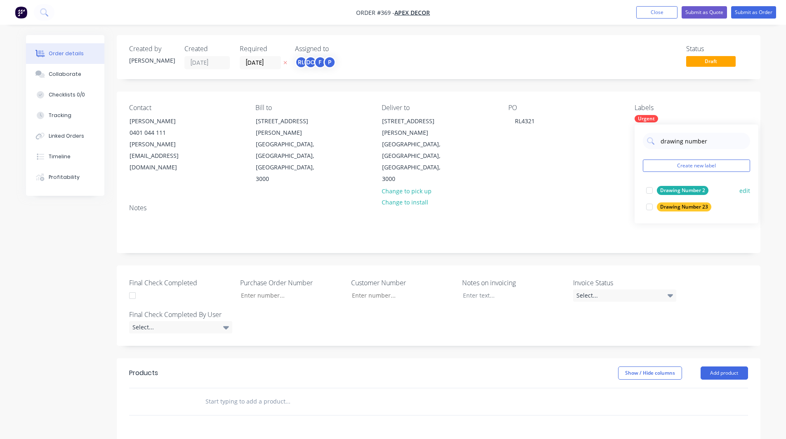
click at [647, 191] on div at bounding box center [649, 190] width 16 height 16
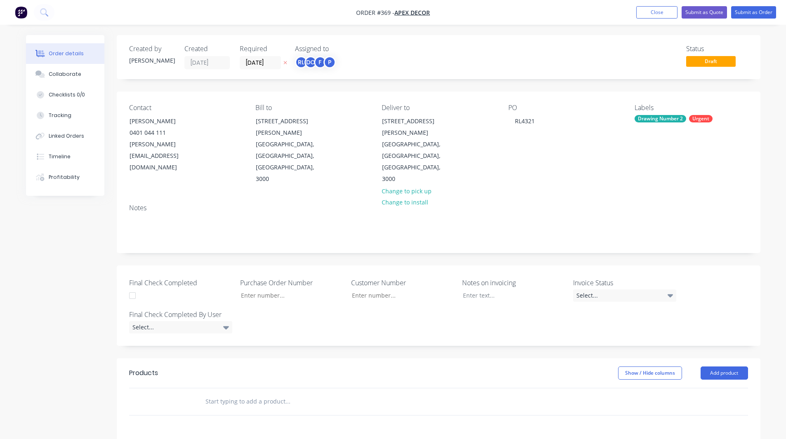
click at [708, 99] on div "Contact [PERSON_NAME] [PHONE_NUMBER] [PERSON_NAME][EMAIL_ADDRESS][DOMAIN_NAME] …" at bounding box center [438, 145] width 643 height 106
click at [677, 118] on div "Drawing Number 2" at bounding box center [660, 118] width 52 height 7
click at [678, 137] on input "drawing number" at bounding box center [702, 141] width 86 height 16
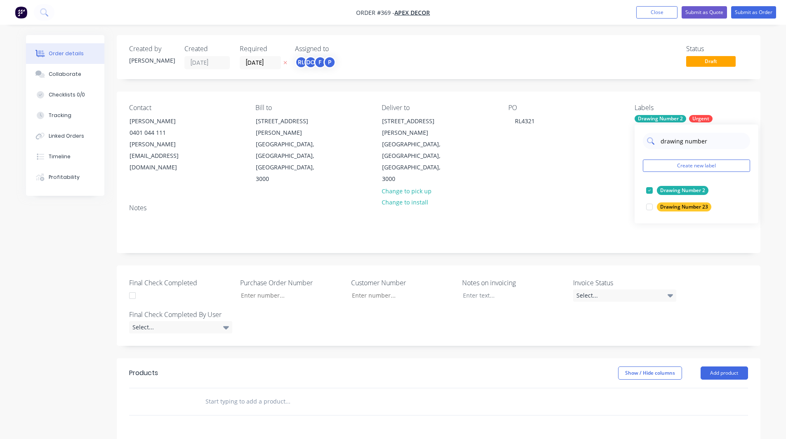
click at [678, 137] on input "drawing number" at bounding box center [702, 141] width 86 height 16
click at [648, 191] on div at bounding box center [649, 190] width 16 height 16
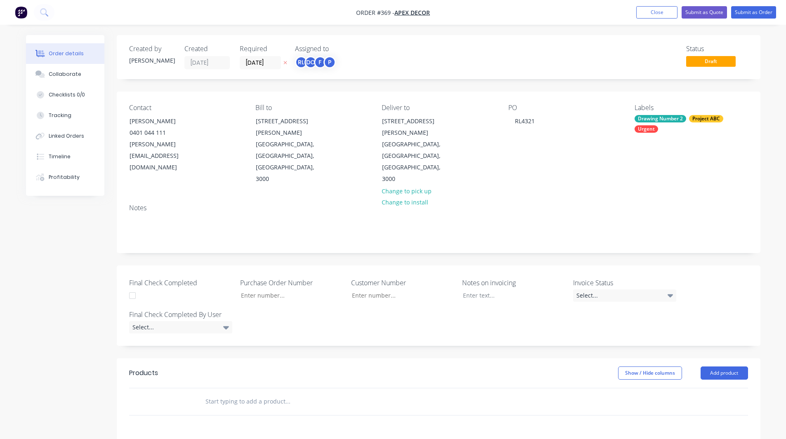
click at [765, 118] on div "Order details Collaborate Checklists 0/0 Tracking Linked Orders Timeline Profit…" at bounding box center [393, 330] width 751 height 591
click at [673, 116] on div "Drawing Number 2" at bounding box center [660, 118] width 52 height 7
click at [690, 176] on button "Create new label" at bounding box center [695, 176] width 107 height 12
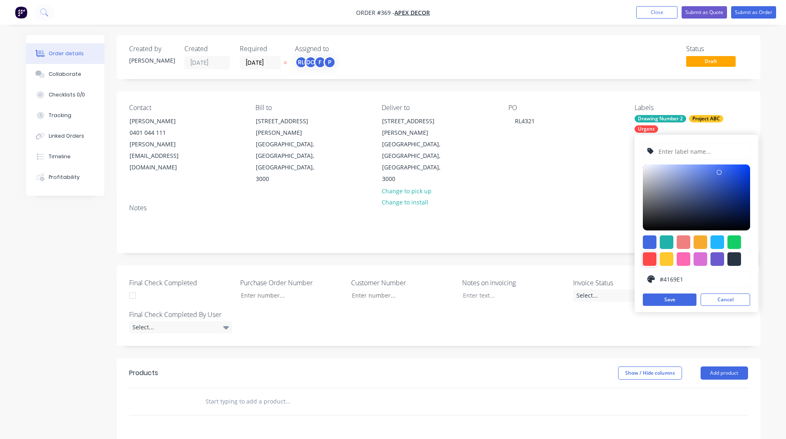
click at [651, 256] on div at bounding box center [649, 259] width 14 height 14
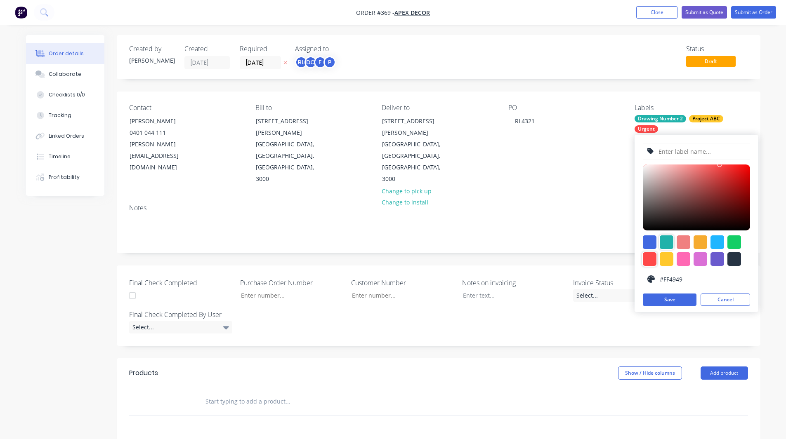
click at [664, 241] on div at bounding box center [666, 242] width 14 height 14
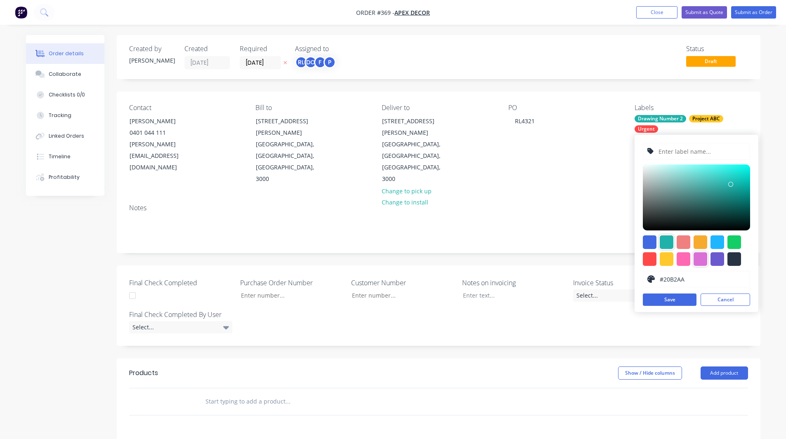
click at [697, 257] on div at bounding box center [700, 259] width 14 height 14
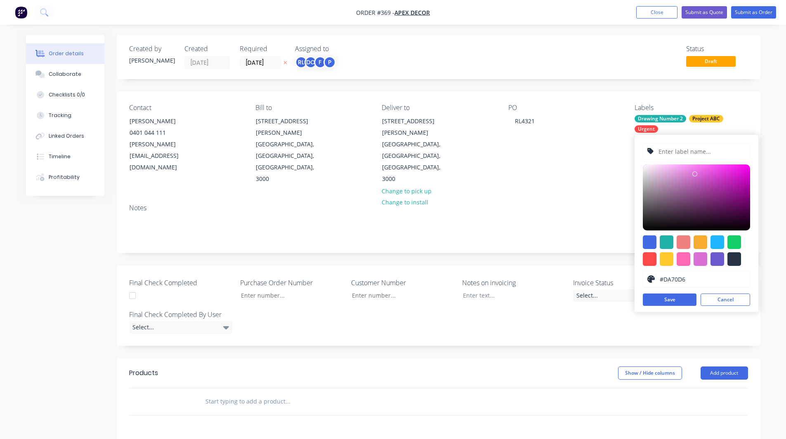
click at [675, 152] on input "text" at bounding box center [701, 152] width 88 height 16
click at [672, 297] on button "Save" at bounding box center [669, 300] width 54 height 12
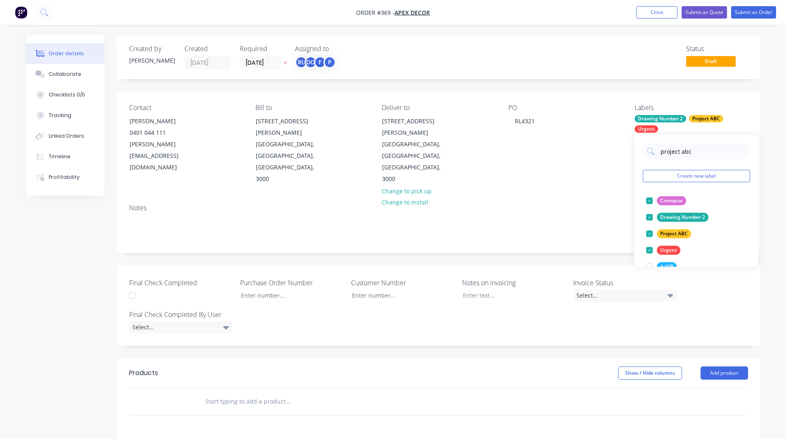
click at [769, 120] on div "Order details Collaborate Checklists 0/0 Tracking Linked Orders Timeline Profit…" at bounding box center [393, 313] width 786 height 626
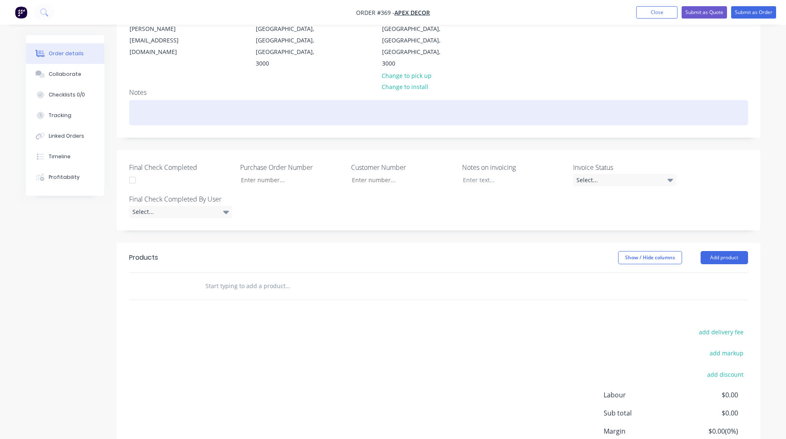
scroll to position [152, 0]
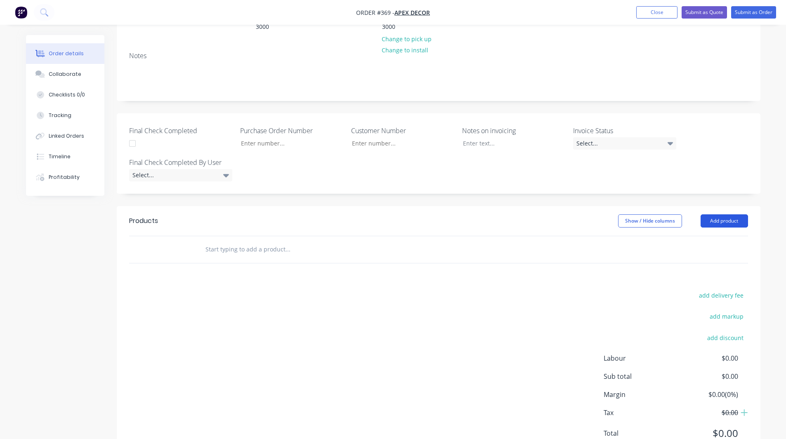
click at [713, 214] on button "Add product" at bounding box center [723, 220] width 47 height 13
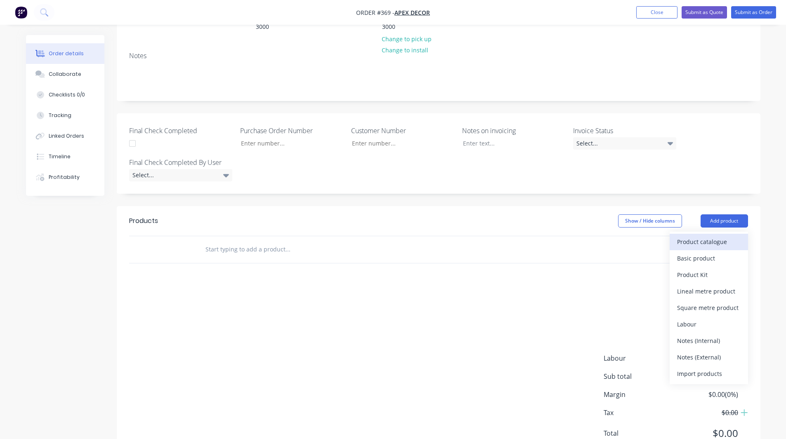
click at [694, 236] on div "Product catalogue" at bounding box center [709, 242] width 64 height 12
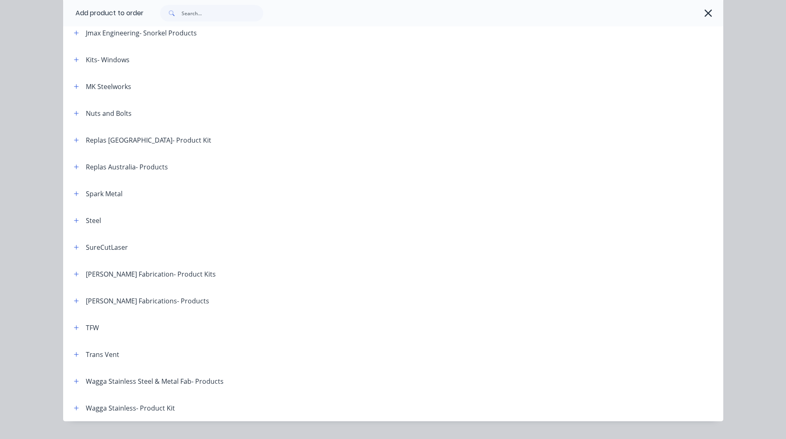
scroll to position [626, 0]
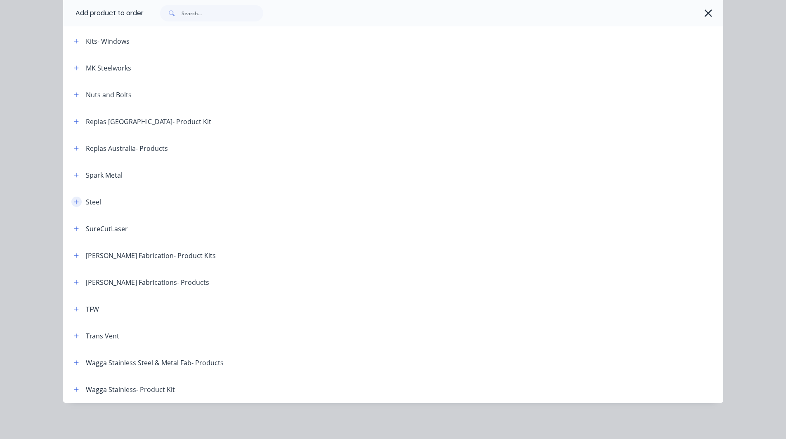
click at [71, 201] on button "button" at bounding box center [76, 202] width 10 height 10
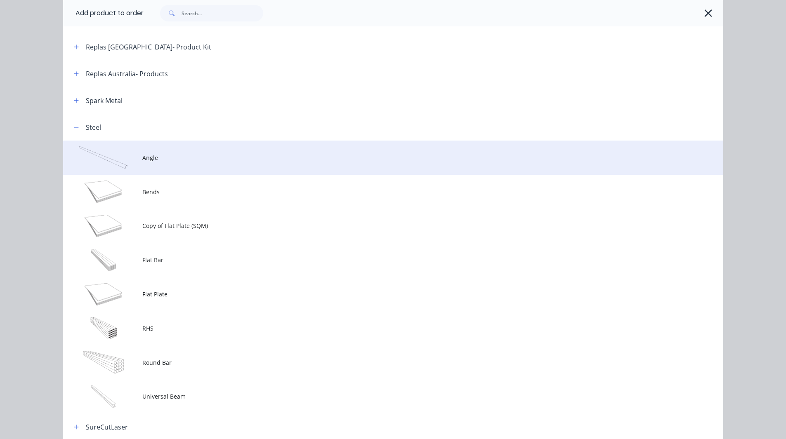
scroll to position [701, 0]
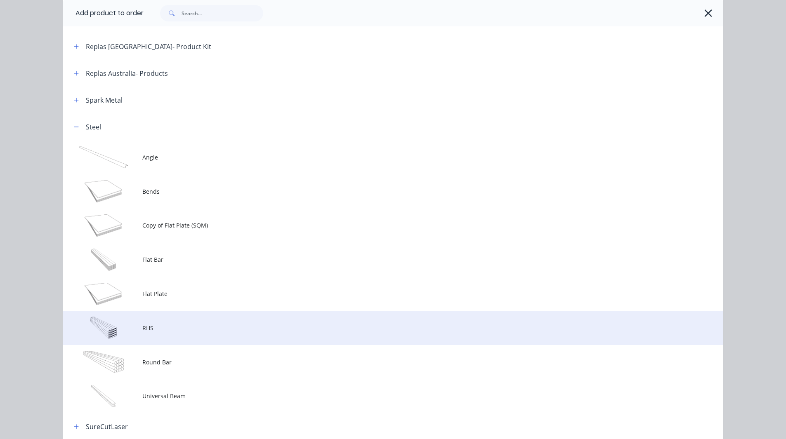
click at [159, 327] on span "RHS" at bounding box center [374, 328] width 464 height 9
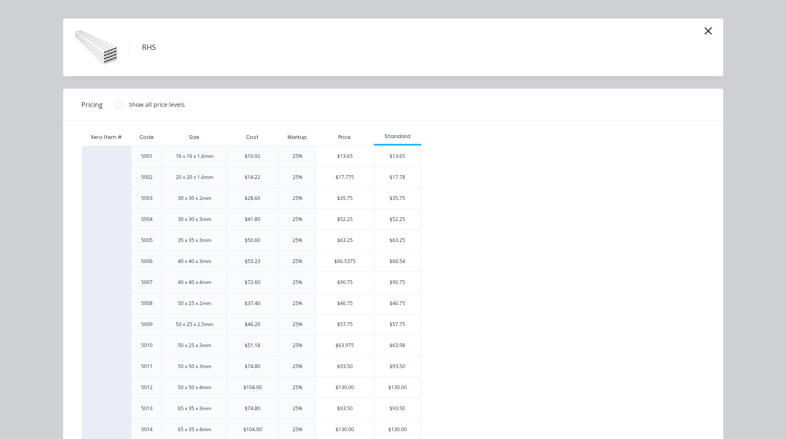
scroll to position [14, 0]
click at [180, 155] on div "16 x 16 x 1.6mm" at bounding box center [195, 156] width 38 height 7
click at [251, 157] on div "$10.92" at bounding box center [253, 156] width 16 height 7
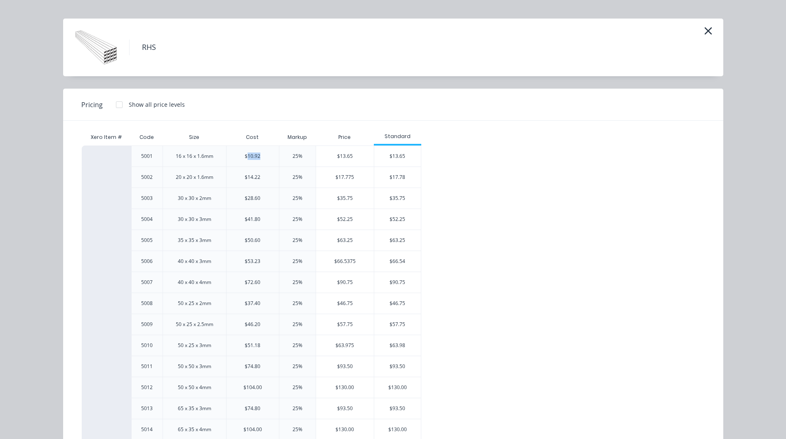
click at [251, 157] on div "$10.92" at bounding box center [253, 156] width 16 height 7
click at [294, 157] on div "25%" at bounding box center [297, 156] width 10 height 7
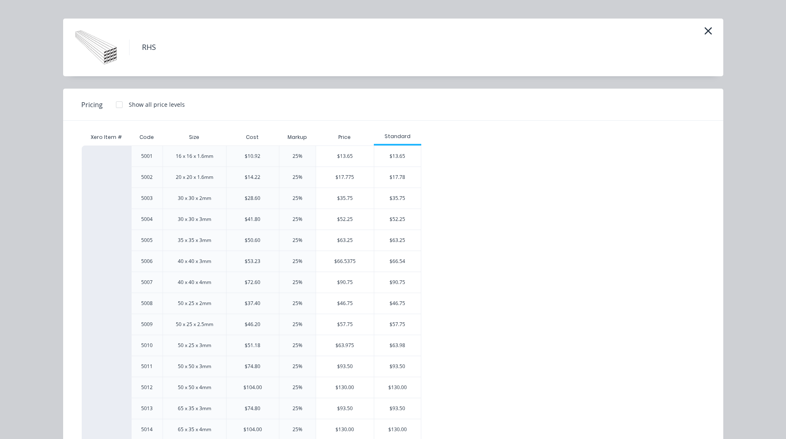
click at [315, 113] on div "Pricing Show all price levels" at bounding box center [393, 105] width 660 height 32
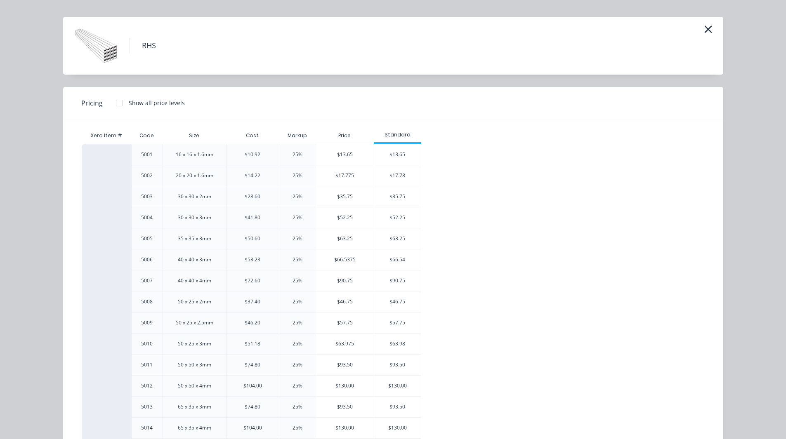
scroll to position [14, 0]
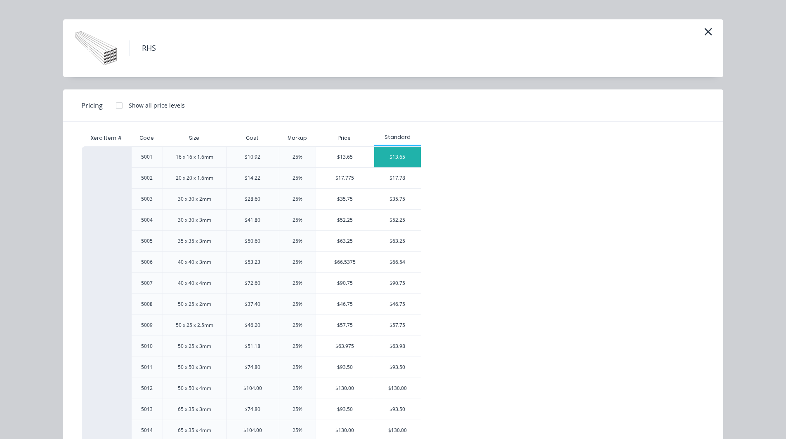
click at [386, 156] on div "$13.65" at bounding box center [397, 157] width 47 height 21
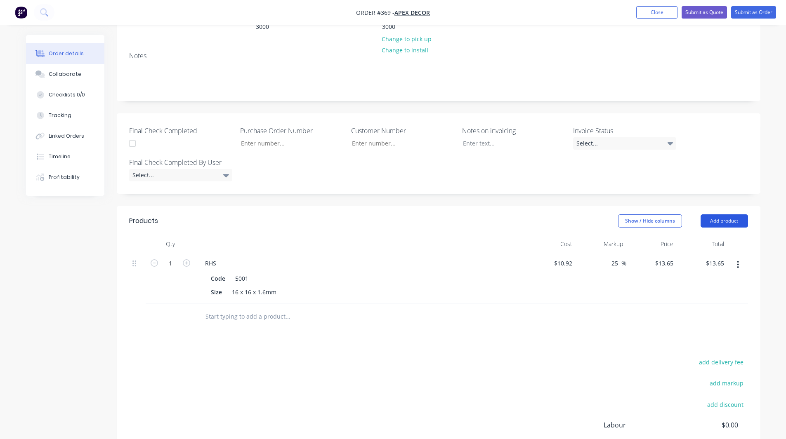
click at [731, 214] on button "Add product" at bounding box center [723, 220] width 47 height 13
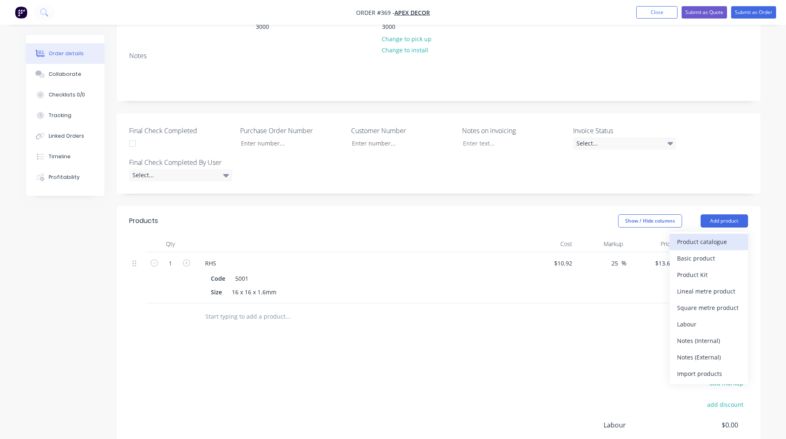
click at [708, 236] on div "Product catalogue" at bounding box center [709, 242] width 64 height 12
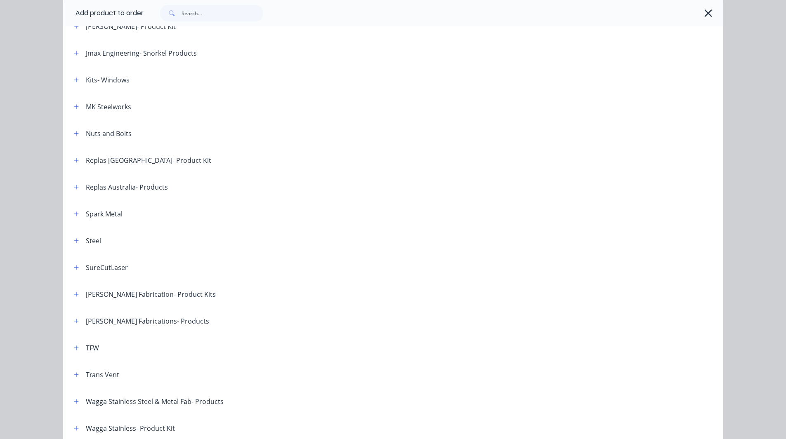
scroll to position [626, 0]
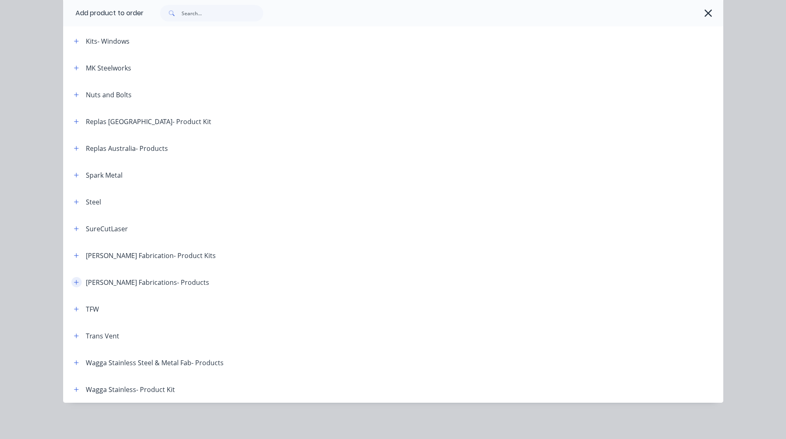
click at [74, 283] on icon "button" at bounding box center [76, 282] width 5 height 5
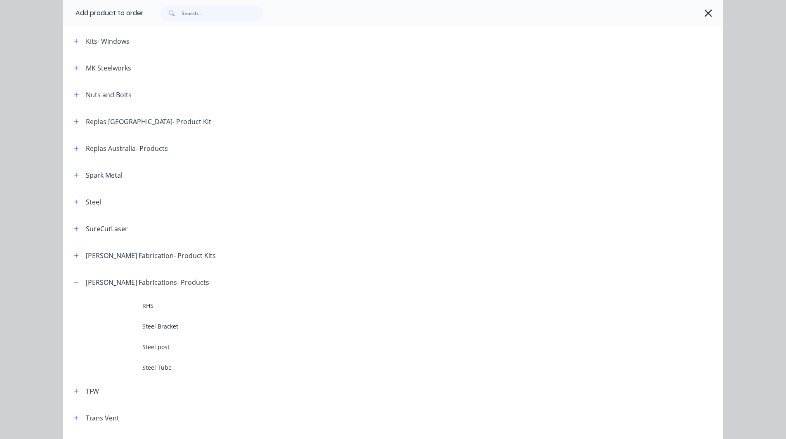
scroll to position [708, 0]
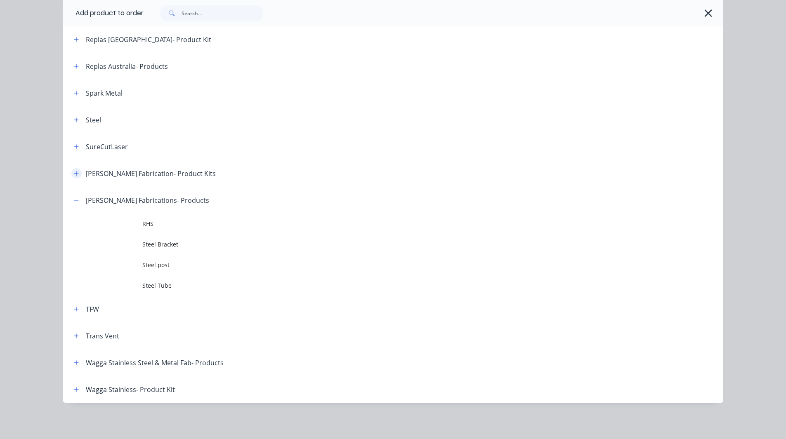
click at [75, 174] on icon "button" at bounding box center [76, 173] width 5 height 5
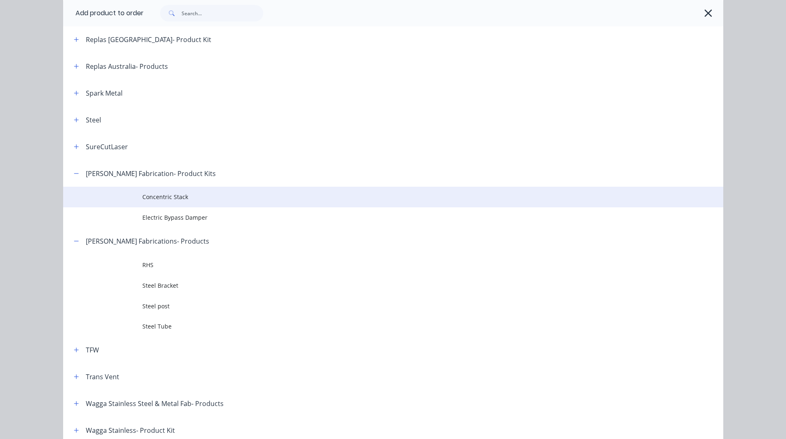
click at [154, 194] on span "Concentric Stack" at bounding box center [374, 197] width 464 height 9
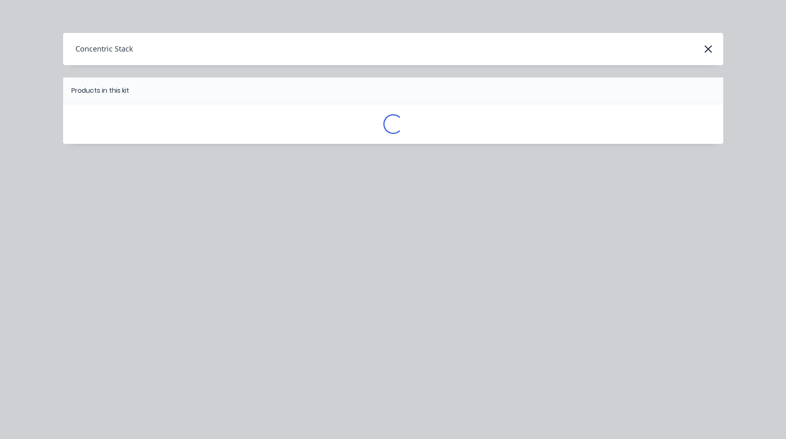
scroll to position [0, 0]
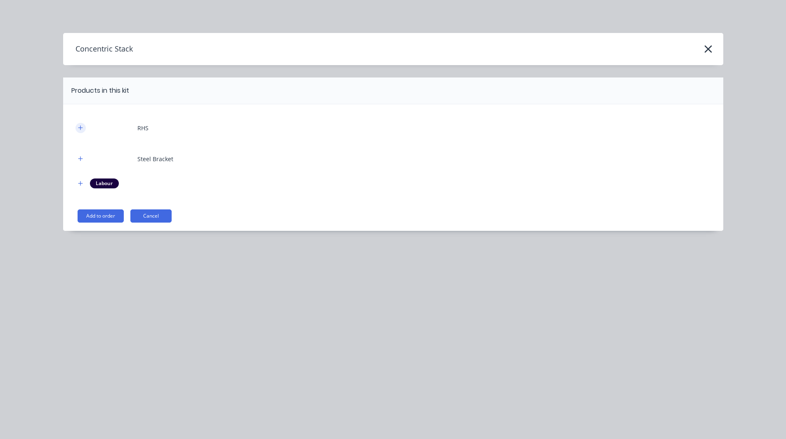
click at [82, 126] on icon "button" at bounding box center [80, 128] width 5 height 6
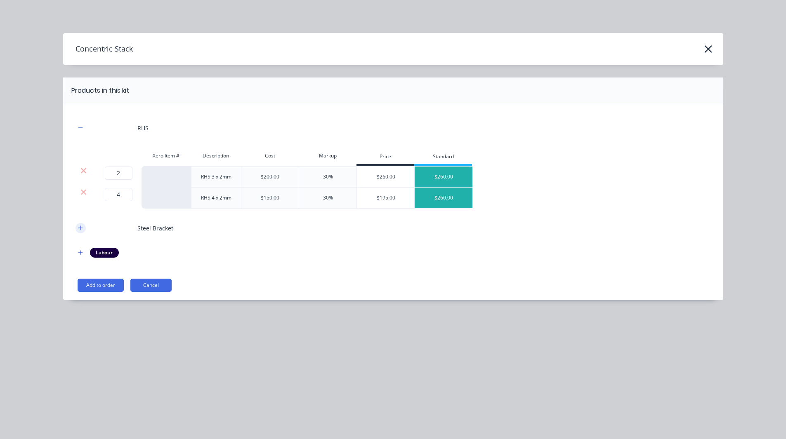
click at [80, 226] on icon "button" at bounding box center [80, 228] width 5 height 6
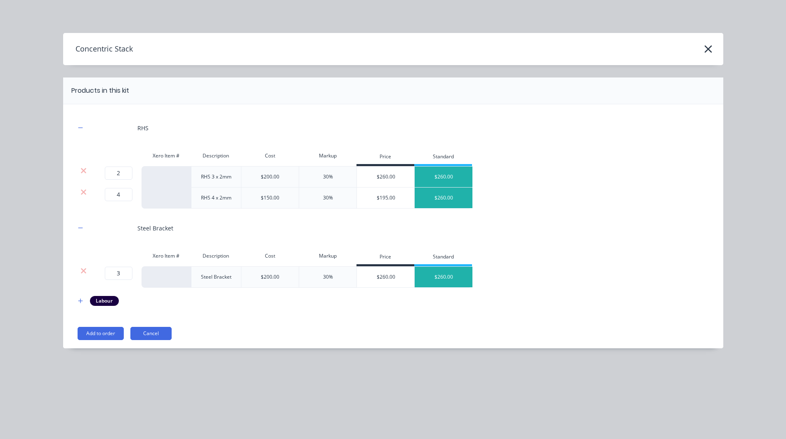
scroll to position [231, 0]
click at [79, 302] on icon "button" at bounding box center [80, 301] width 5 height 6
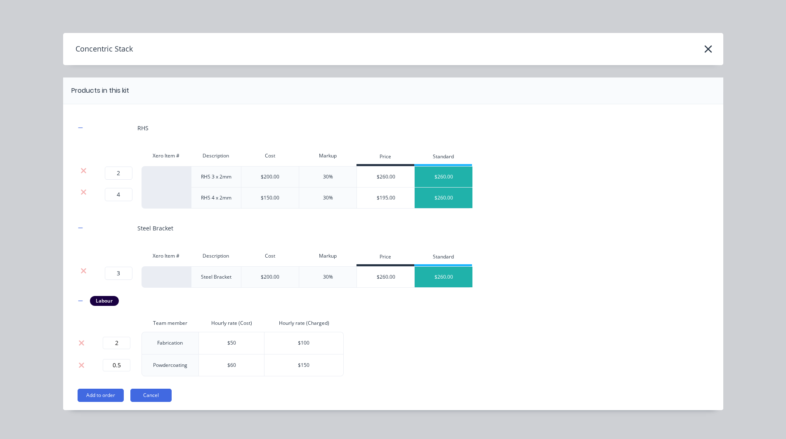
scroll to position [7, 0]
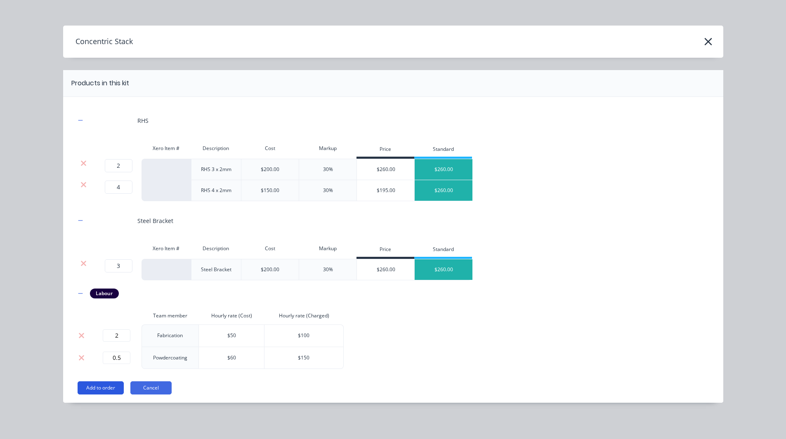
click at [104, 388] on button "Add to order" at bounding box center [101, 387] width 46 height 13
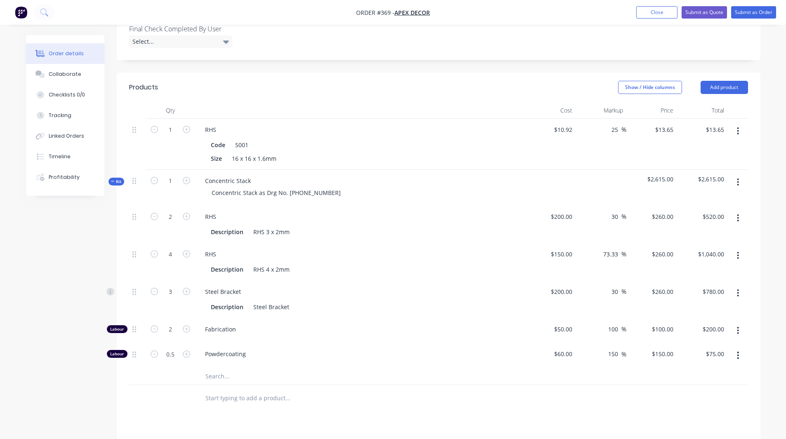
scroll to position [286, 0]
click at [771, 120] on div "Order details Collaborate Checklists 0/0 Tracking Linked Orders Timeline Profit…" at bounding box center [393, 168] width 786 height 908
click at [739, 174] on button "button" at bounding box center [737, 181] width 19 height 15
click at [76, 353] on div "Created by [PERSON_NAME] Created [DATE] Required [DATE] Assigned to RL DC F P S…" at bounding box center [393, 185] width 734 height 873
click at [77, 274] on div "Created by [PERSON_NAME] Created [DATE] Required [DATE] Assigned to RL DC F P S…" at bounding box center [393, 185] width 734 height 873
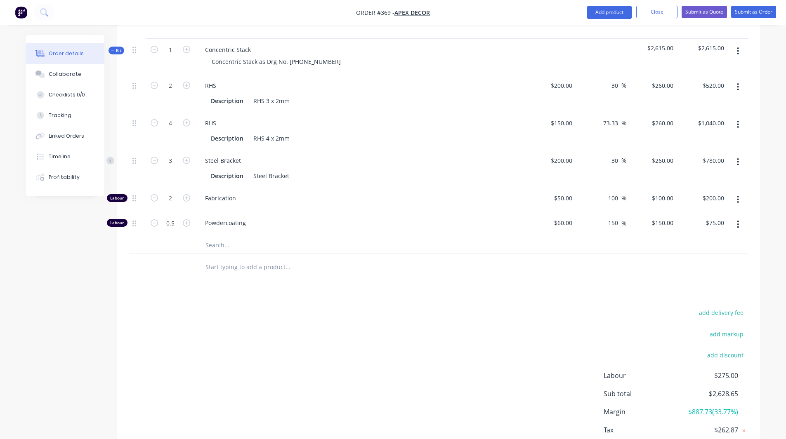
scroll to position [424, 0]
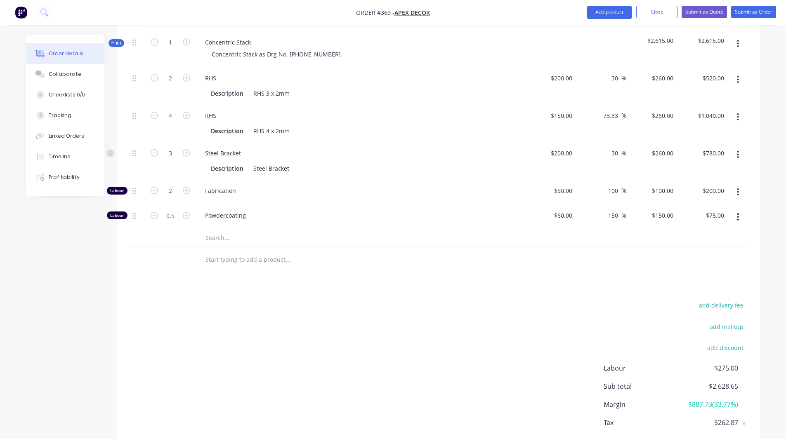
click at [708, 400] on span "$887.73 ( 33.77 %)" at bounding box center [706, 405] width 61 height 10
click at [680, 342] on div "add discount" at bounding box center [696, 352] width 103 height 21
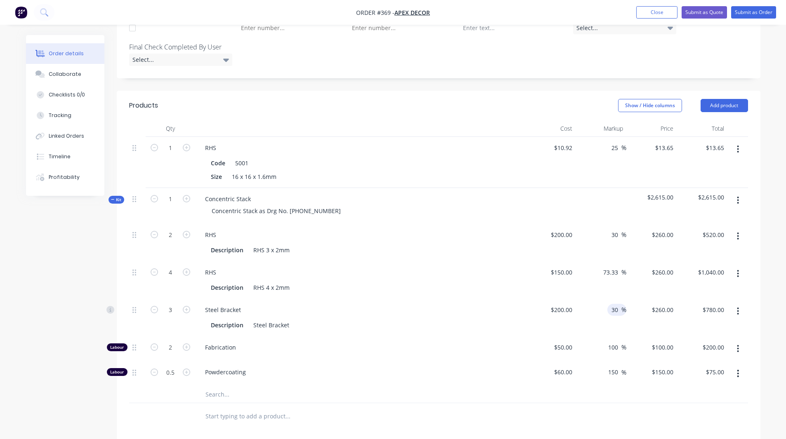
scroll to position [267, 0]
click at [611, 267] on input "73.33" at bounding box center [611, 273] width 19 height 12
click at [761, 227] on div "Order details Collaborate Checklists 0/0 Tracking Linked Orders Timeline Profit…" at bounding box center [393, 204] width 751 height 873
click at [564, 267] on input "150" at bounding box center [563, 273] width 26 height 12
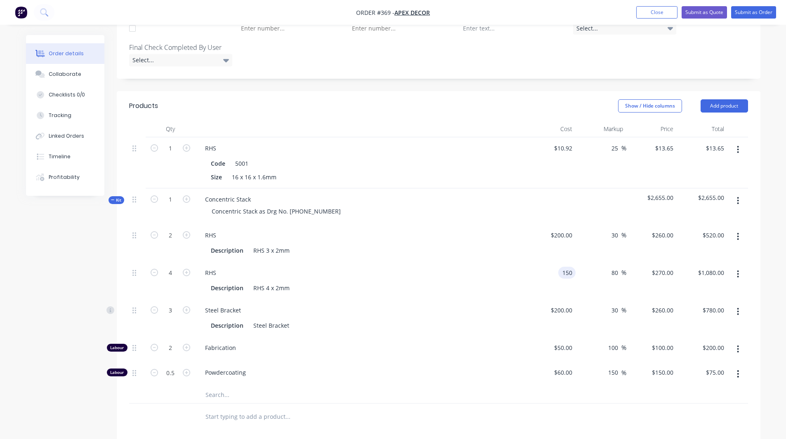
click at [564, 267] on input "150" at bounding box center [568, 273] width 14 height 12
click at [738, 270] on icon "button" at bounding box center [738, 274] width 2 height 9
click at [765, 216] on div "Order details Collaborate Checklists 0/0 Tracking Linked Orders Timeline Profit…" at bounding box center [393, 204] width 751 height 873
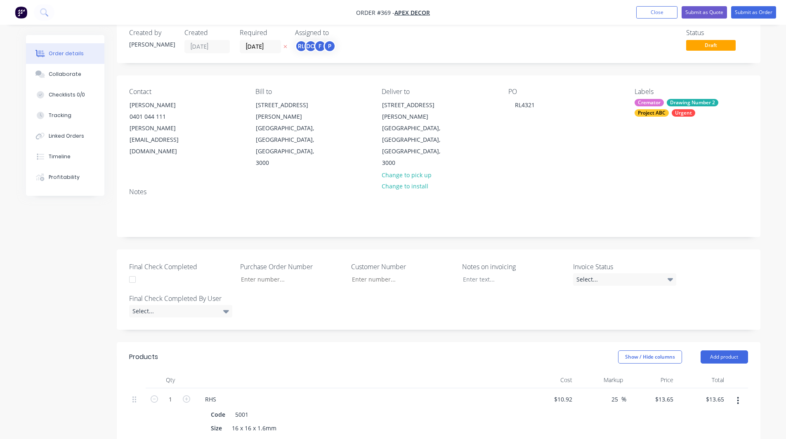
scroll to position [0, 0]
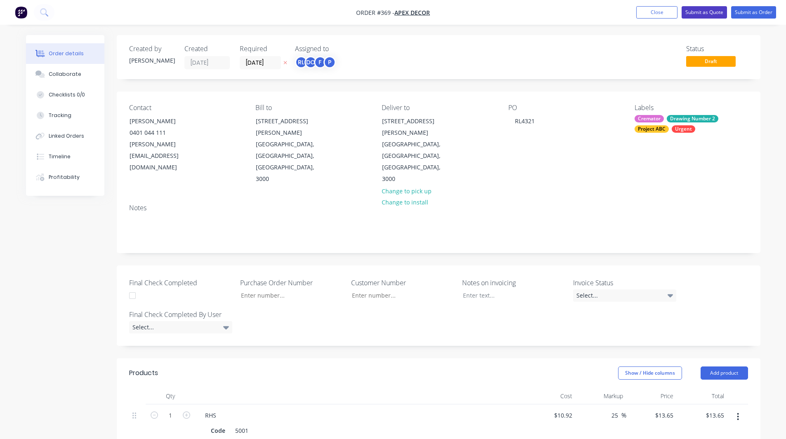
click at [697, 10] on button "Submit as Quote" at bounding box center [703, 12] width 45 height 12
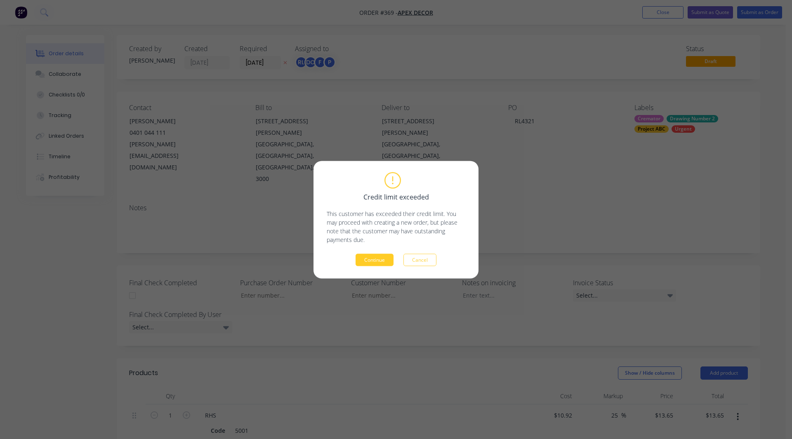
click at [362, 259] on button "Continue" at bounding box center [374, 260] width 38 height 12
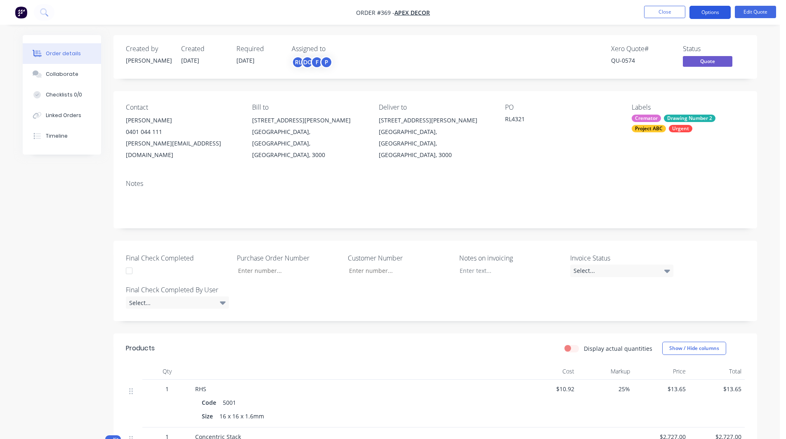
click at [710, 12] on button "Options" at bounding box center [709, 12] width 41 height 13
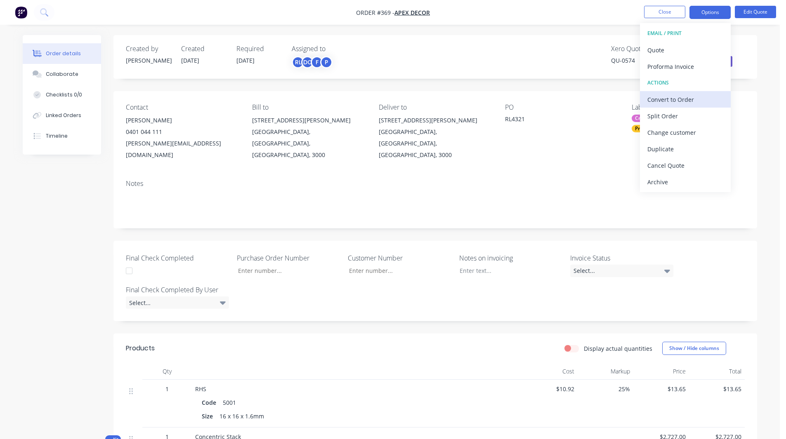
click at [672, 96] on div "Convert to Order" at bounding box center [685, 100] width 76 height 12
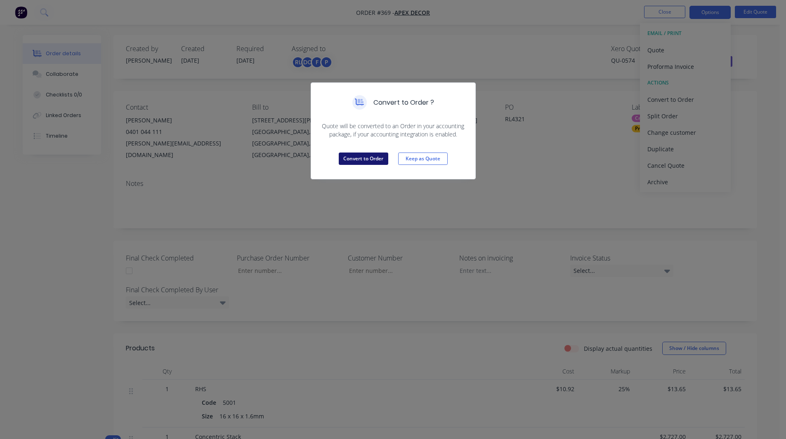
click at [359, 157] on button "Convert to Order" at bounding box center [363, 159] width 49 height 12
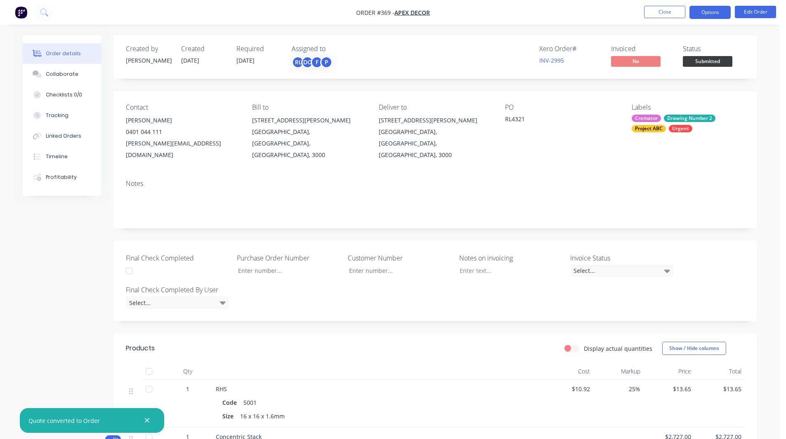
click at [711, 8] on button "Options" at bounding box center [709, 12] width 41 height 13
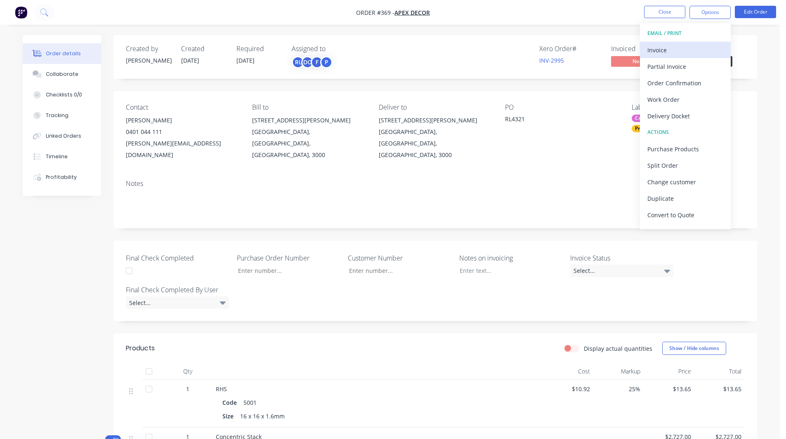
click at [677, 48] on div "Invoice" at bounding box center [685, 50] width 76 height 12
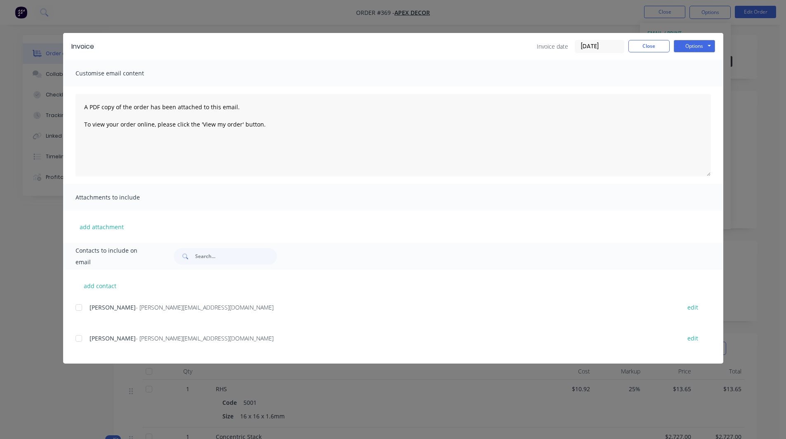
click at [78, 308] on div at bounding box center [79, 307] width 16 height 16
click at [690, 43] on button "Options" at bounding box center [693, 46] width 41 height 12
click at [646, 49] on button "Close" at bounding box center [648, 46] width 41 height 12
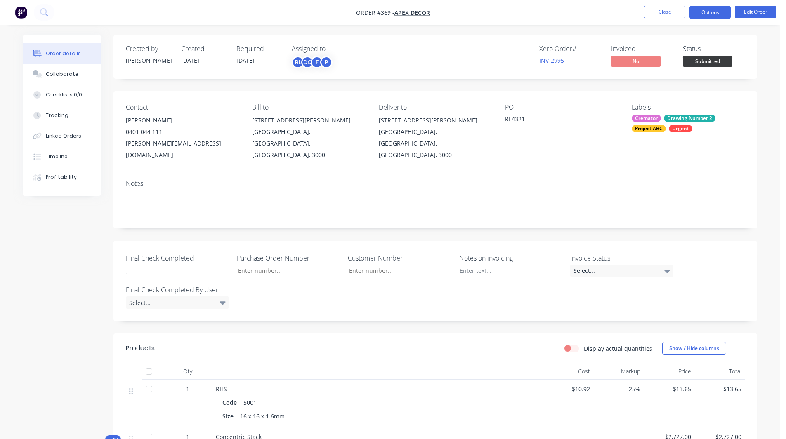
click at [702, 12] on button "Options" at bounding box center [709, 12] width 41 height 13
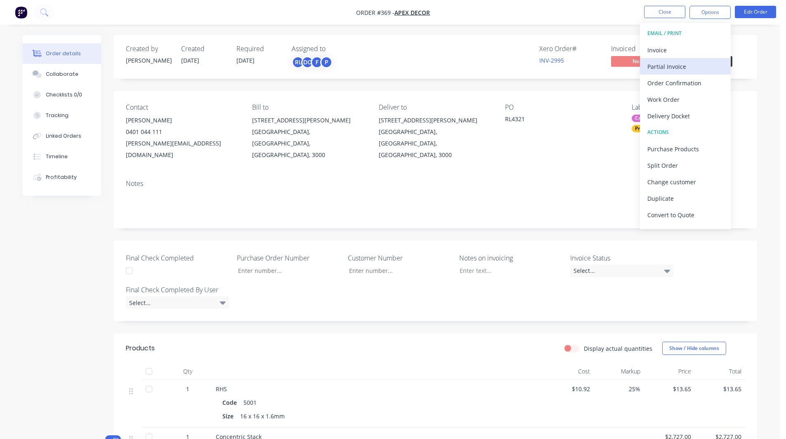
click at [664, 65] on div "Partial Invoice" at bounding box center [685, 67] width 76 height 12
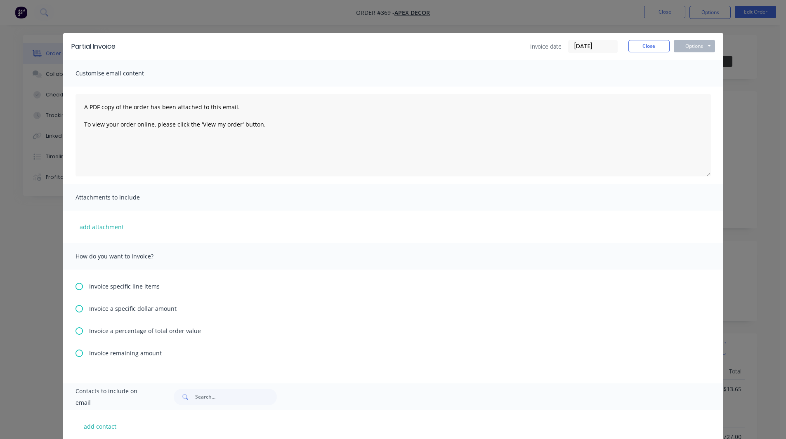
click at [76, 329] on icon at bounding box center [78, 330] width 7 height 7
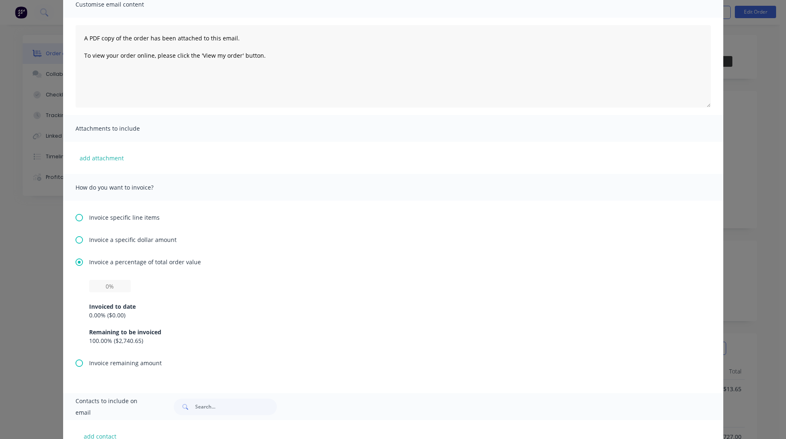
scroll to position [71, 0]
click at [105, 286] on input "text" at bounding box center [110, 284] width 42 height 12
click at [141, 282] on div "50% Invoiced to date 0.00 % ( $0.00 ) Remaining to be invoiced 100.00 % ( $2,74…" at bounding box center [393, 310] width 608 height 65
click at [77, 214] on icon at bounding box center [78, 215] width 7 height 7
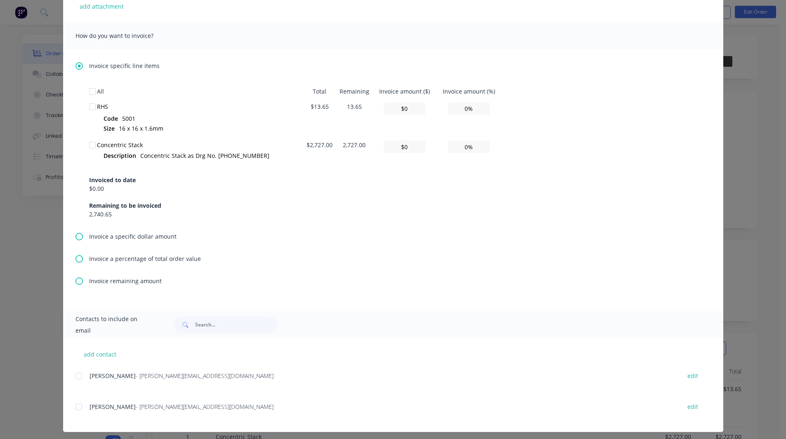
scroll to position [221, 0]
click at [73, 374] on div at bounding box center [79, 375] width 16 height 16
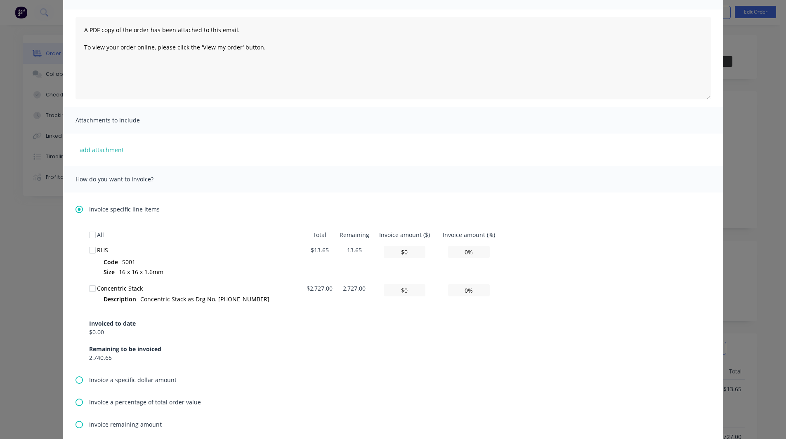
scroll to position [0, 0]
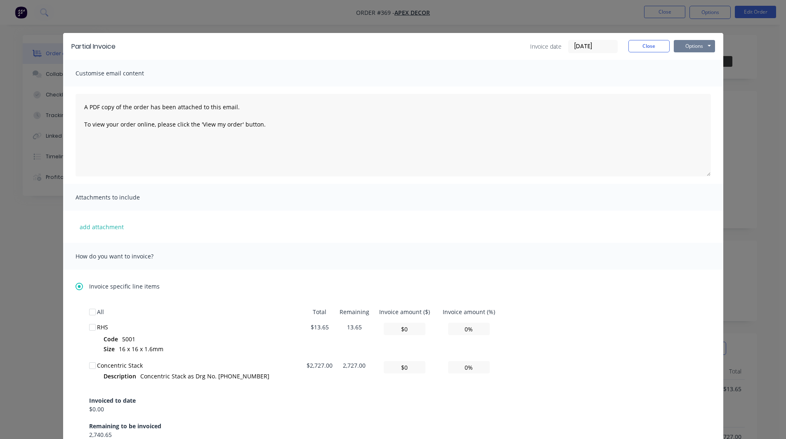
click at [690, 49] on button "Options" at bounding box center [693, 46] width 41 height 12
click at [644, 42] on button "Close" at bounding box center [648, 46] width 41 height 12
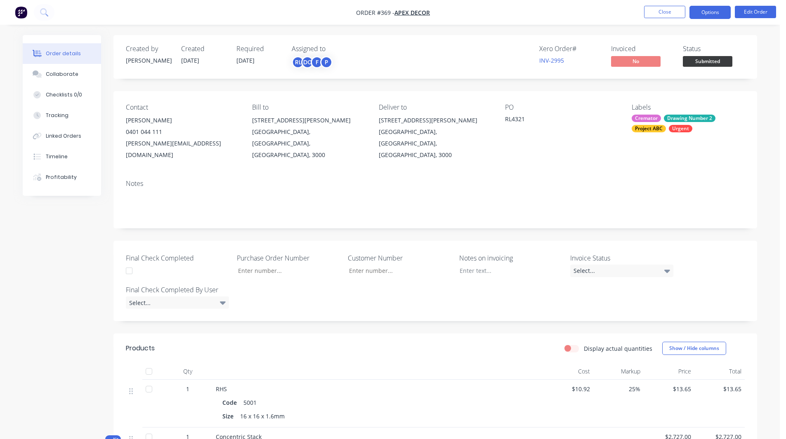
click at [704, 16] on button "Options" at bounding box center [709, 12] width 41 height 13
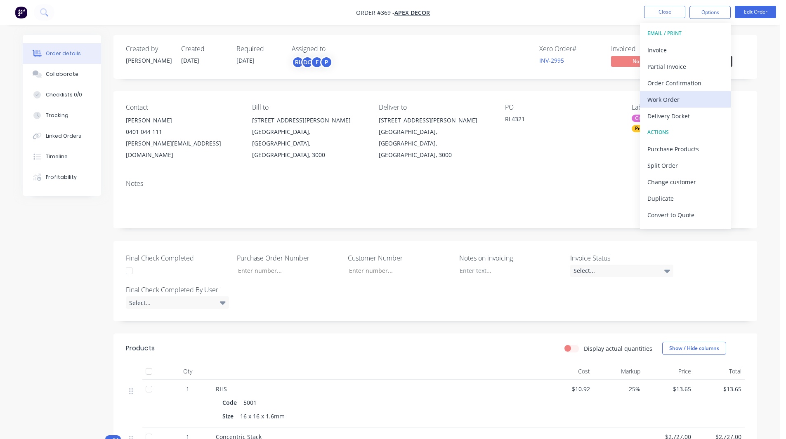
click at [671, 98] on div "Work Order" at bounding box center [685, 100] width 76 height 12
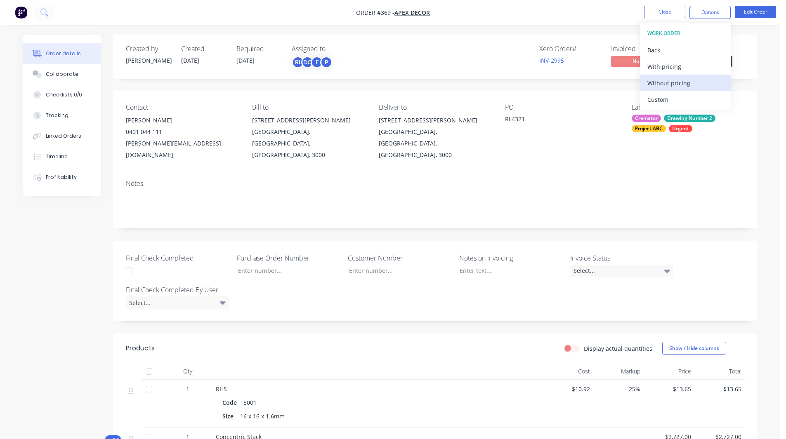
click at [676, 80] on div "Without pricing" at bounding box center [685, 83] width 76 height 12
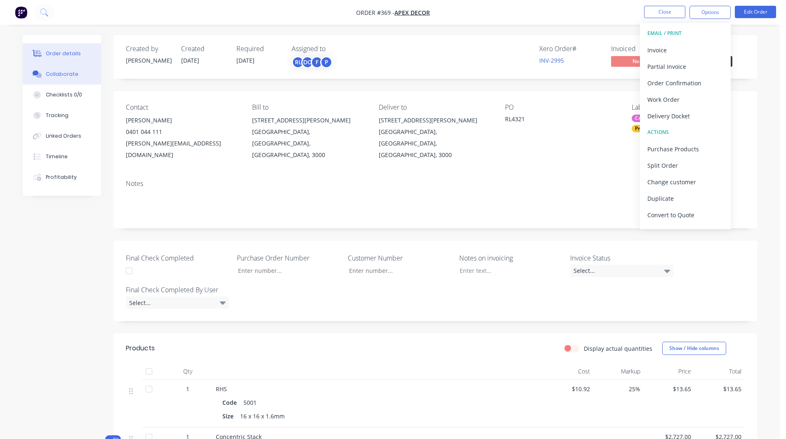
click at [60, 72] on div "Collaborate" at bounding box center [62, 74] width 33 height 7
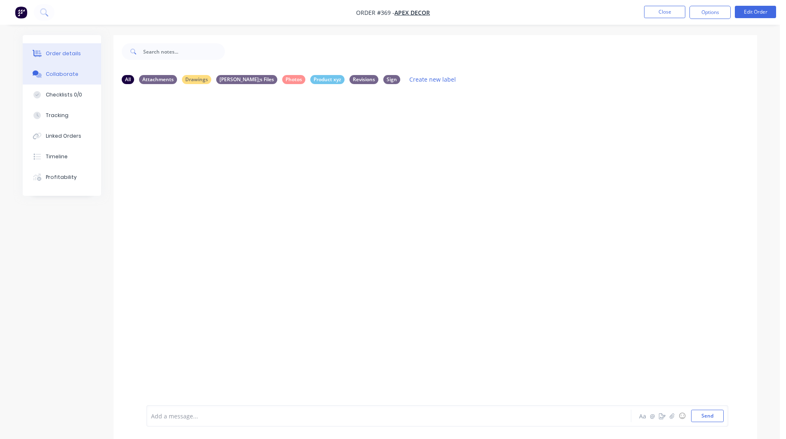
click at [76, 52] on div "Order details" at bounding box center [63, 53] width 35 height 7
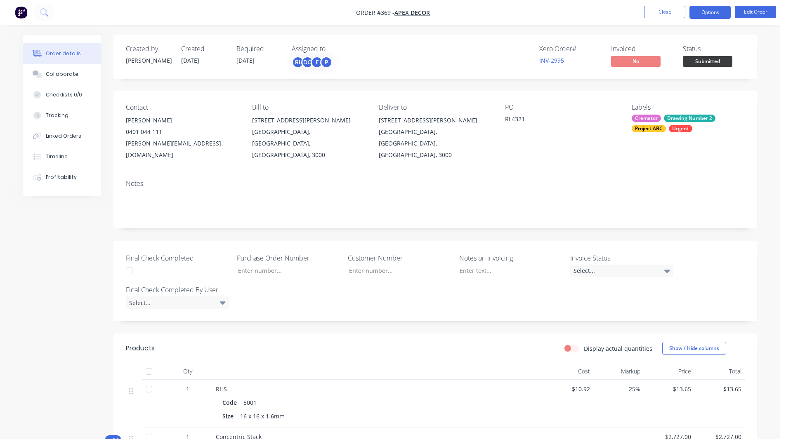
click at [701, 8] on button "Options" at bounding box center [709, 12] width 41 height 13
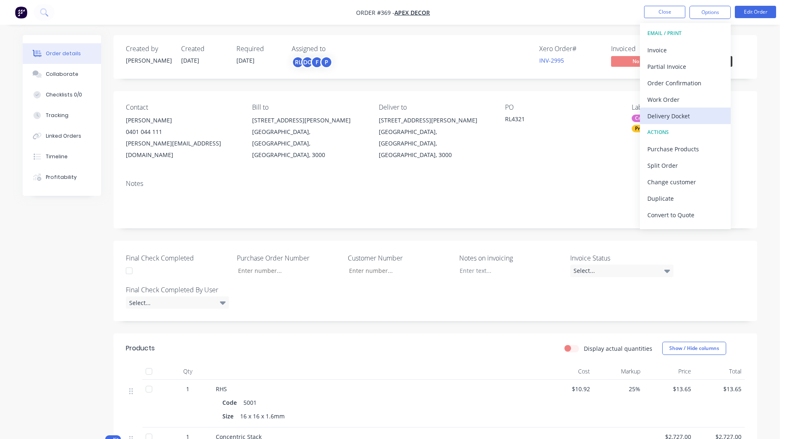
click at [669, 116] on div "Delivery Docket" at bounding box center [685, 116] width 76 height 12
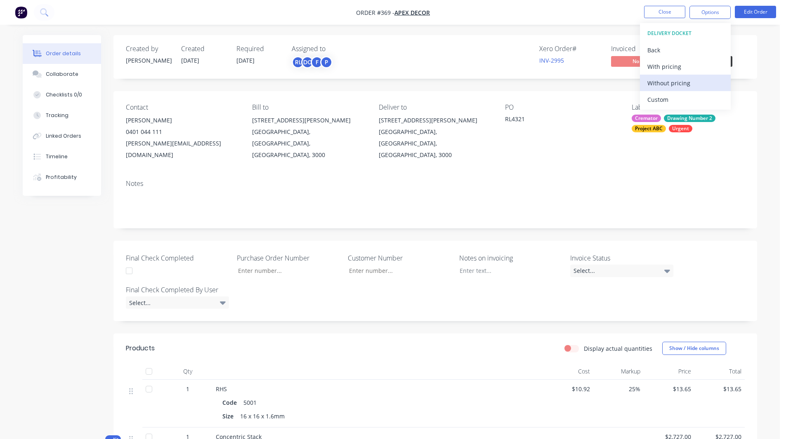
click at [677, 81] on div "Without pricing" at bounding box center [685, 83] width 76 height 12
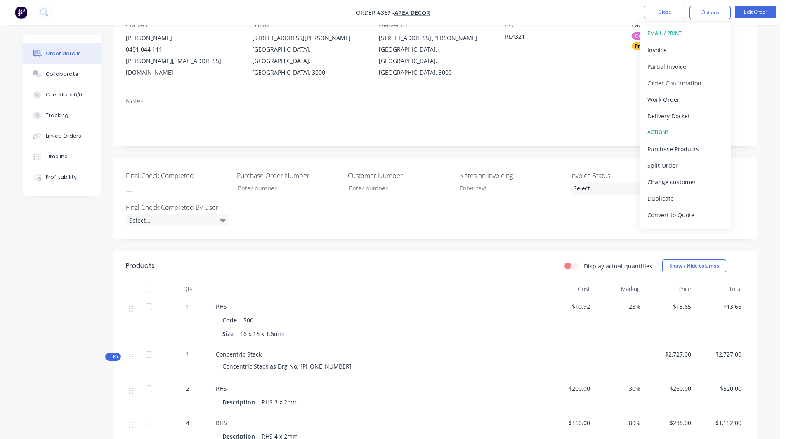
scroll to position [83, 0]
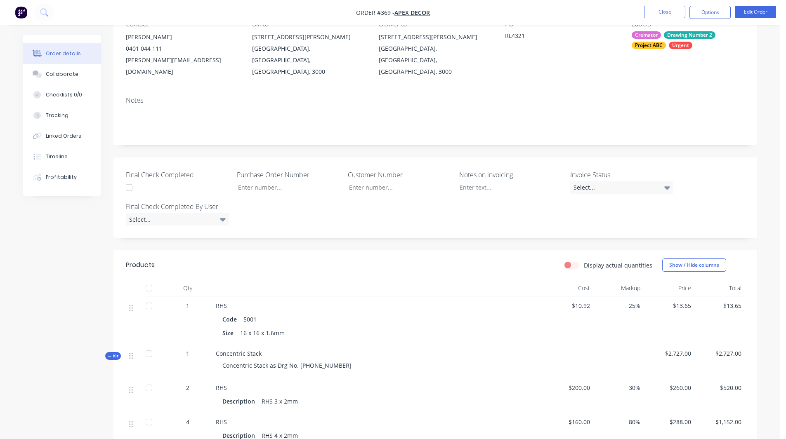
click at [24, 239] on div "Created by [PERSON_NAME] Created [DATE] Required [DATE] Assigned to RL DC F P X…" at bounding box center [390, 311] width 734 height 719
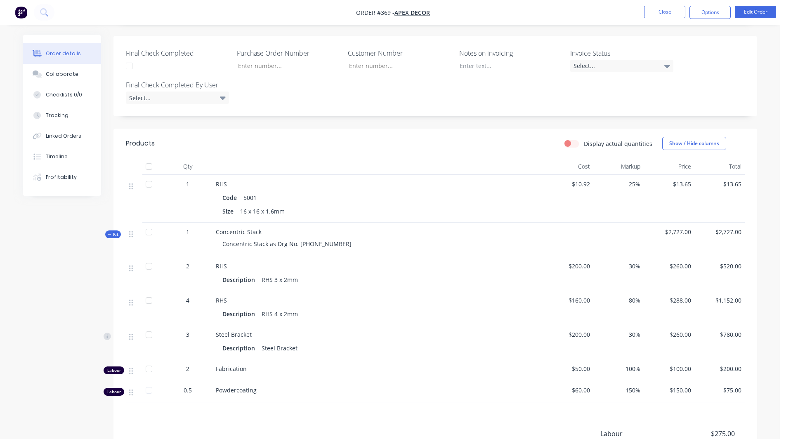
scroll to position [229, 0]
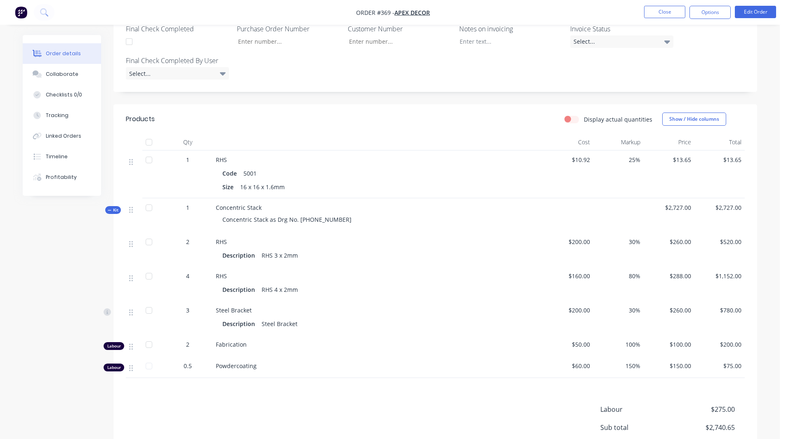
click at [113, 207] on span "Kit" at bounding box center [113, 210] width 11 height 6
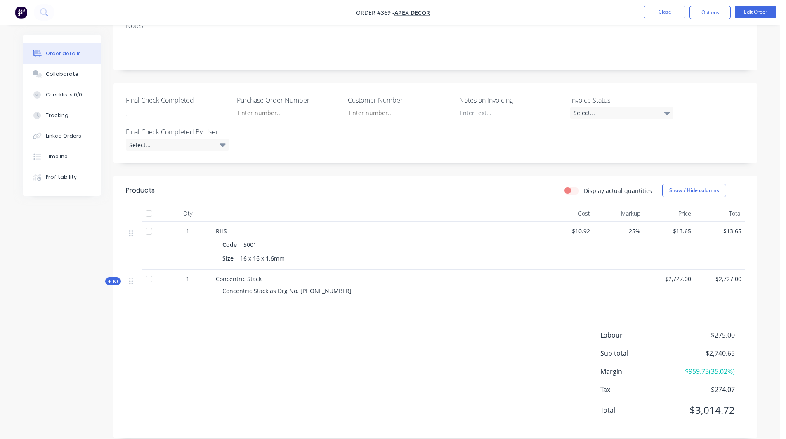
click at [118, 278] on span "Kit" at bounding box center [113, 281] width 11 height 6
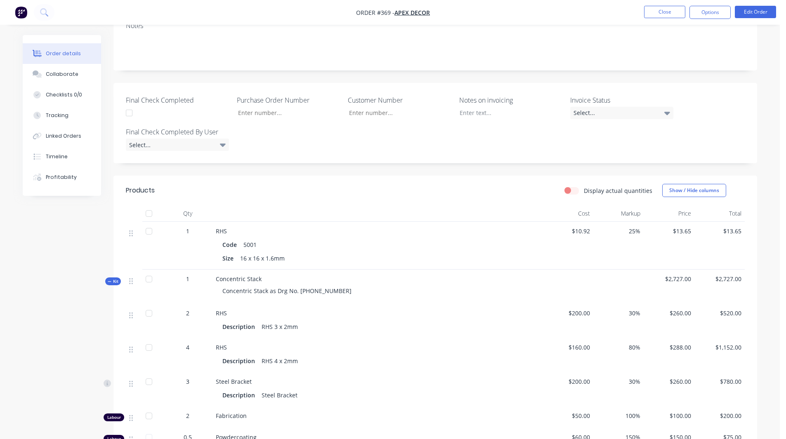
scroll to position [229, 0]
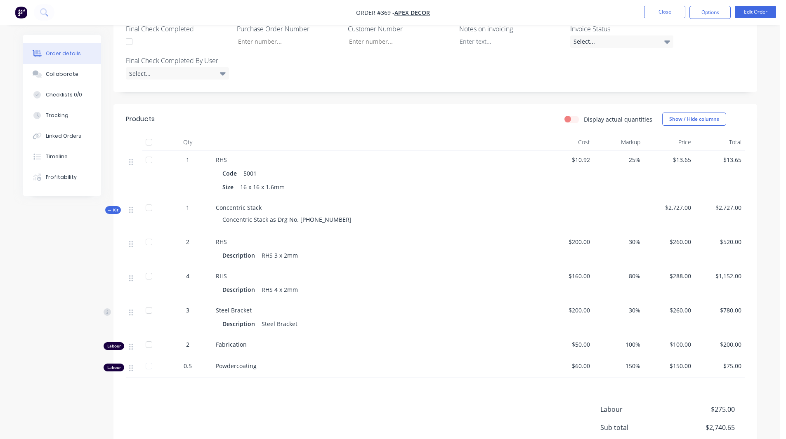
click at [111, 210] on icon at bounding box center [109, 210] width 3 height 0
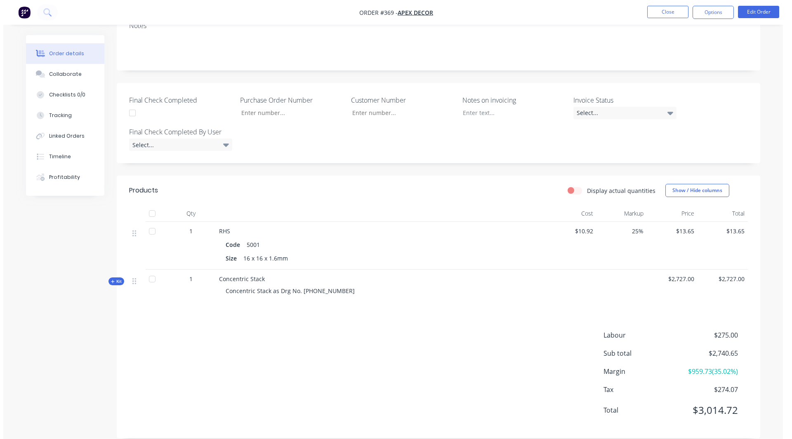
scroll to position [0, 0]
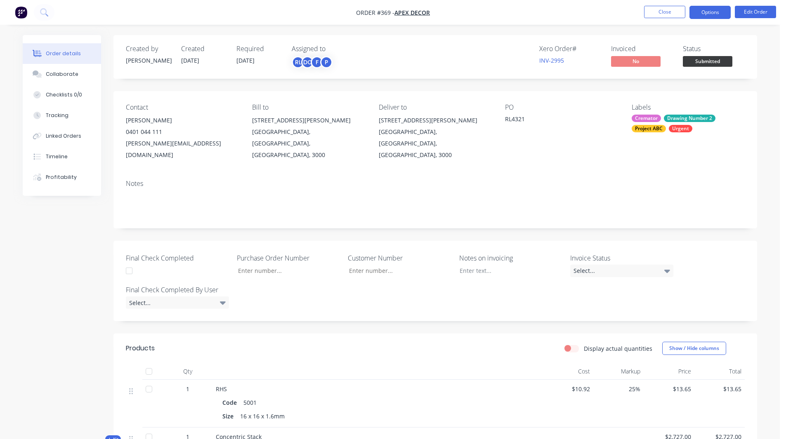
click at [712, 7] on button "Options" at bounding box center [709, 12] width 41 height 13
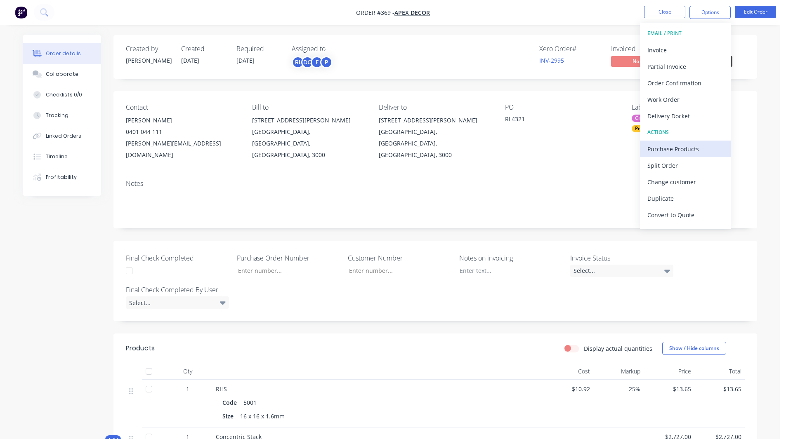
click at [669, 146] on div "Purchase Products" at bounding box center [685, 149] width 76 height 12
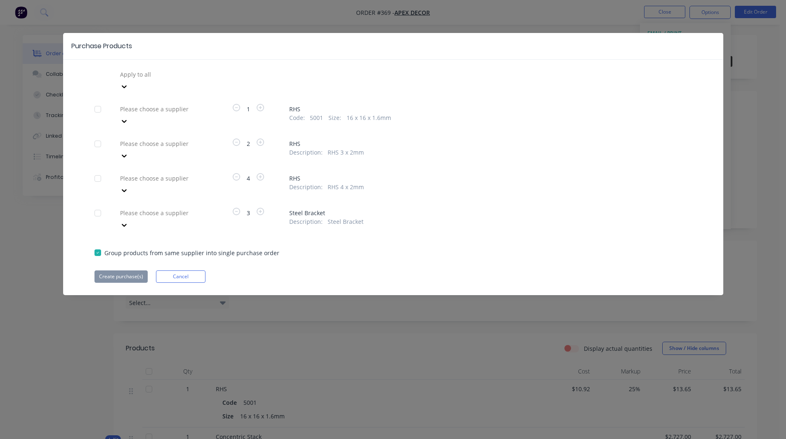
click at [145, 72] on div at bounding box center [178, 74] width 119 height 10
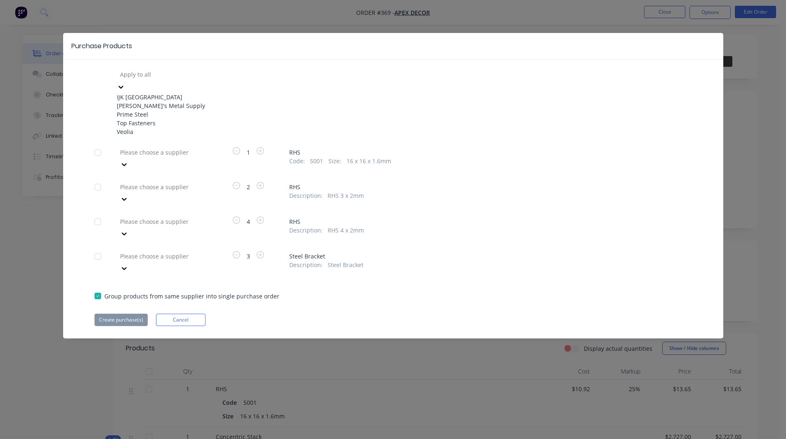
click at [151, 127] on div "Top Fasteners" at bounding box center [162, 123] width 91 height 9
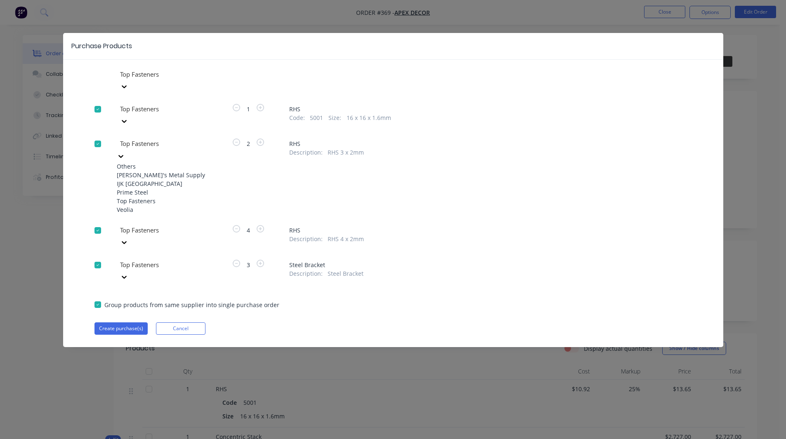
click at [141, 139] on div at bounding box center [178, 144] width 119 height 10
click at [144, 214] on div "Veolia" at bounding box center [162, 209] width 91 height 9
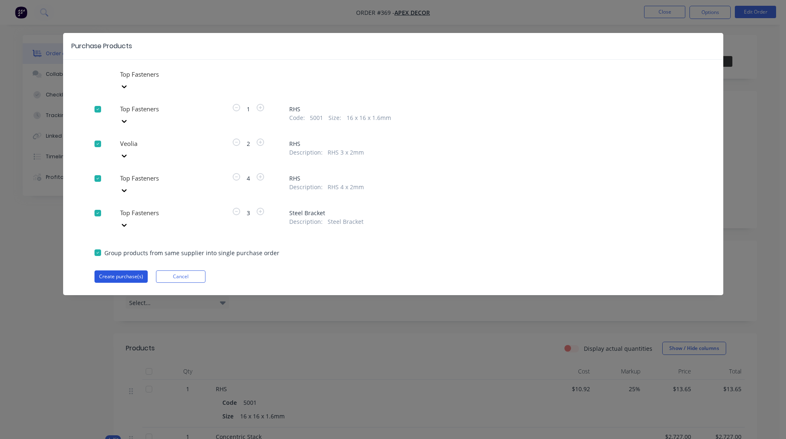
click at [128, 271] on button "Create purchase(s)" at bounding box center [120, 277] width 53 height 12
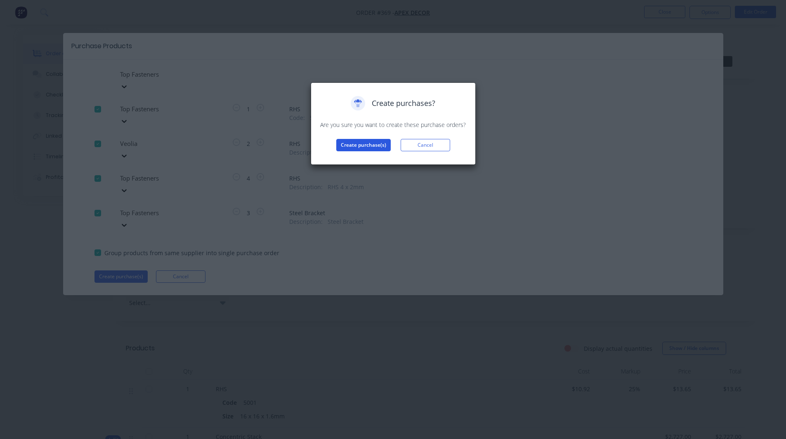
click at [364, 148] on button "Create purchase(s)" at bounding box center [363, 145] width 54 height 12
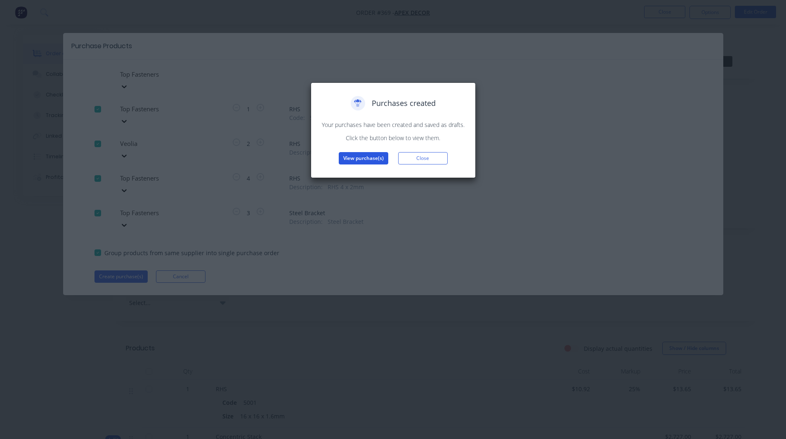
click at [364, 159] on button "View purchase(s)" at bounding box center [363, 158] width 49 height 12
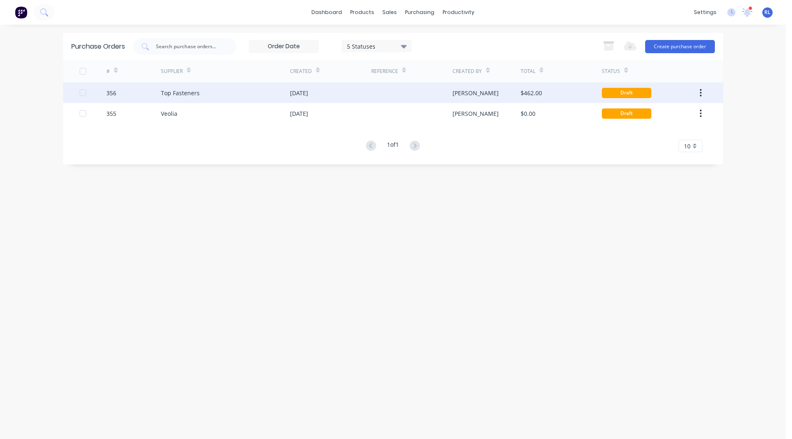
click at [177, 91] on div "Top Fasteners" at bounding box center [180, 93] width 39 height 9
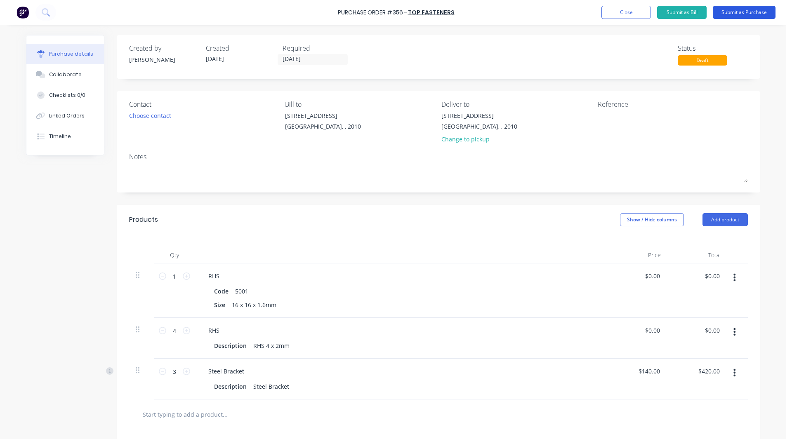
click at [759, 12] on button "Submit as Purchase" at bounding box center [744, 12] width 63 height 13
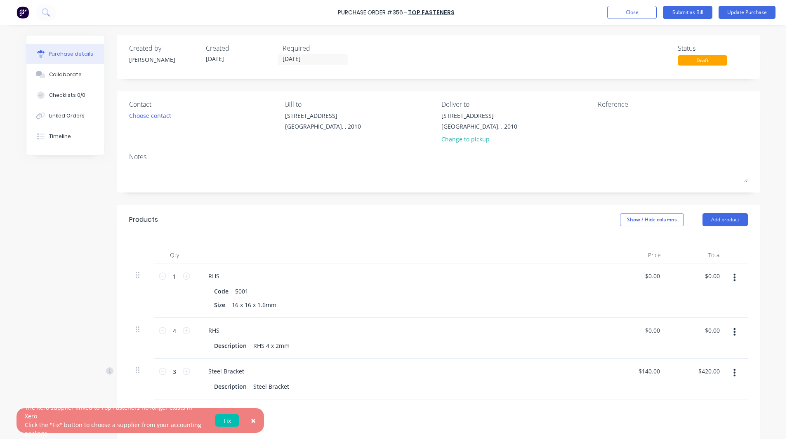
click at [255, 419] on span "×" at bounding box center [253, 421] width 5 height 12
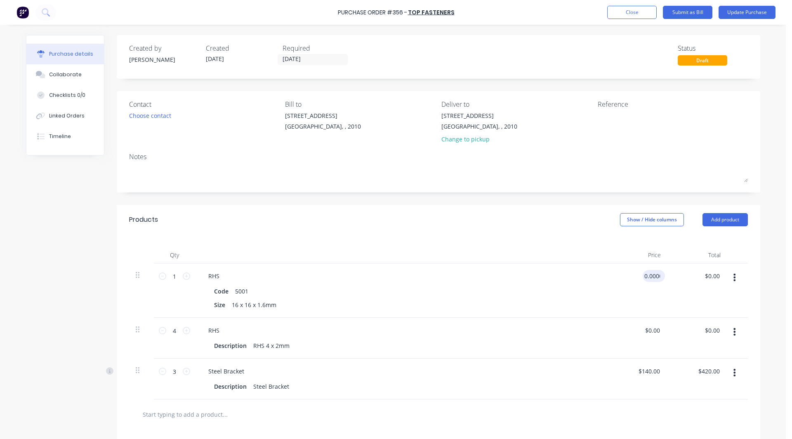
click at [652, 275] on input "0.0000" at bounding box center [651, 276] width 19 height 12
click at [652, 275] on input "0.0000" at bounding box center [650, 276] width 22 height 12
click at [763, 265] on div "Purchase details Collaborate Checklists 0/0 Linked Orders Timeline Created by R…" at bounding box center [393, 207] width 751 height 398
click at [53, 68] on button "Collaborate" at bounding box center [65, 74] width 78 height 21
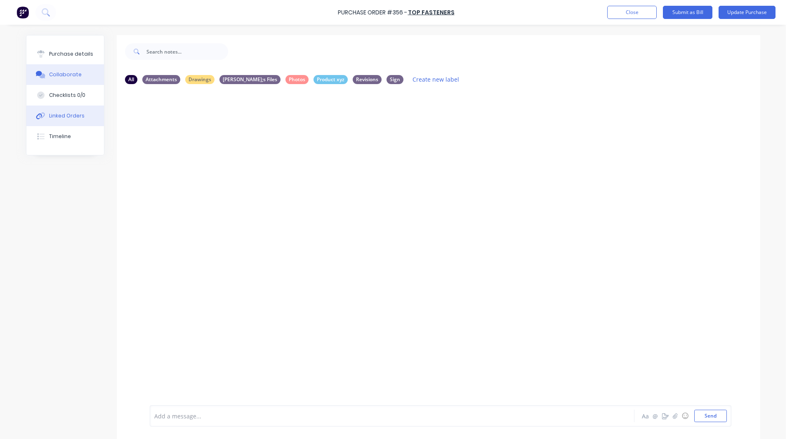
click at [66, 114] on div "Linked Orders" at bounding box center [66, 115] width 35 height 7
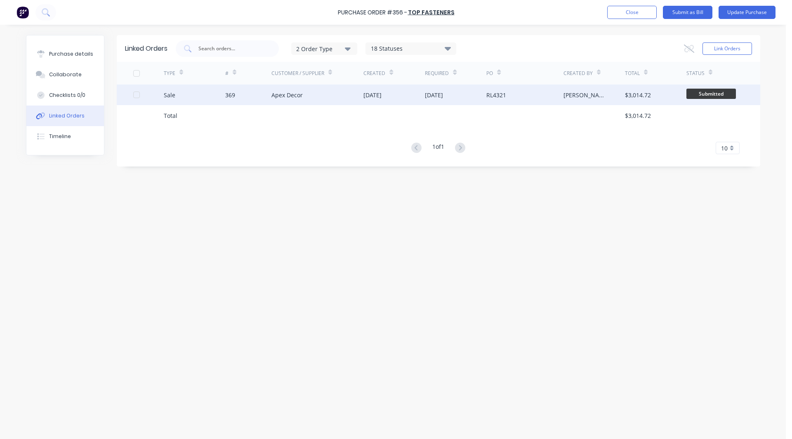
click at [193, 93] on div "Sale" at bounding box center [194, 95] width 61 height 21
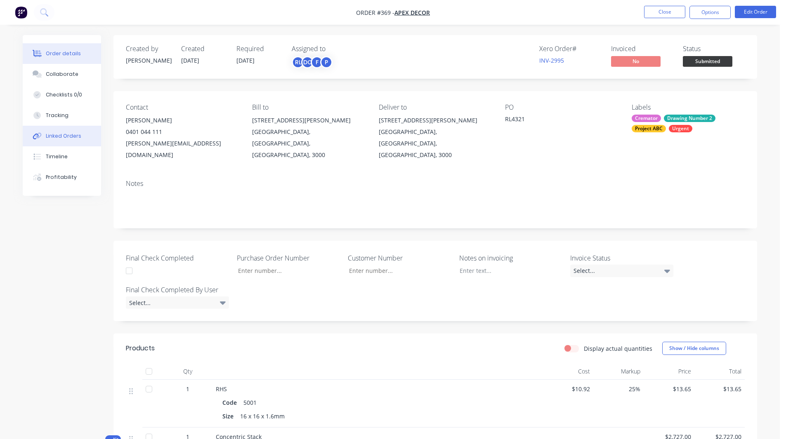
click at [61, 138] on div "Linked Orders" at bounding box center [63, 135] width 35 height 7
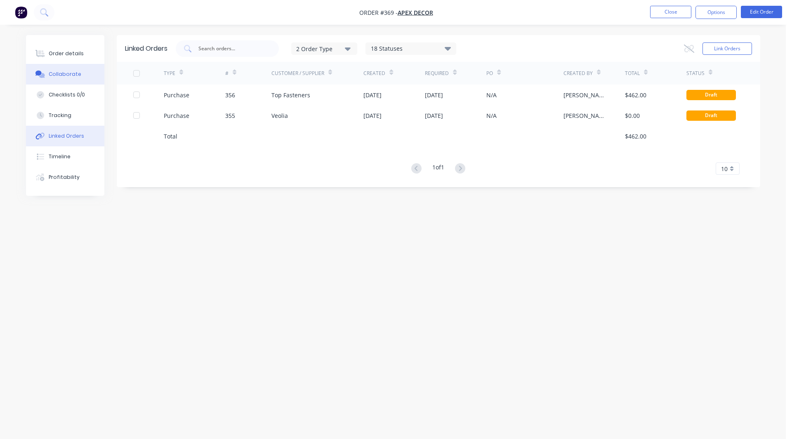
click at [69, 72] on div "Collaborate" at bounding box center [65, 74] width 33 height 7
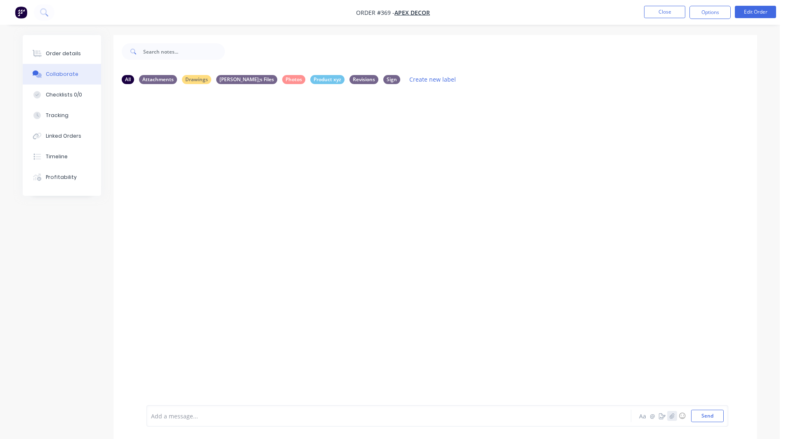
click at [673, 414] on icon "button" at bounding box center [671, 416] width 5 height 6
click at [165, 416] on div at bounding box center [365, 416] width 429 height 9
click at [663, 417] on icon "button" at bounding box center [662, 416] width 7 height 6
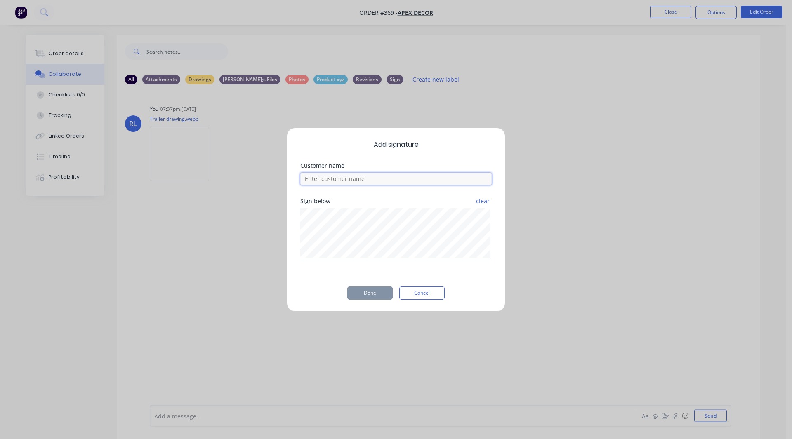
click at [351, 178] on input at bounding box center [395, 179] width 191 height 12
click at [358, 289] on button "Done" at bounding box center [369, 293] width 45 height 13
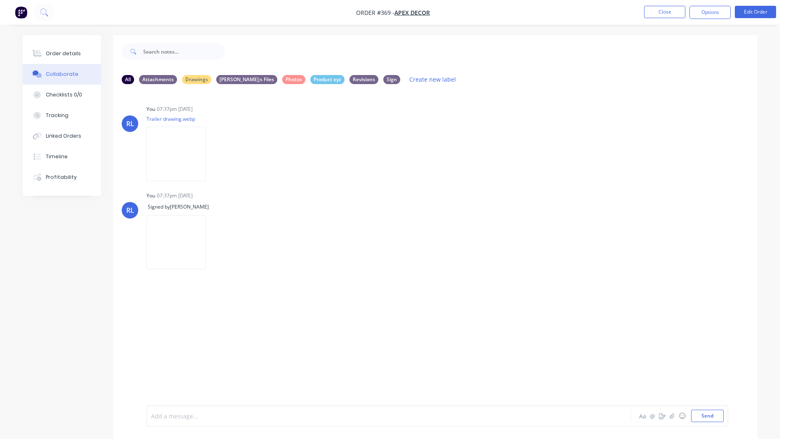
click at [175, 415] on div at bounding box center [365, 416] width 429 height 9
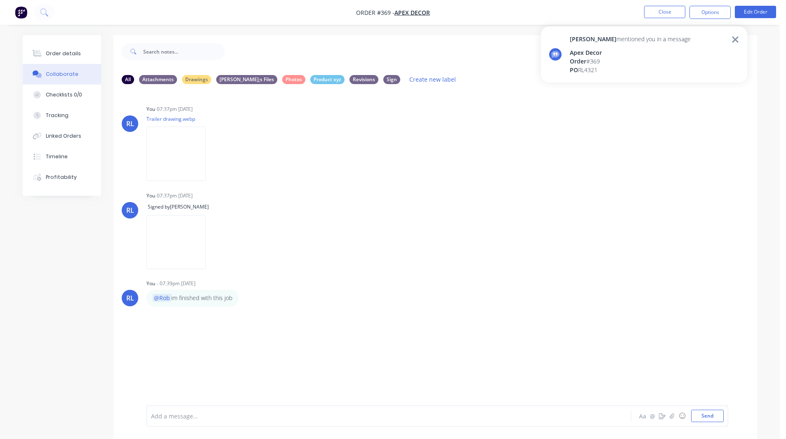
click at [734, 40] on icon at bounding box center [735, 39] width 6 height 6
click at [74, 93] on div "Checklists 0/0" at bounding box center [64, 94] width 36 height 7
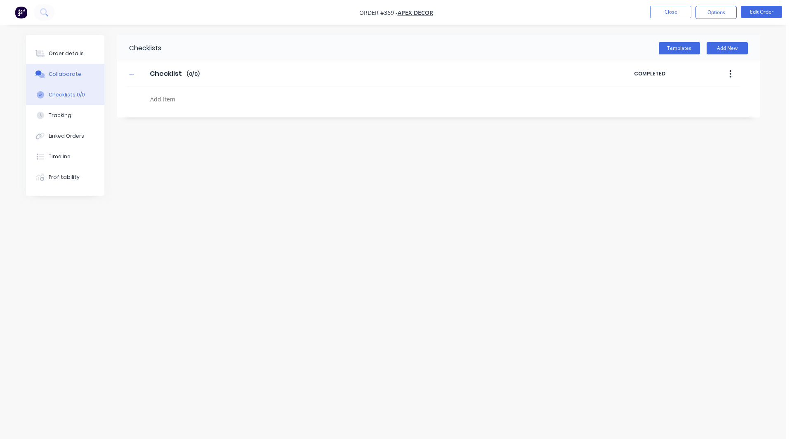
click at [61, 76] on div "Collaborate" at bounding box center [65, 74] width 33 height 7
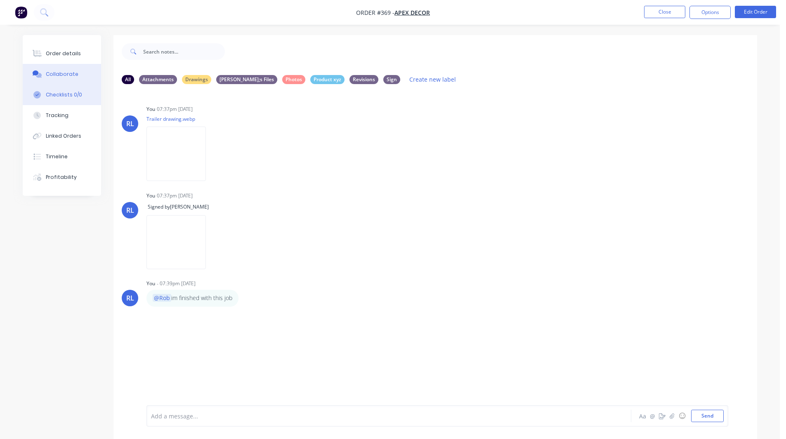
click at [68, 95] on div "Checklists 0/0" at bounding box center [64, 94] width 36 height 7
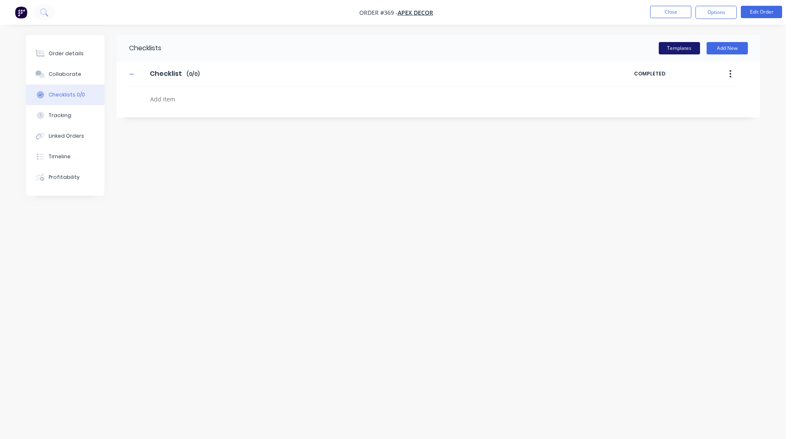
click at [669, 49] on button "Templates" at bounding box center [679, 48] width 41 height 12
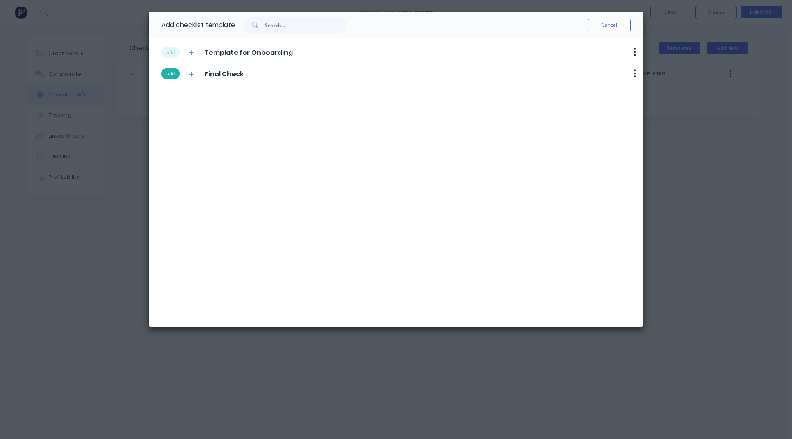
click at [171, 71] on button "add" at bounding box center [170, 73] width 19 height 11
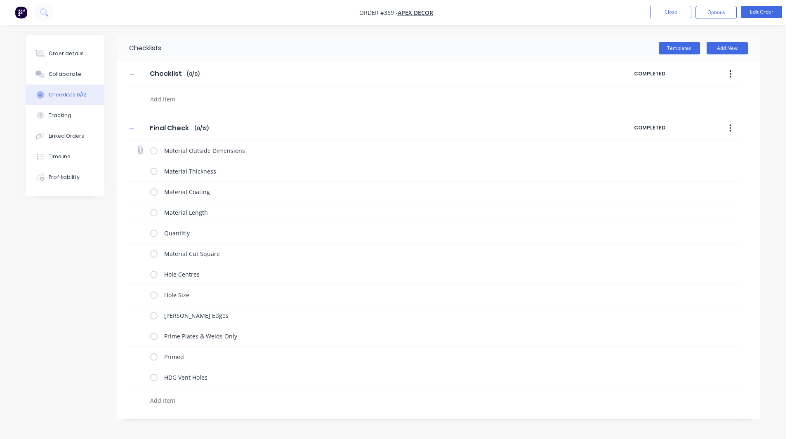
click at [152, 150] on label at bounding box center [153, 150] width 7 height 9
click at [0, 0] on input "checkbox" at bounding box center [0, 0] width 0 height 0
click at [153, 169] on label at bounding box center [153, 171] width 7 height 9
click at [0, 0] on input "checkbox" at bounding box center [0, 0] width 0 height 0
click at [153, 193] on label at bounding box center [153, 192] width 7 height 9
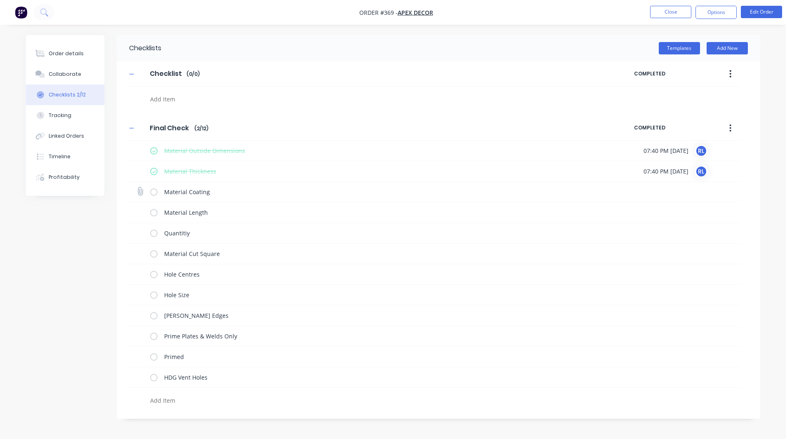
click at [0, 0] on input "checkbox" at bounding box center [0, 0] width 0 height 0
click at [154, 210] on label at bounding box center [153, 212] width 7 height 9
click at [0, 0] on input "checkbox" at bounding box center [0, 0] width 0 height 0
click at [153, 233] on label at bounding box center [153, 233] width 7 height 9
click at [0, 0] on input "checkbox" at bounding box center [0, 0] width 0 height 0
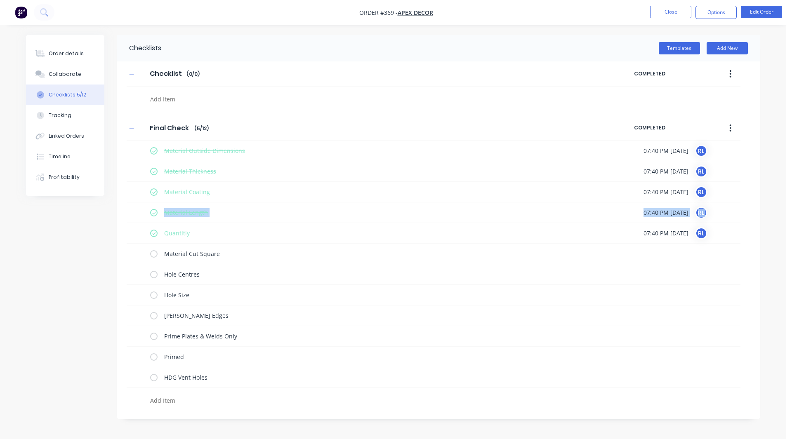
drag, startPoint x: 39, startPoint y: 224, endPoint x: 99, endPoint y: 216, distance: 60.7
click at [99, 216] on div "Checklists Templates Add New Checklist Checklist Enter Checklist name ( 0 / 0 )…" at bounding box center [393, 227] width 734 height 384
click at [57, 118] on div "Tracking" at bounding box center [60, 115] width 23 height 7
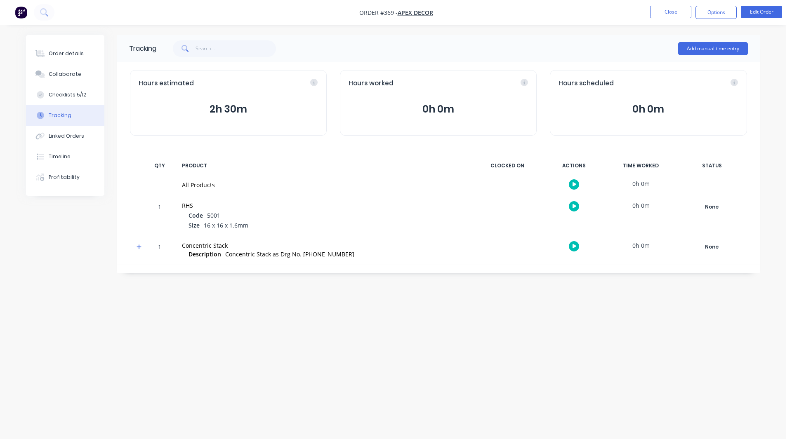
click at [138, 247] on icon at bounding box center [138, 247] width 5 height 6
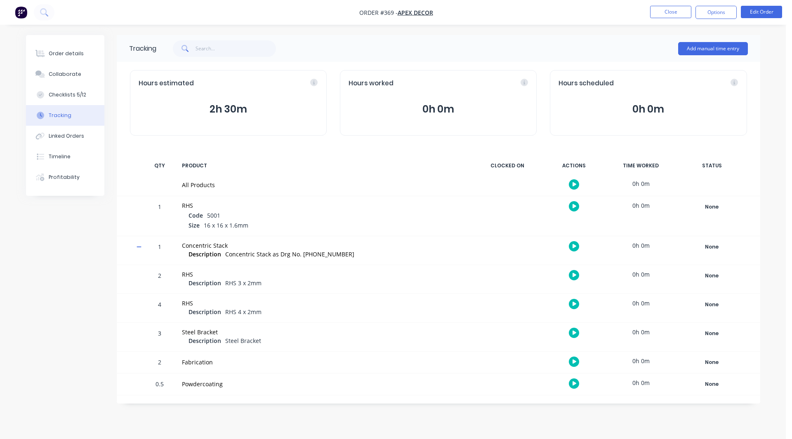
click at [140, 247] on icon at bounding box center [138, 247] width 5 height 1
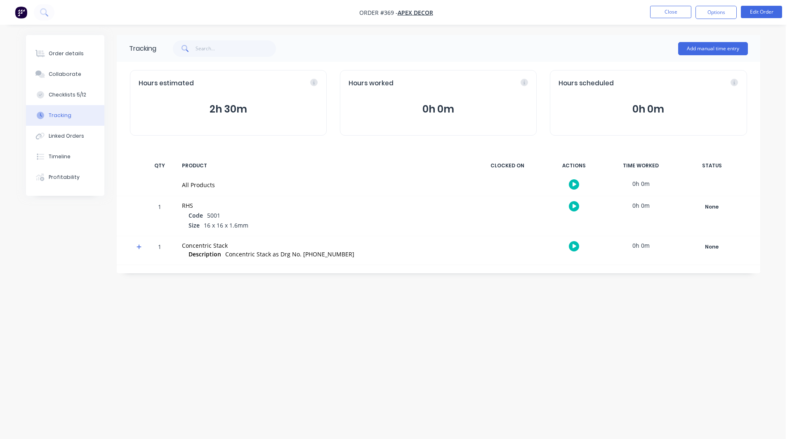
click at [576, 246] on icon "button" at bounding box center [574, 246] width 4 height 5
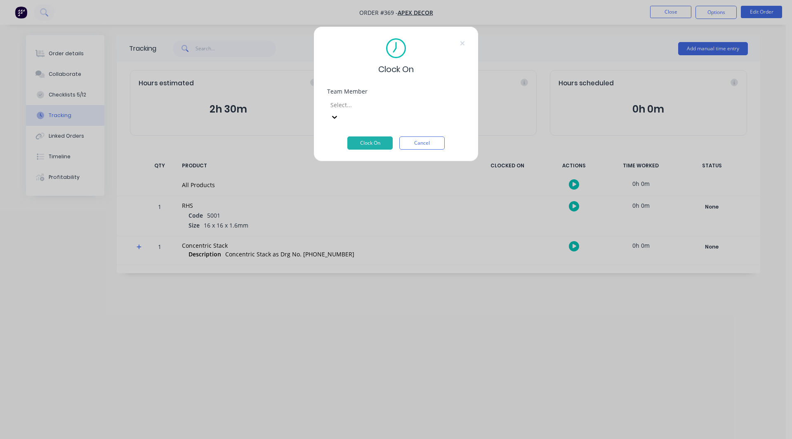
click at [368, 107] on div at bounding box center [388, 105] width 119 height 10
click at [378, 136] on button "Clock On" at bounding box center [369, 142] width 45 height 13
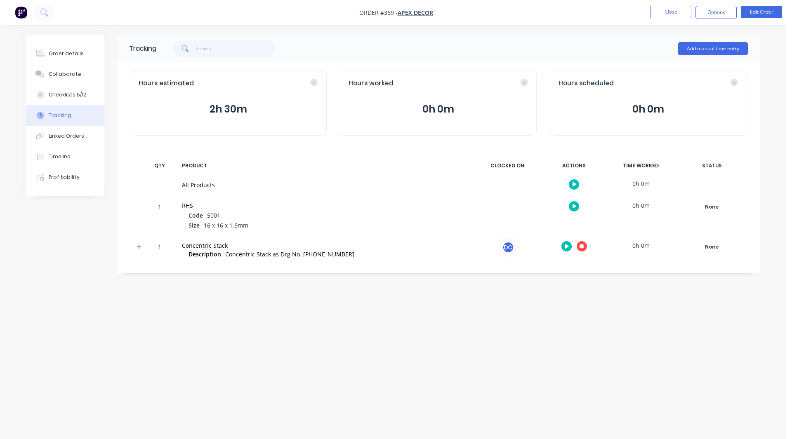
click at [139, 248] on icon at bounding box center [138, 247] width 5 height 5
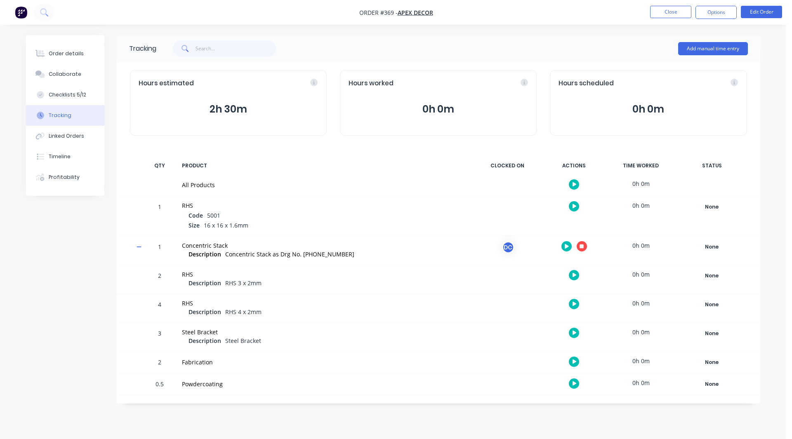
click at [574, 305] on icon "button" at bounding box center [574, 304] width 4 height 5
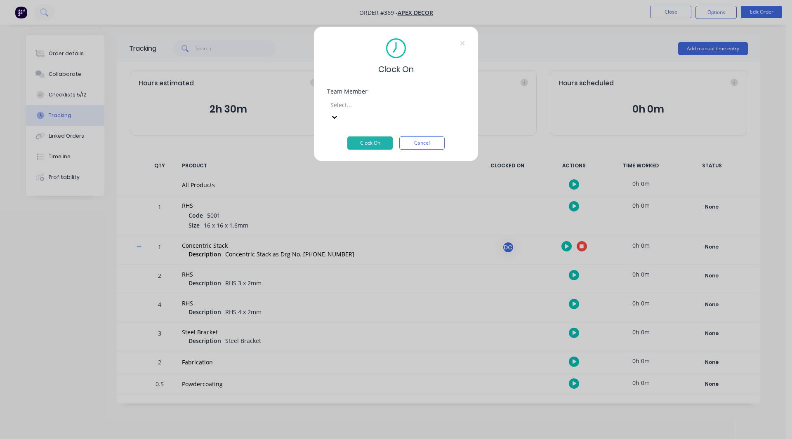
click at [371, 104] on div at bounding box center [388, 105] width 119 height 10
click at [378, 136] on button "Clock On" at bounding box center [369, 142] width 45 height 13
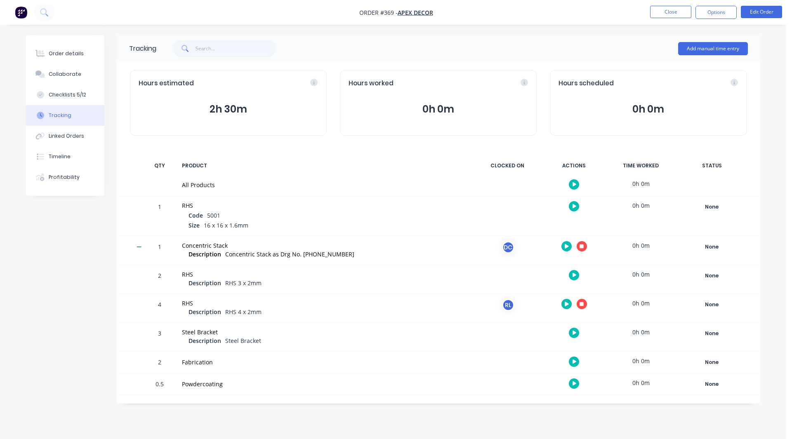
click at [580, 246] on icon "button" at bounding box center [581, 246] width 4 height 4
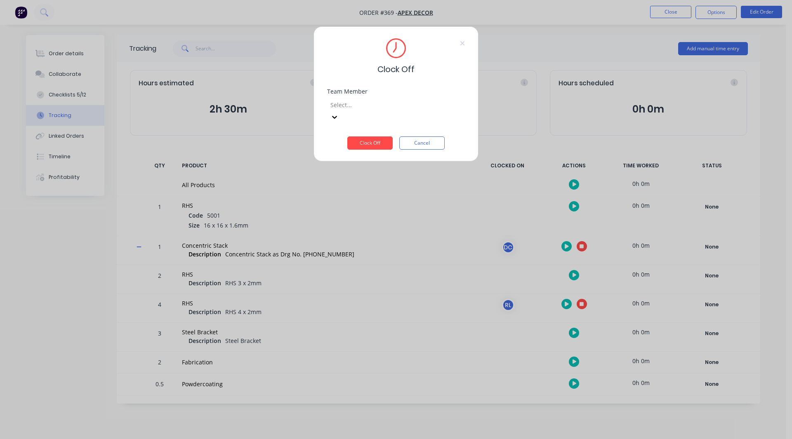
click at [353, 102] on div at bounding box center [388, 105] width 119 height 10
click at [352, 439] on div "[PERSON_NAME]" at bounding box center [393, 443] width 786 height 9
click at [353, 123] on div "Team Member option [PERSON_NAME], selected. [PERSON_NAME]" at bounding box center [396, 113] width 138 height 48
click at [354, 136] on button "Clock Off" at bounding box center [369, 142] width 45 height 13
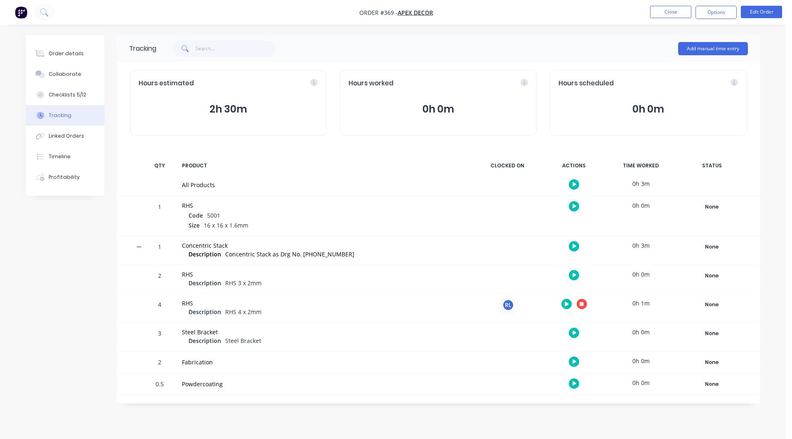
click at [578, 303] on button "button" at bounding box center [582, 304] width 10 height 10
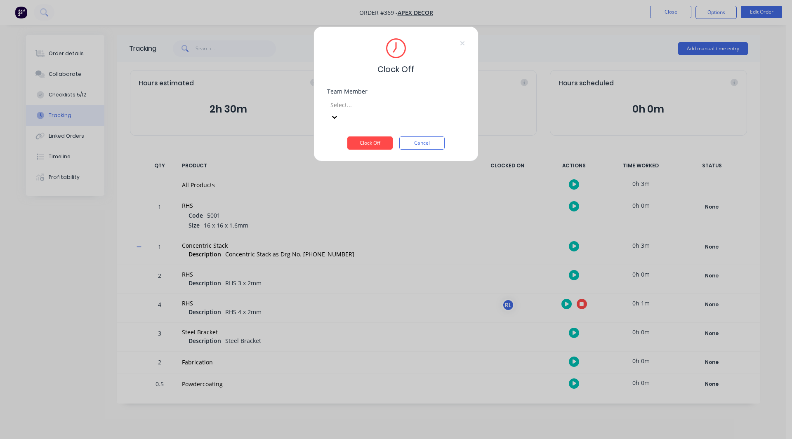
click at [350, 104] on div at bounding box center [388, 105] width 119 height 10
click at [358, 439] on div "[PERSON_NAME]" at bounding box center [393, 443] width 786 height 9
click at [363, 136] on button "Clock Off" at bounding box center [369, 142] width 45 height 13
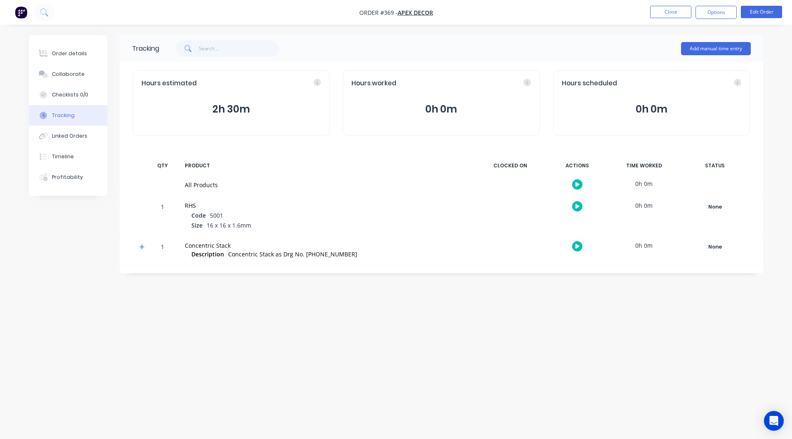
click at [21, 11] on img "button" at bounding box center [21, 12] width 12 height 12
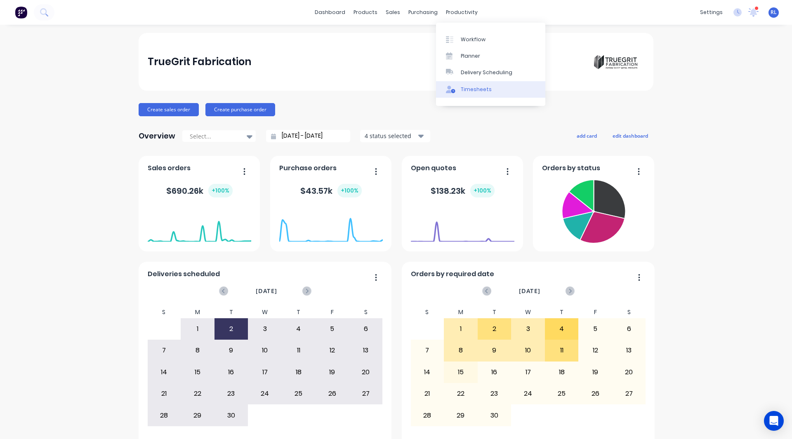
click at [475, 86] on div "Timesheets" at bounding box center [476, 89] width 31 height 7
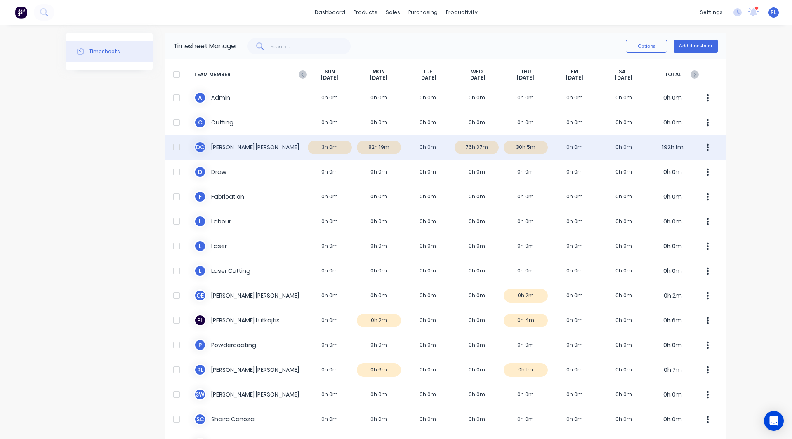
click at [336, 148] on div "D C David Cousley 3h 0m 82h 19m 0h 0m 76h 37m 30h 5m 0h 0m 0h 0m 192h 1m" at bounding box center [445, 147] width 561 height 25
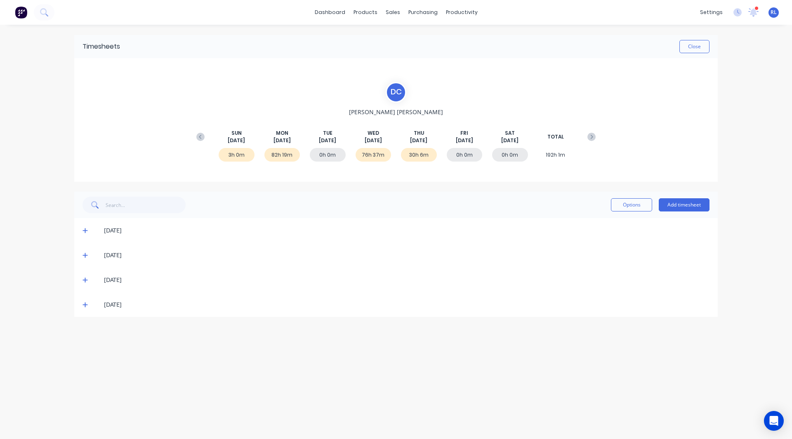
click at [85, 230] on icon at bounding box center [84, 230] width 5 height 5
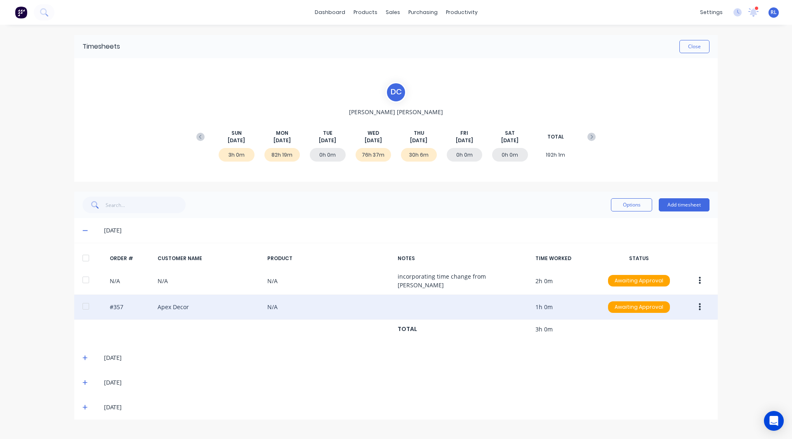
click at [699, 305] on icon "button" at bounding box center [700, 307] width 2 height 7
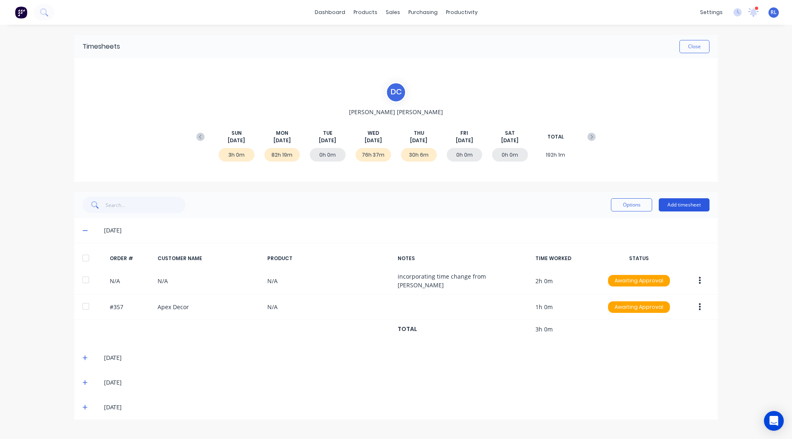
click at [689, 203] on button "Add timesheet" at bounding box center [684, 204] width 51 height 13
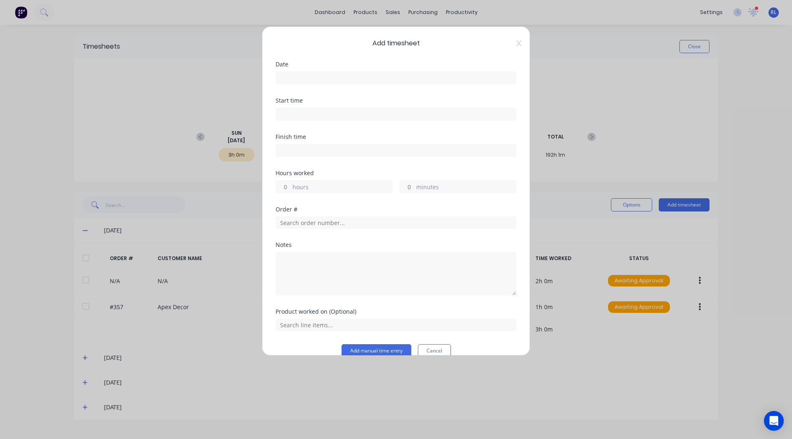
click at [325, 75] on input at bounding box center [396, 78] width 240 height 12
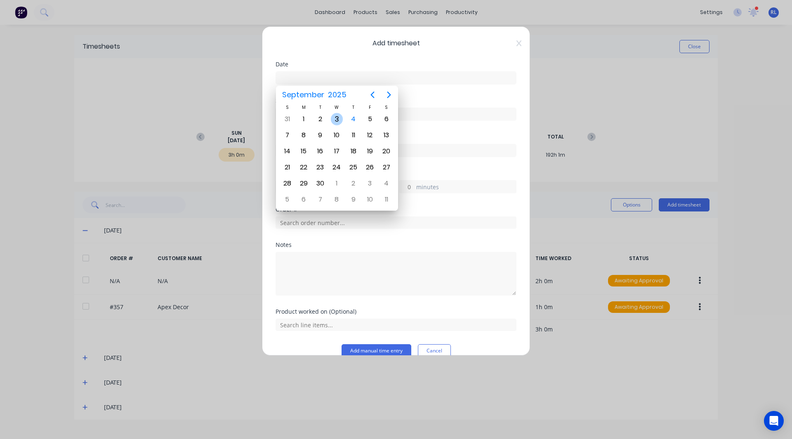
click at [337, 118] on div "3" at bounding box center [337, 119] width 12 height 12
type input "03/09/2025"
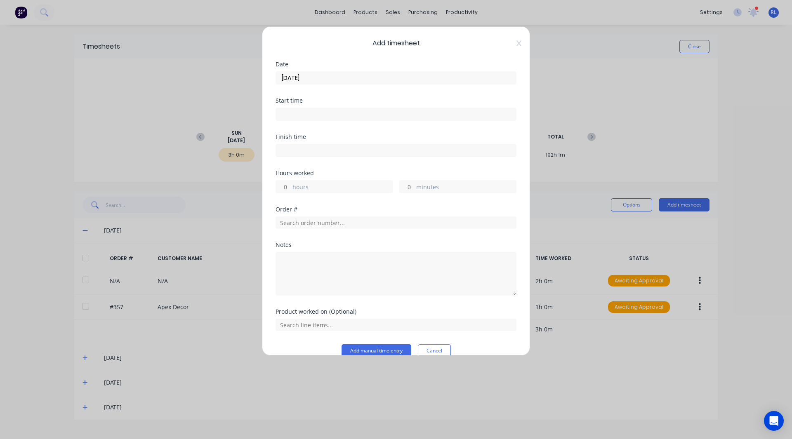
click at [400, 89] on div "Date 03/09/2025" at bounding box center [395, 79] width 241 height 36
click at [297, 114] on input at bounding box center [396, 114] width 240 height 12
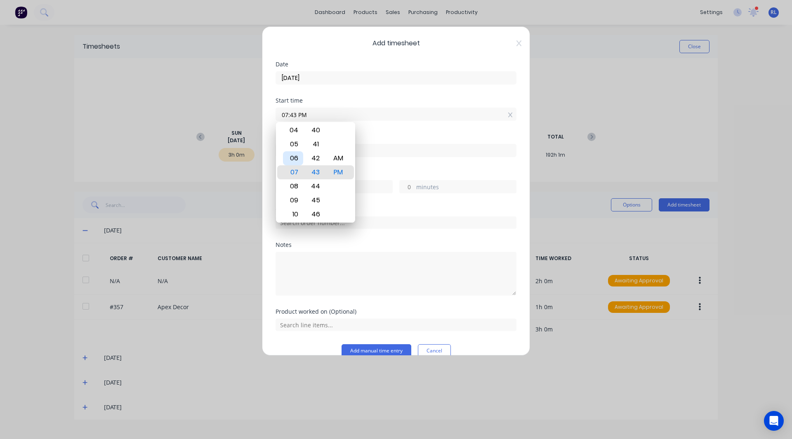
click at [294, 156] on div "06" at bounding box center [293, 158] width 20 height 14
type input "06:43 PM"
drag, startPoint x: 388, startPoint y: 129, endPoint x: 368, endPoint y: 129, distance: 20.2
click at [368, 129] on div "Start time 06:43 PM" at bounding box center [395, 116] width 241 height 36
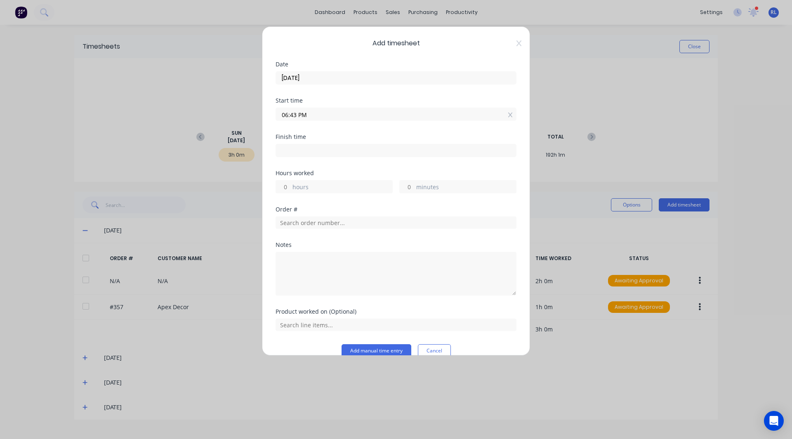
click at [294, 153] on input at bounding box center [396, 150] width 240 height 12
type input "07:43 PM"
type input "1"
type input "0"
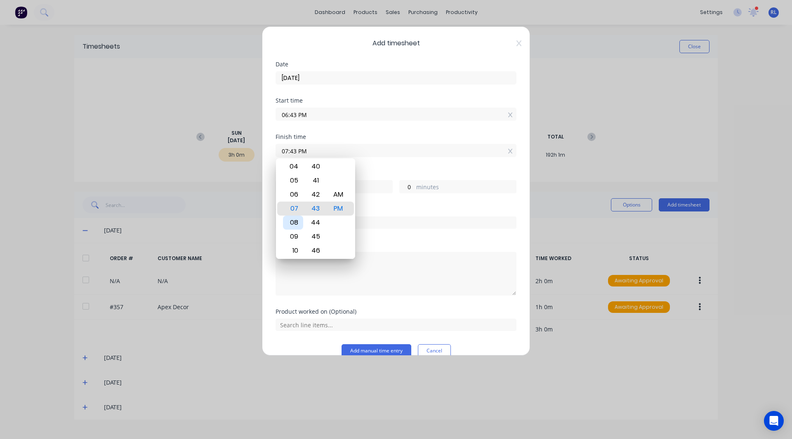
click at [293, 221] on div "08" at bounding box center [293, 223] width 20 height 14
type input "08:43 PM"
type input "2"
click at [381, 165] on div "Finish time 08:43 PM" at bounding box center [395, 152] width 241 height 36
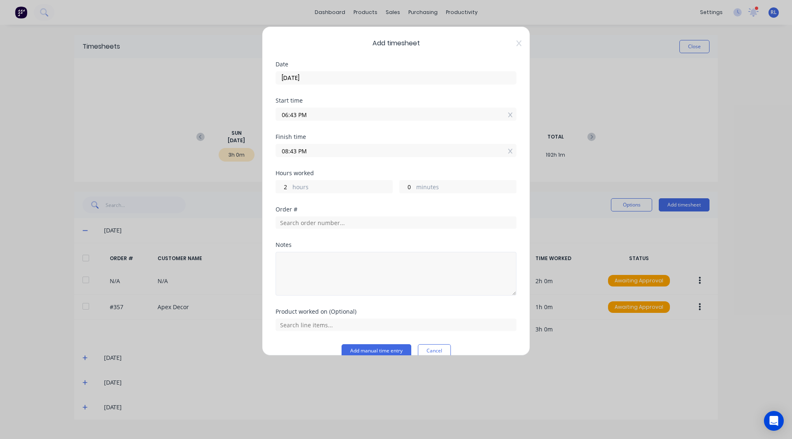
scroll to position [14, 0]
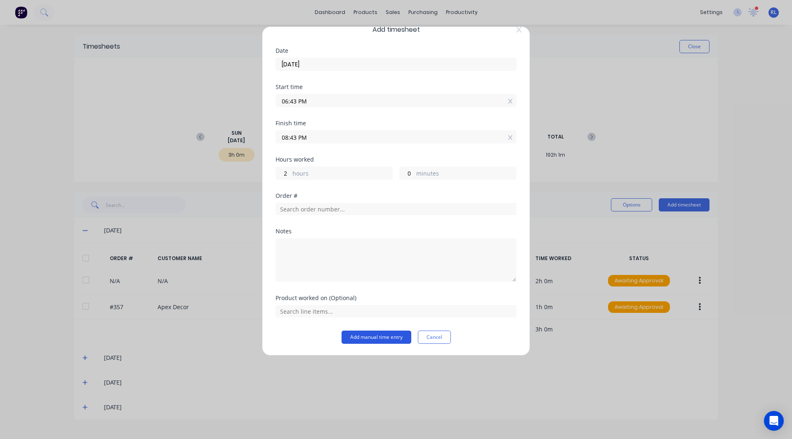
click at [360, 334] on button "Add manual time entry" at bounding box center [376, 337] width 70 height 13
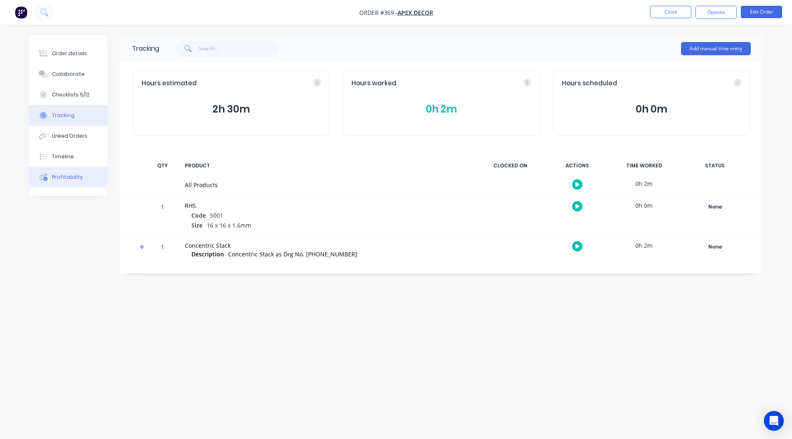
click at [55, 176] on div "Profitability" at bounding box center [67, 177] width 31 height 7
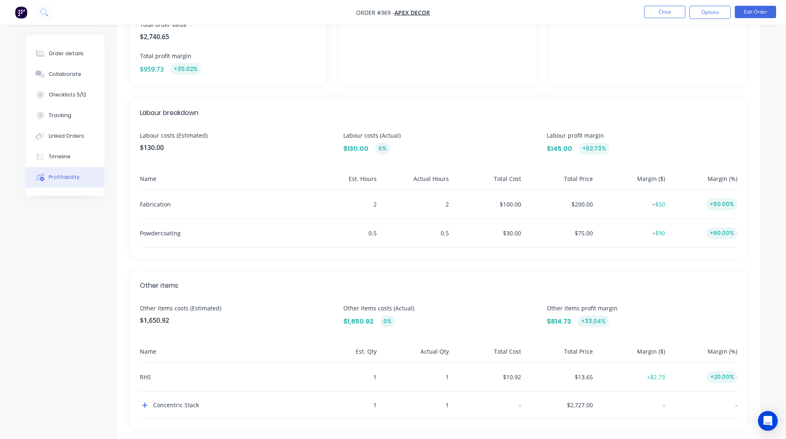
scroll to position [169, 0]
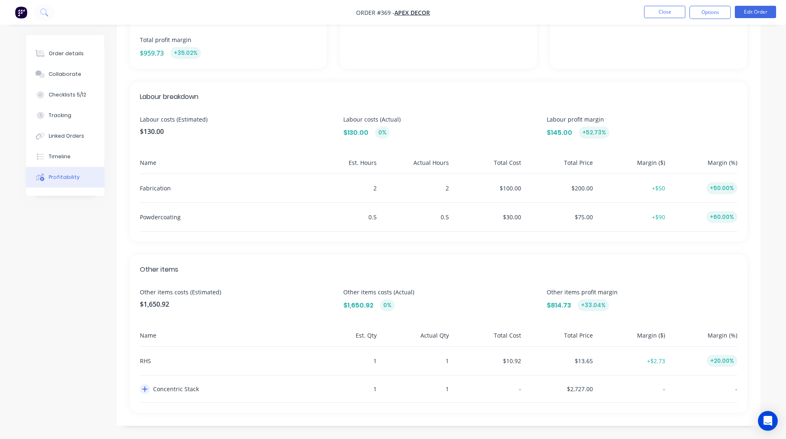
click at [145, 388] on icon "button" at bounding box center [144, 389] width 5 height 5
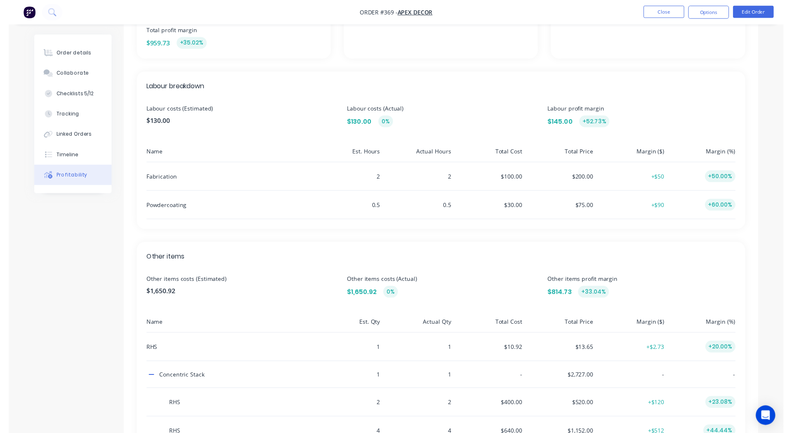
scroll to position [0, 0]
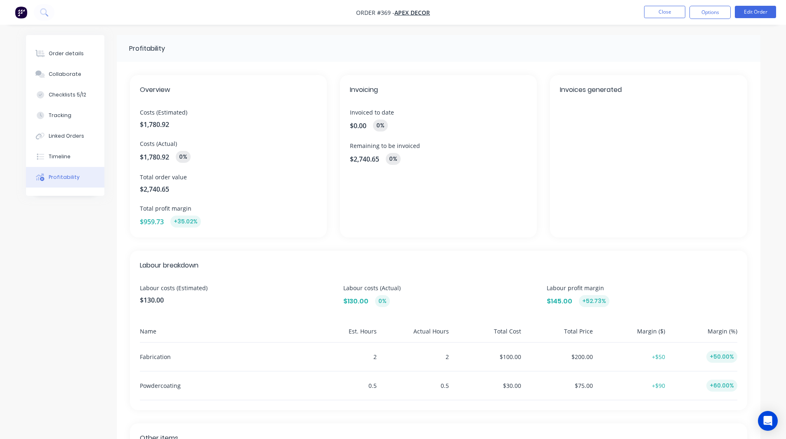
click at [17, 7] on img "button" at bounding box center [21, 12] width 12 height 12
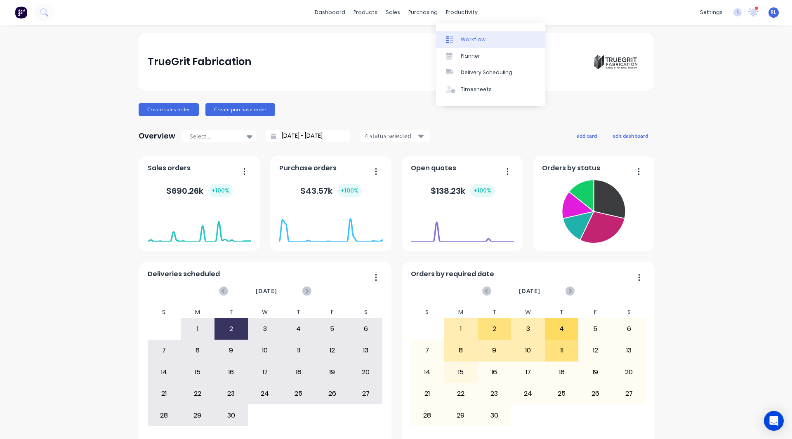
click at [468, 36] on div "Workflow" at bounding box center [473, 39] width 25 height 7
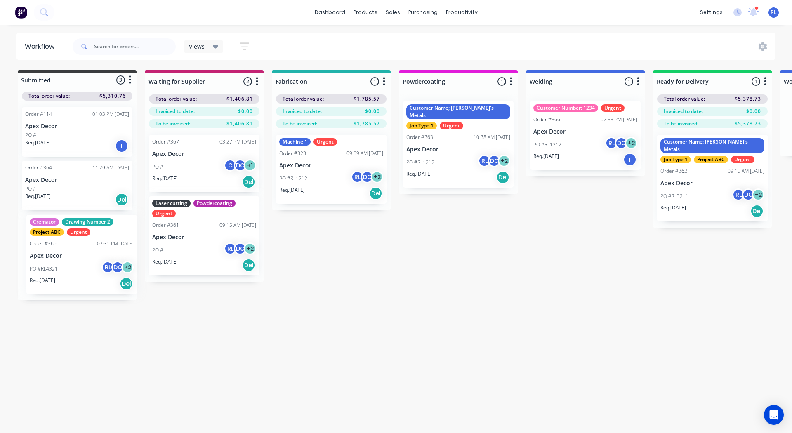
drag, startPoint x: 55, startPoint y: 249, endPoint x: 60, endPoint y: 252, distance: 5.7
click at [60, 252] on div "Order #114 01:03 PM 01/05/25 Apex Decor PO # Req. 01/05/25 I Order #364 11:29 A…" at bounding box center [77, 201] width 119 height 200
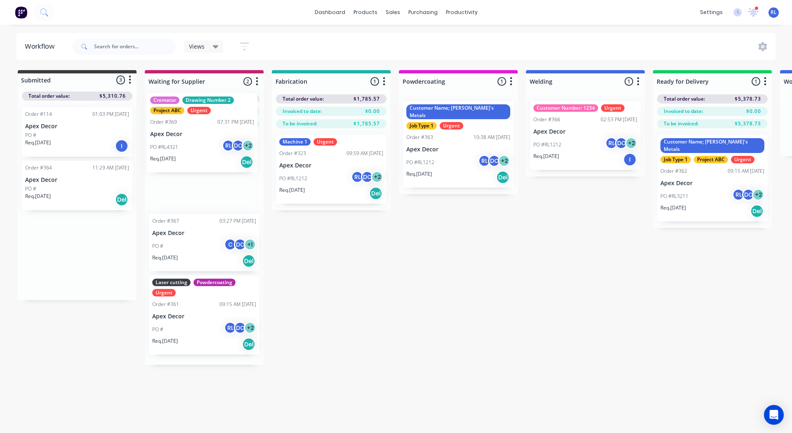
drag, startPoint x: 70, startPoint y: 251, endPoint x: 197, endPoint y: 126, distance: 177.9
click at [197, 126] on div "Submitted 3 Status colour #3A3C3E hex #3A3C3E Save Cancel Summaries Total order…" at bounding box center [562, 217] width 1136 height 295
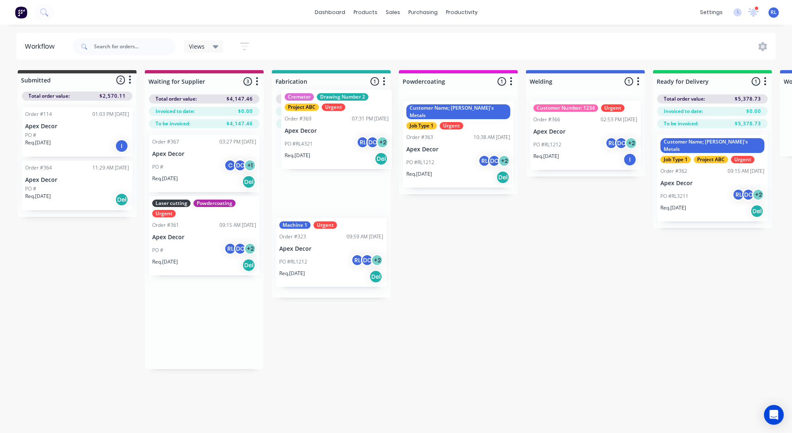
drag, startPoint x: 182, startPoint y: 165, endPoint x: 318, endPoint y: 120, distance: 143.3
click at [318, 120] on div "Submitted 2 Status colour #3A3C3E hex #3A3C3E Save Cancel Summaries Total order…" at bounding box center [562, 219] width 1136 height 299
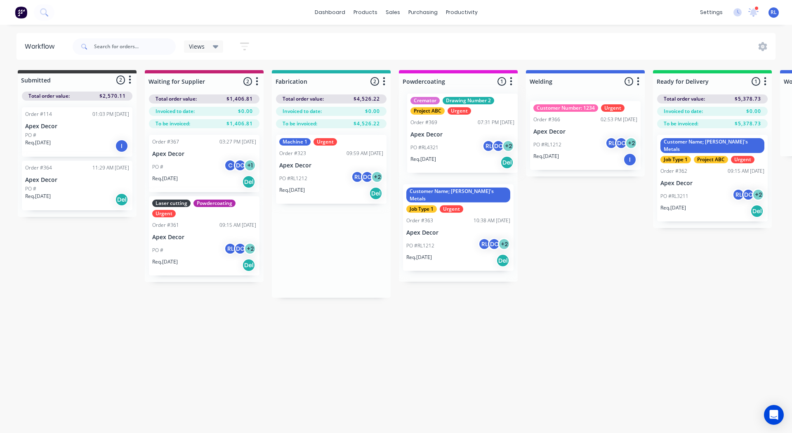
drag, startPoint x: 327, startPoint y: 165, endPoint x: 461, endPoint y: 123, distance: 140.6
click at [461, 123] on div "Submitted 2 Status colour #3A3C3E hex #3A3C3E Save Cancel Summaries Total order…" at bounding box center [562, 184] width 1136 height 228
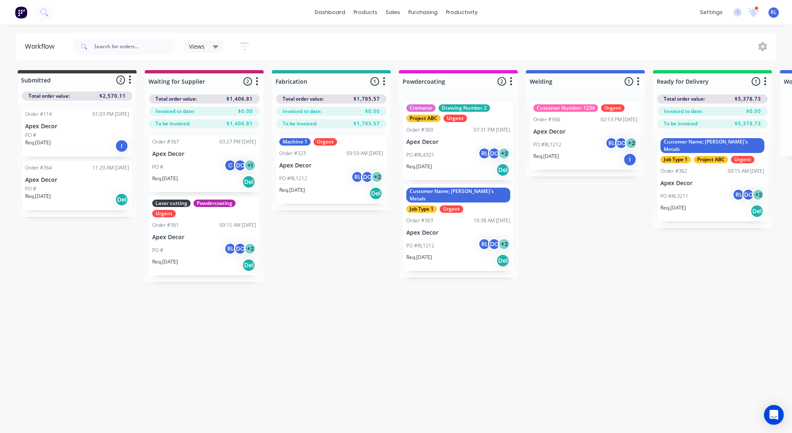
click at [458, 132] on div "Order #369 07:31 PM 04/09/25" at bounding box center [458, 129] width 104 height 7
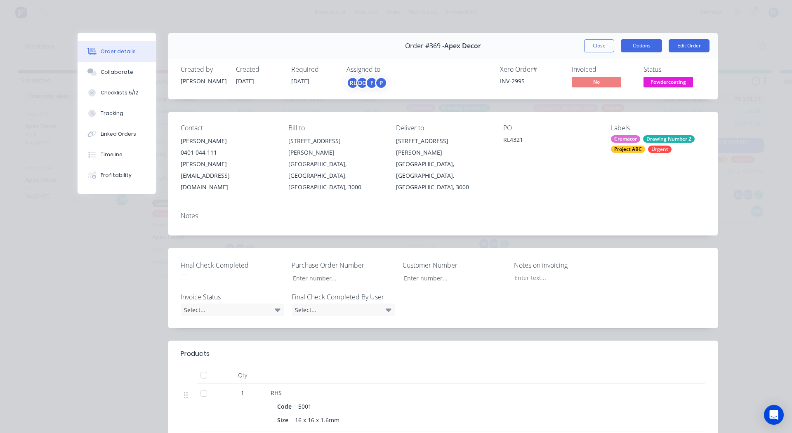
click at [640, 45] on button "Options" at bounding box center [641, 45] width 41 height 13
click at [102, 71] on div "Collaborate" at bounding box center [117, 71] width 33 height 7
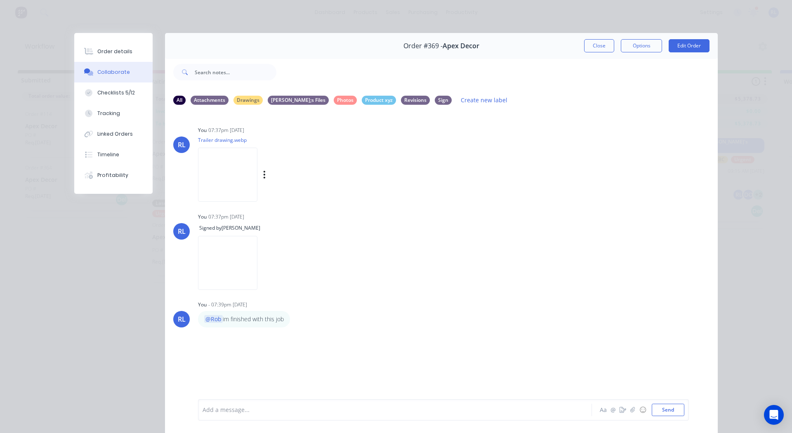
click at [212, 159] on img at bounding box center [227, 175] width 59 height 54
click at [121, 94] on div "Checklists 5/12" at bounding box center [116, 92] width 38 height 7
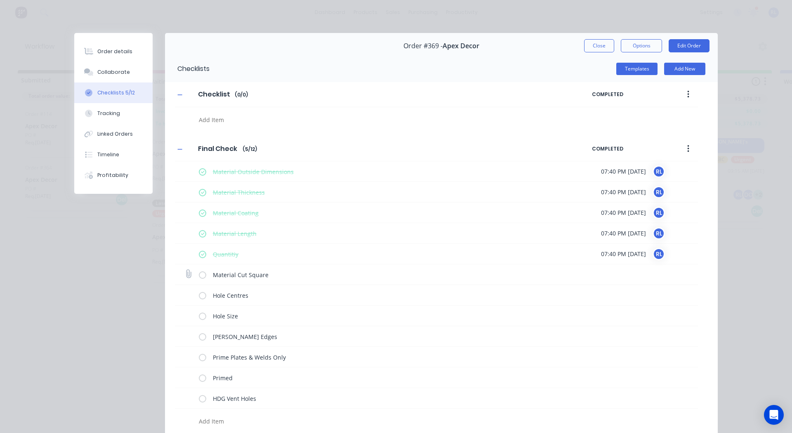
click at [200, 275] on label at bounding box center [202, 274] width 7 height 9
click at [0, 0] on input "checkbox" at bounding box center [0, 0] width 0 height 0
click at [199, 296] on label at bounding box center [202, 295] width 7 height 9
click at [0, 0] on input "checkbox" at bounding box center [0, 0] width 0 height 0
type textarea "x"
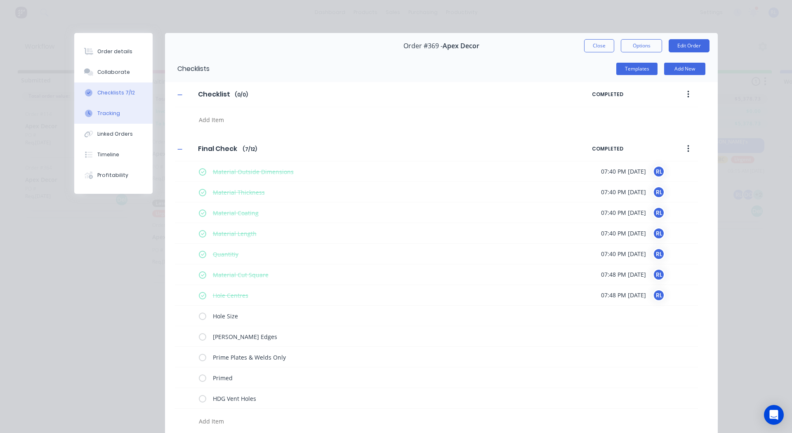
click at [113, 111] on div "Tracking" at bounding box center [108, 113] width 23 height 7
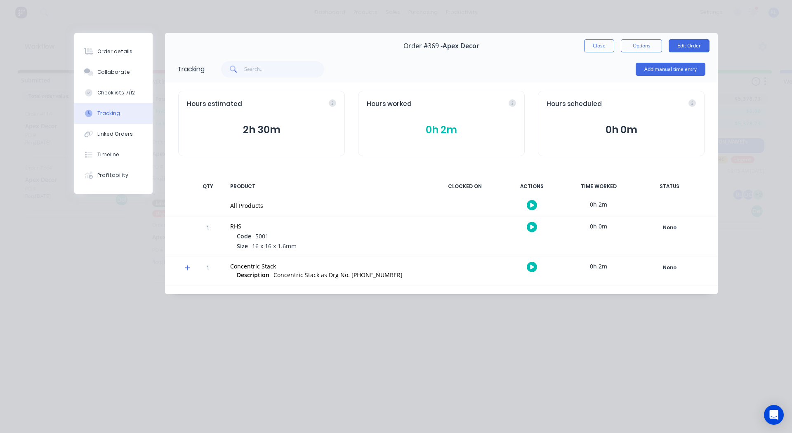
drag, startPoint x: 532, startPoint y: 204, endPoint x: 527, endPoint y: 209, distance: 7.3
click at [527, 209] on div at bounding box center [532, 205] width 62 height 20
click at [529, 205] on button "button" at bounding box center [532, 205] width 10 height 10
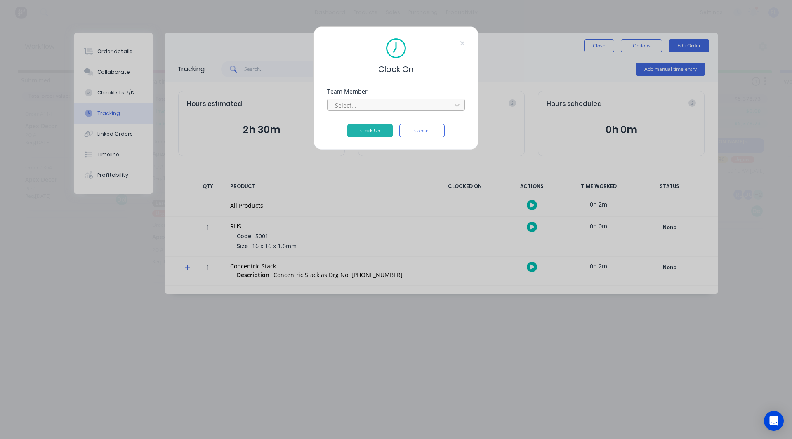
click at [356, 108] on div at bounding box center [390, 105] width 113 height 10
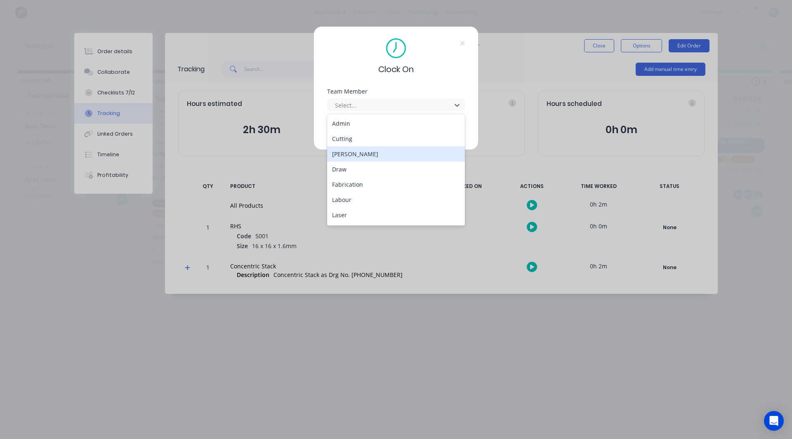
click at [352, 151] on div "[PERSON_NAME]" at bounding box center [396, 153] width 138 height 15
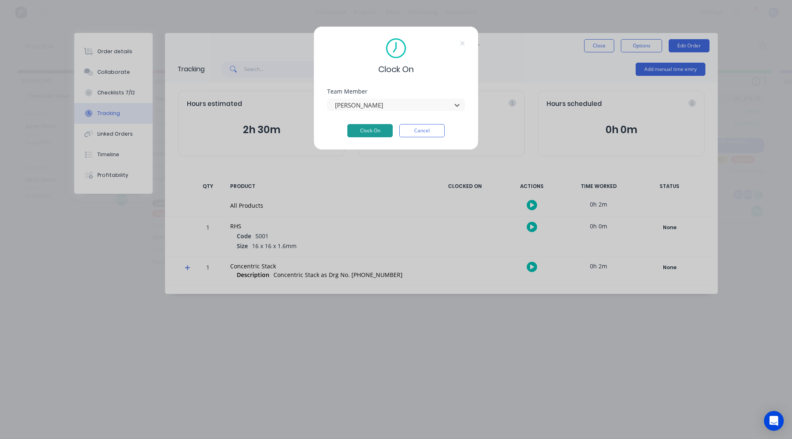
click at [372, 127] on button "Clock On" at bounding box center [369, 130] width 45 height 13
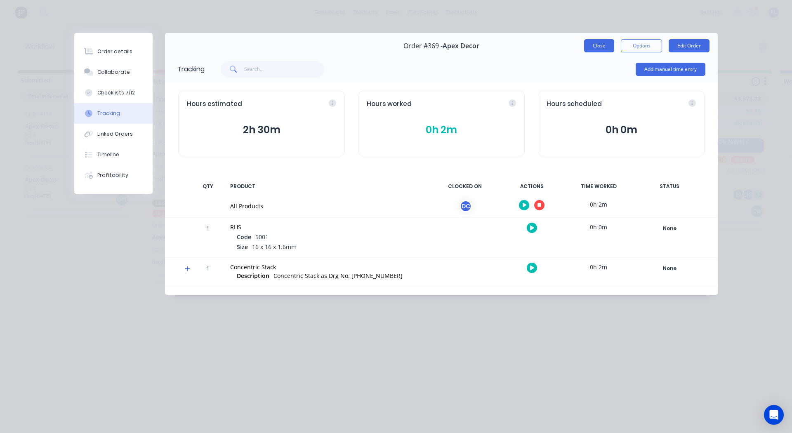
click at [598, 46] on button "Close" at bounding box center [599, 45] width 30 height 13
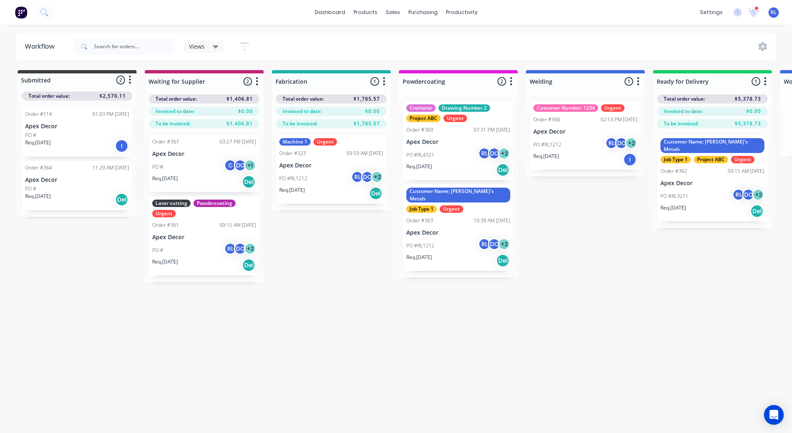
click at [384, 82] on icon "button" at bounding box center [384, 81] width 2 height 8
click at [353, 112] on button "Notifications" at bounding box center [347, 113] width 82 height 14
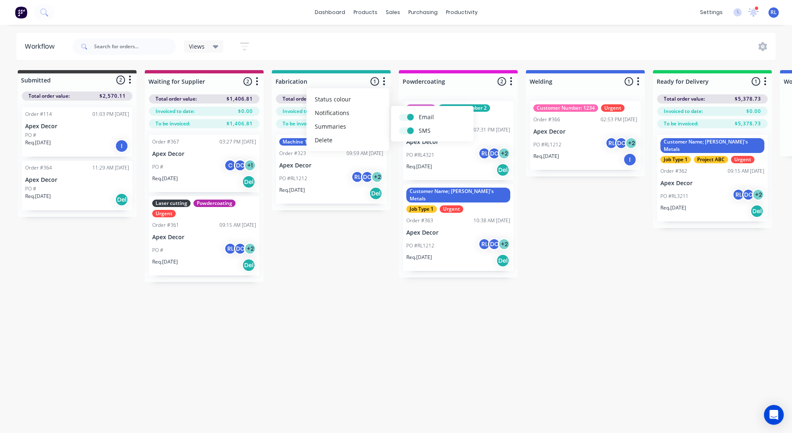
click at [419, 113] on label at bounding box center [419, 113] width 0 height 0
click at [403, 116] on input "checkbox" at bounding box center [402, 117] width 7 height 8
checkbox input "false"
click at [419, 126] on label at bounding box center [419, 126] width 0 height 0
click at [406, 130] on input "checkbox" at bounding box center [402, 130] width 7 height 8
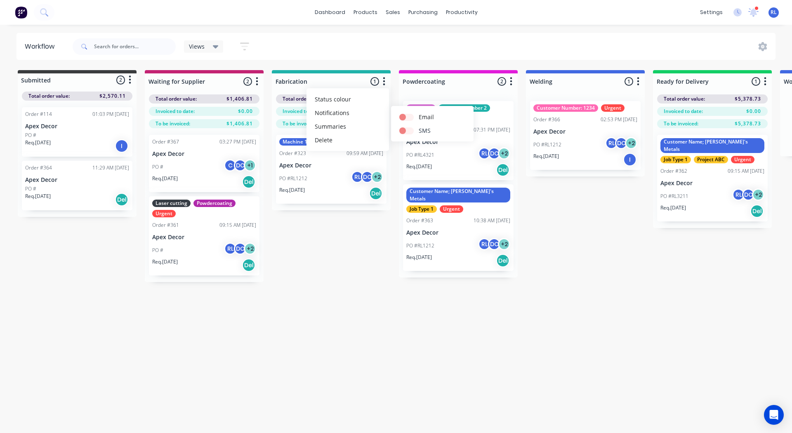
click at [419, 126] on label at bounding box center [419, 126] width 0 height 0
click at [406, 130] on input "checkbox" at bounding box center [402, 130] width 7 height 8
checkbox input "true"
click at [419, 113] on label at bounding box center [419, 113] width 0 height 0
click at [406, 116] on input "checkbox" at bounding box center [402, 117] width 7 height 8
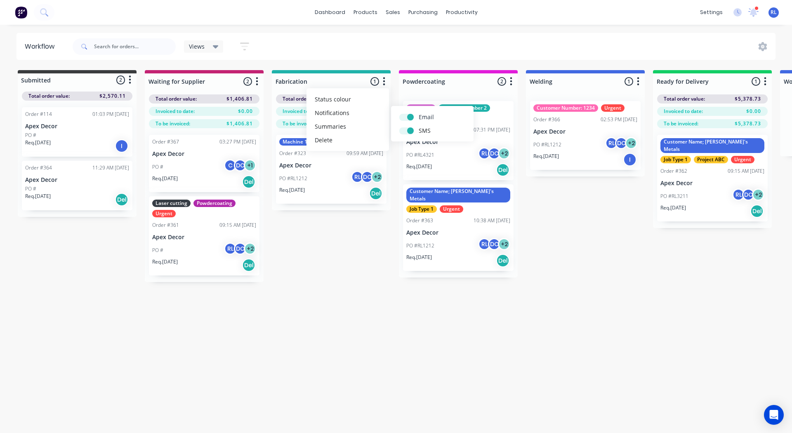
checkbox input "true"
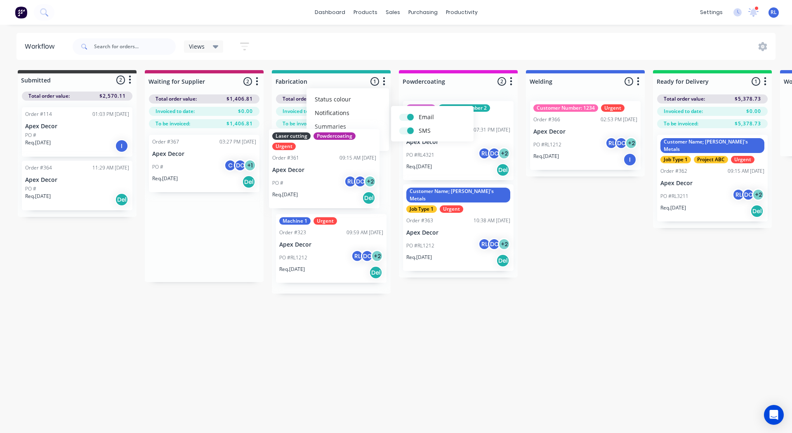
drag, startPoint x: 184, startPoint y: 224, endPoint x: 305, endPoint y: 154, distance: 139.6
click at [305, 154] on div "Submitted 2 Status colour #3A3C3E hex #3A3C3E Save Cancel Summaries Total order…" at bounding box center [562, 182] width 1136 height 224
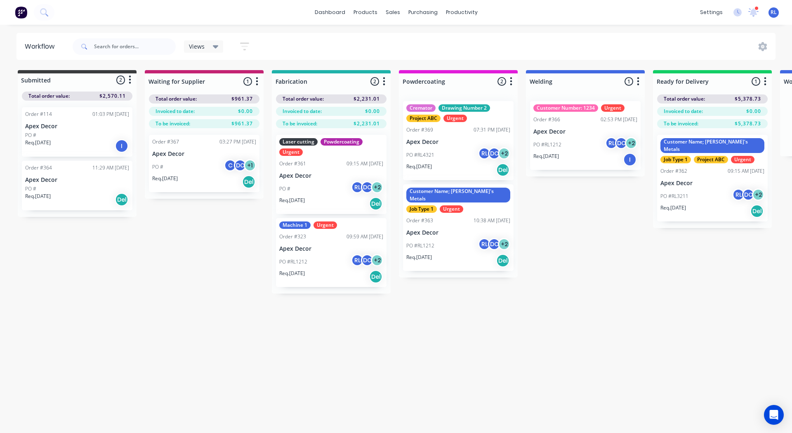
click at [384, 80] on icon "button" at bounding box center [384, 81] width 2 height 10
click at [362, 110] on button "Notifications" at bounding box center [347, 113] width 82 height 14
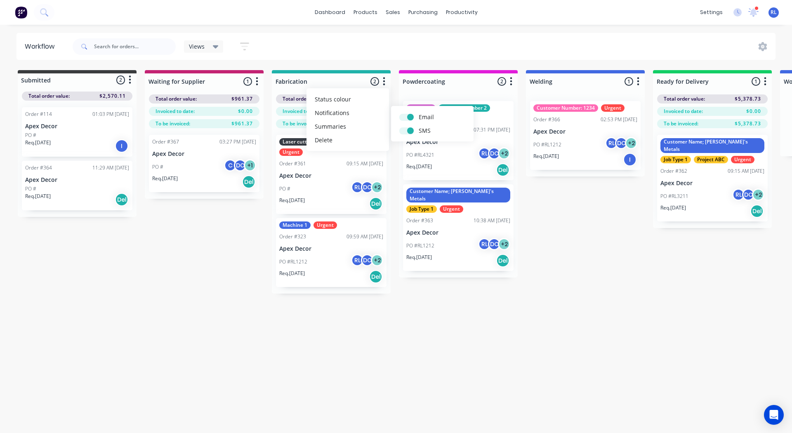
click at [612, 328] on div "Workflow Views Save new view None (Default) edit AA Steelworks edit [PERSON_NAM…" at bounding box center [396, 225] width 792 height 384
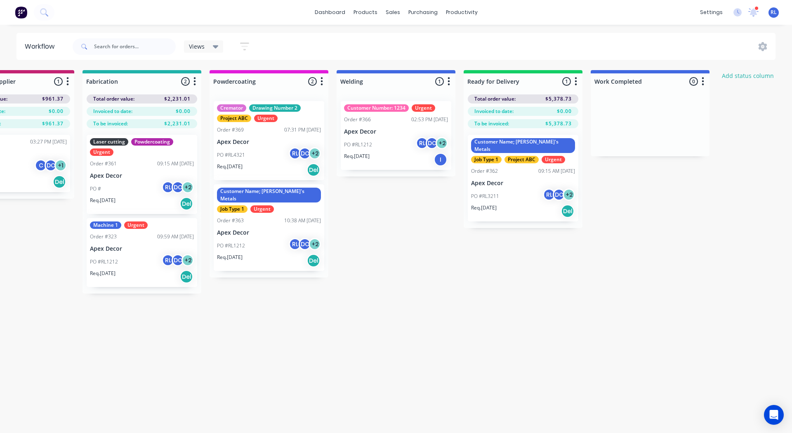
scroll to position [0, 190]
click at [575, 82] on icon "button" at bounding box center [575, 81] width 2 height 8
click at [538, 111] on button "Notifications" at bounding box center [539, 113] width 82 height 14
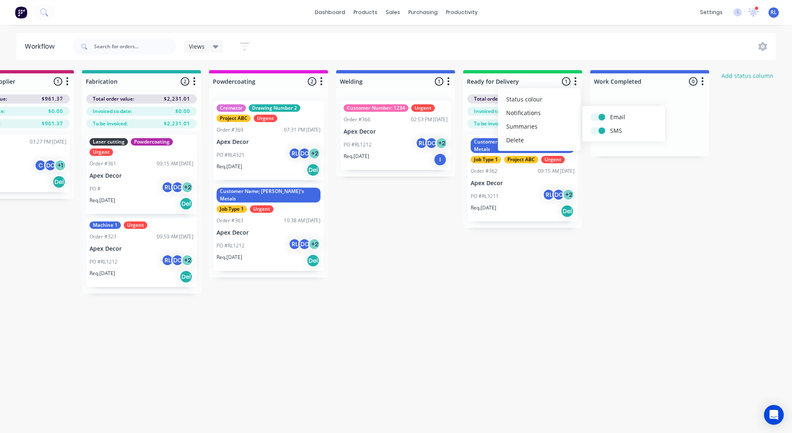
click at [576, 282] on div "Submitted 2 Status colour #3A3C3E hex #3A3C3E Save Cancel Summaries Total order…" at bounding box center [372, 182] width 1136 height 224
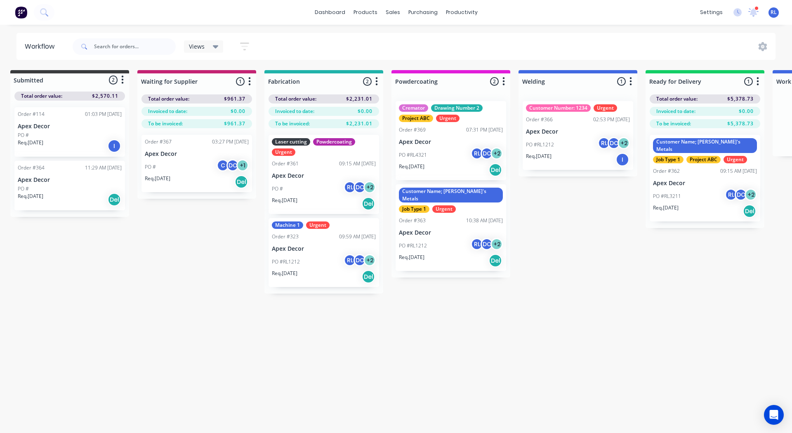
scroll to position [0, 2]
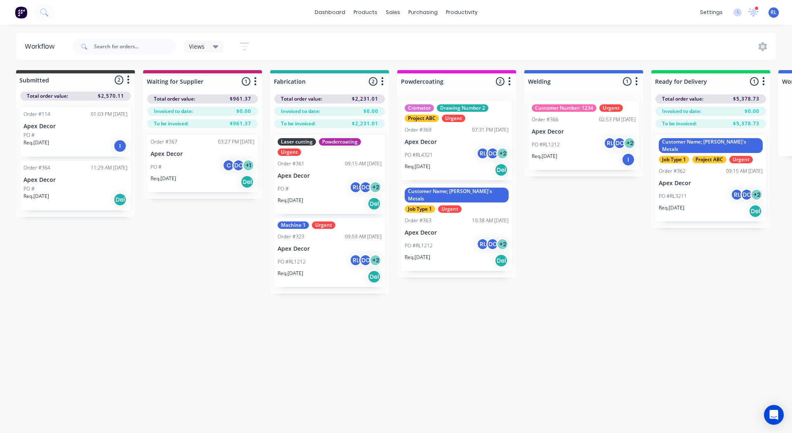
click at [342, 319] on div "Workflow Views Save new view None (Default) edit AA Steelworks edit [PERSON_NAM…" at bounding box center [394, 225] width 792 height 384
click at [244, 45] on icon "button" at bounding box center [244, 46] width 9 height 10
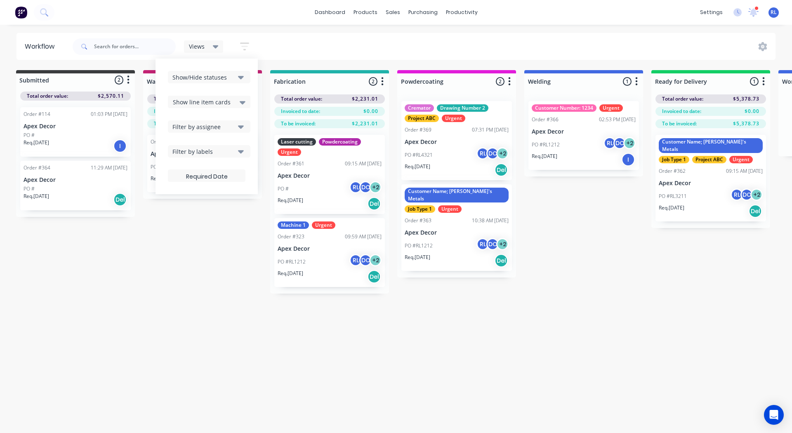
click at [191, 152] on div "Filter by labels" at bounding box center [203, 151] width 62 height 9
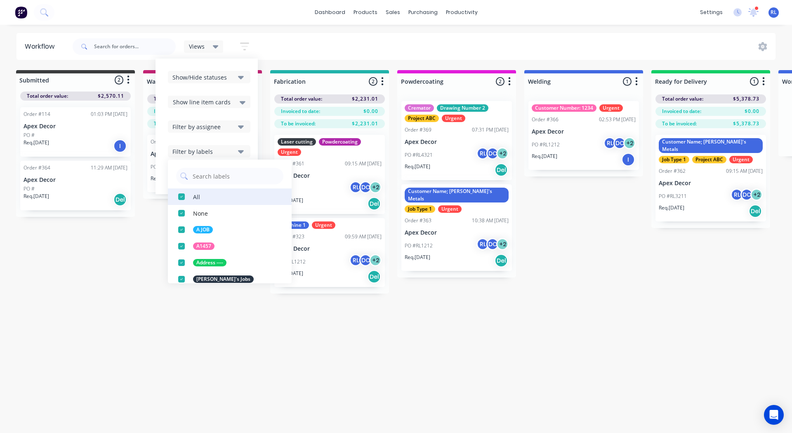
click at [182, 197] on div "button" at bounding box center [181, 196] width 16 height 16
click at [204, 178] on input "text" at bounding box center [235, 176] width 87 height 16
type input "urgent"
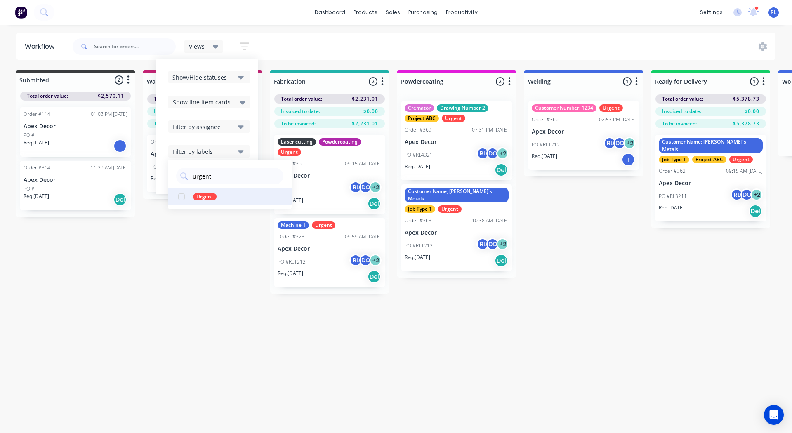
click at [180, 195] on div "button" at bounding box center [181, 196] width 16 height 16
click at [171, 284] on div "Submitted 2 Status colour #3A3C3E hex #3A3C3E Save Cancel Summaries Total order…" at bounding box center [560, 182] width 1136 height 224
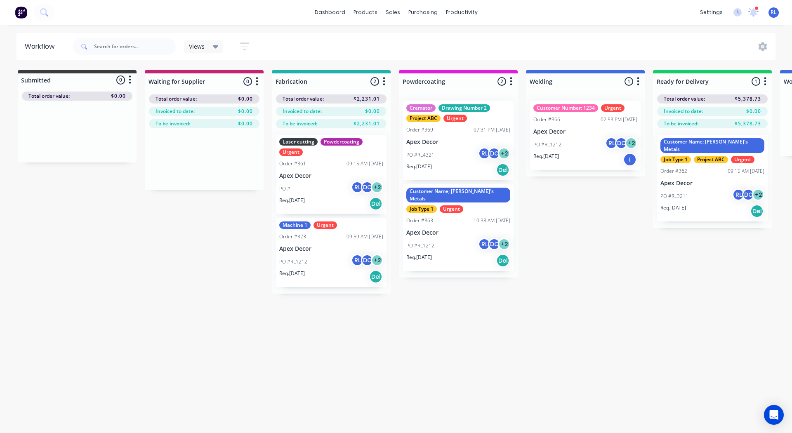
click at [207, 47] on div "Views" at bounding box center [204, 46] width 30 height 7
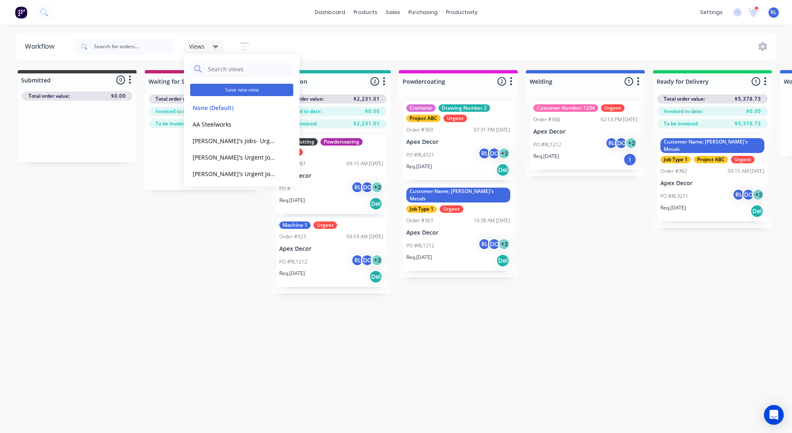
click at [217, 87] on button "Save new view" at bounding box center [241, 90] width 103 height 12
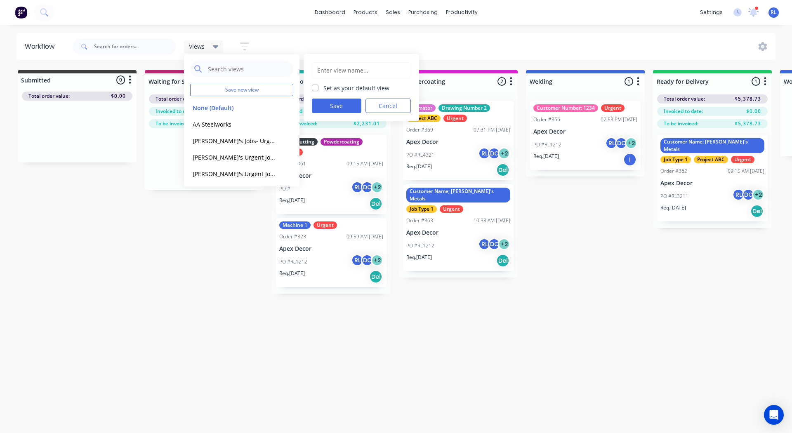
click at [343, 67] on input "text" at bounding box center [361, 71] width 90 height 16
type input "Charlie's Urgent Jobs"
click at [323, 107] on button "Save" at bounding box center [336, 106] width 49 height 14
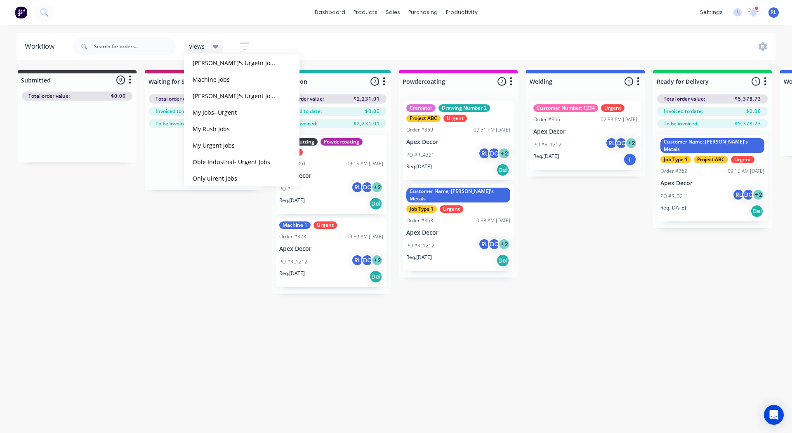
scroll to position [562, 0]
click at [222, 170] on button "Charlie's Urgent Jobs" at bounding box center [234, 171] width 88 height 9
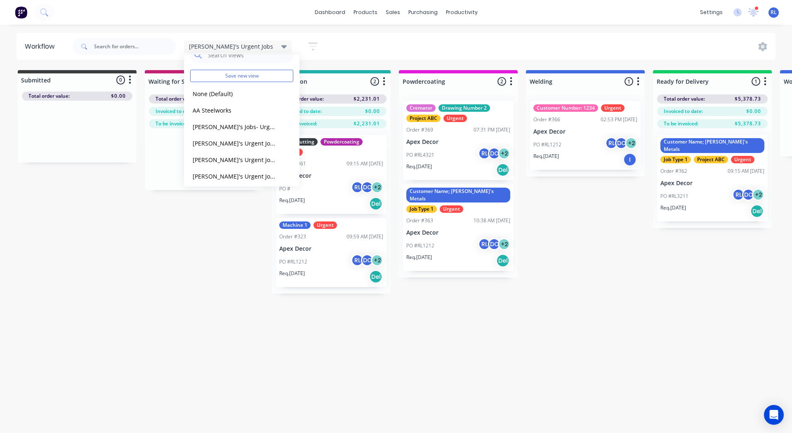
scroll to position [0, 0]
click at [233, 110] on button "None (Default)" at bounding box center [234, 107] width 88 height 9
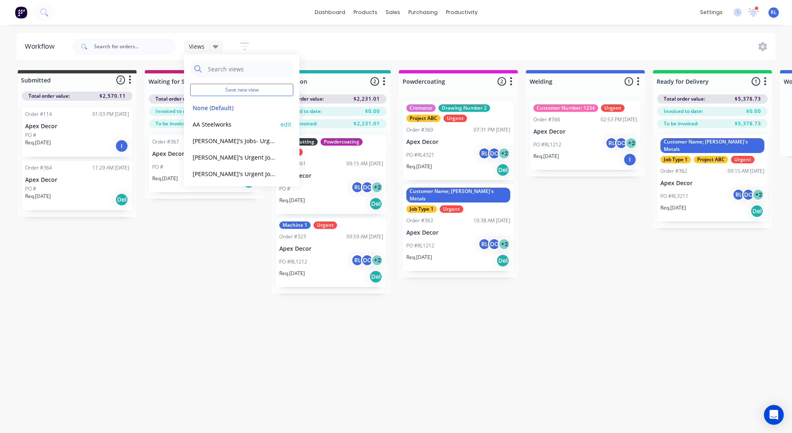
click at [190, 221] on div "Submitted 2 Status colour #3A3C3E hex #3A3C3E Save Cancel Summaries Total order…" at bounding box center [562, 182] width 1136 height 224
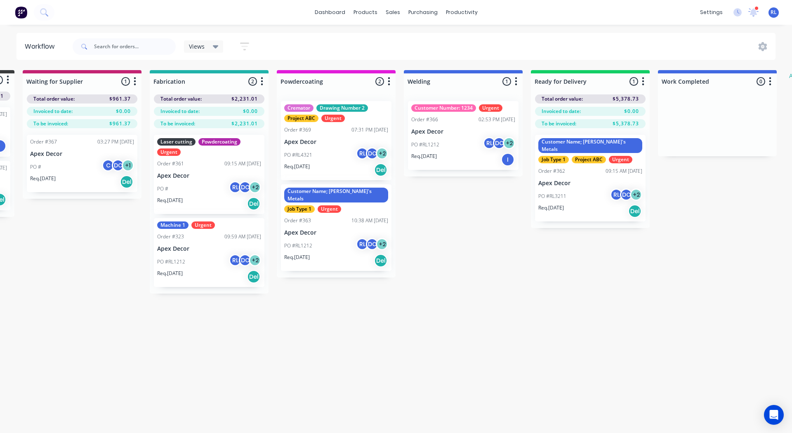
scroll to position [0, 122]
drag, startPoint x: 642, startPoint y: 83, endPoint x: 600, endPoint y: 193, distance: 118.4
click at [548, 275] on div "Submitted 2 Status colour #3A3C3E hex #3A3C3E Save Cancel Summaries Total order…" at bounding box center [439, 182] width 1136 height 224
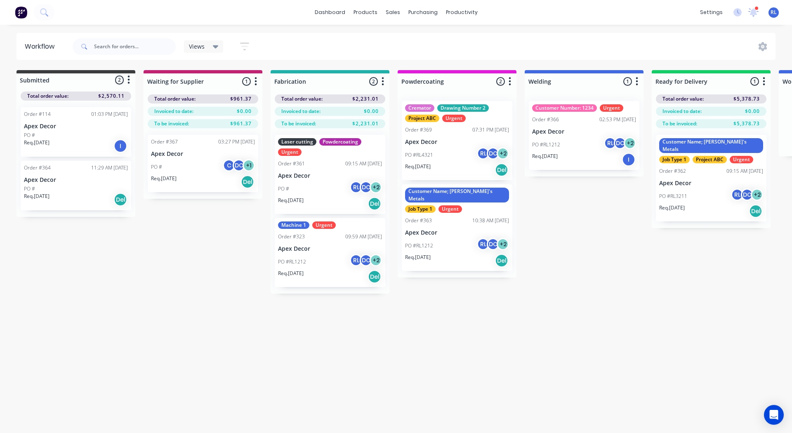
scroll to position [0, 2]
click at [480, 69] on div "Delivery Scheduling" at bounding box center [490, 72] width 52 height 7
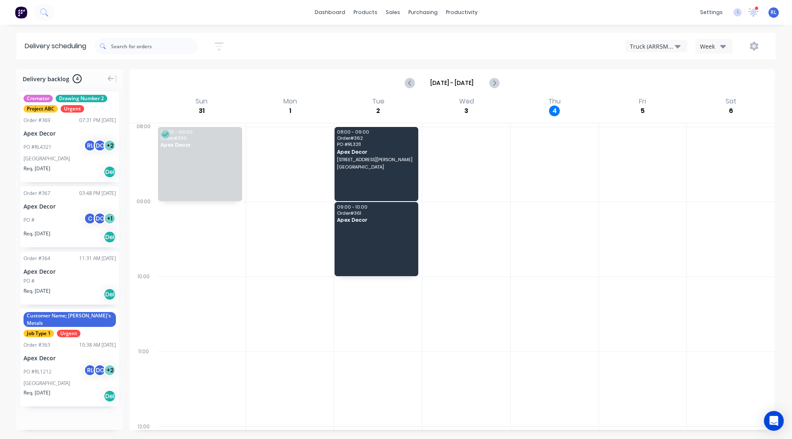
click at [645, 50] on div "Truck (ARR5MM)" at bounding box center [652, 46] width 45 height 9
click at [603, 56] on div "Sort by Most recent Created date Required date Order number Customer name Most …" at bounding box center [434, 46] width 681 height 23
click at [708, 45] on div "Week" at bounding box center [712, 46] width 24 height 9
click at [577, 47] on div "Truck (ARR5MM) Week Week Vehicle" at bounding box center [597, 46] width 341 height 15
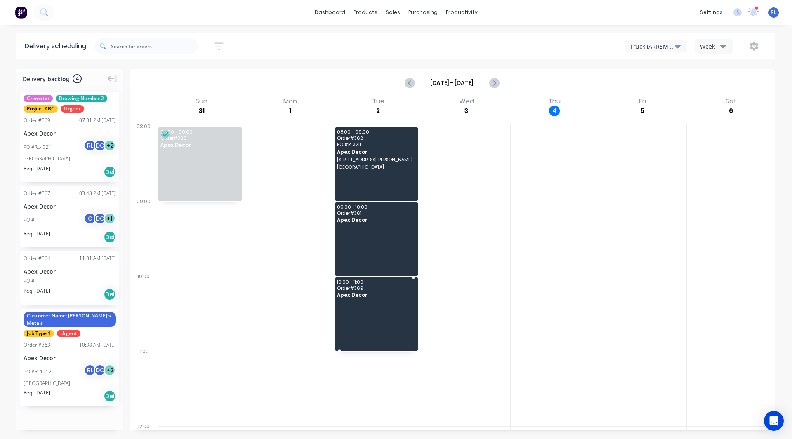
drag, startPoint x: 54, startPoint y: 140, endPoint x: 357, endPoint y: 299, distance: 342.6
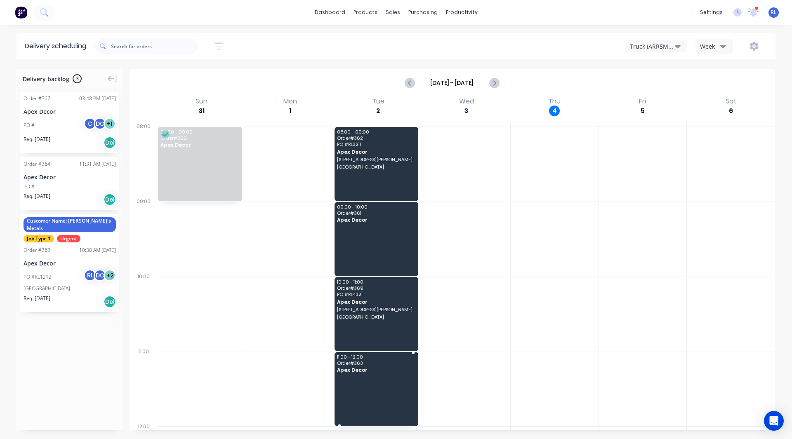
drag, startPoint x: 54, startPoint y: 245, endPoint x: 378, endPoint y: 373, distance: 348.3
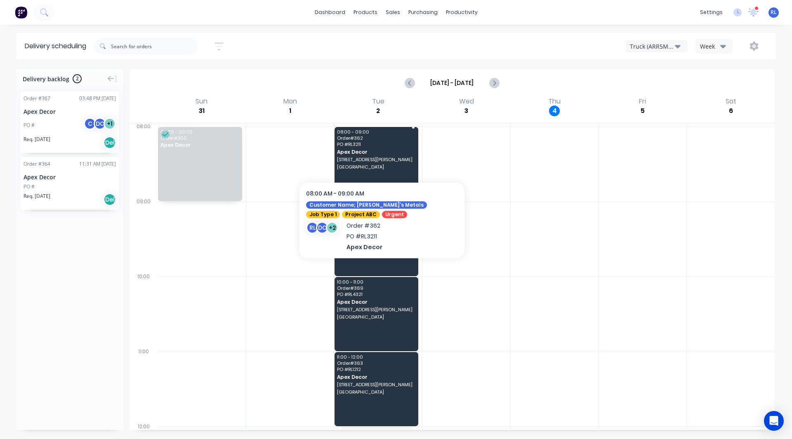
click at [382, 153] on span "Apex Decor" at bounding box center [376, 151] width 78 height 5
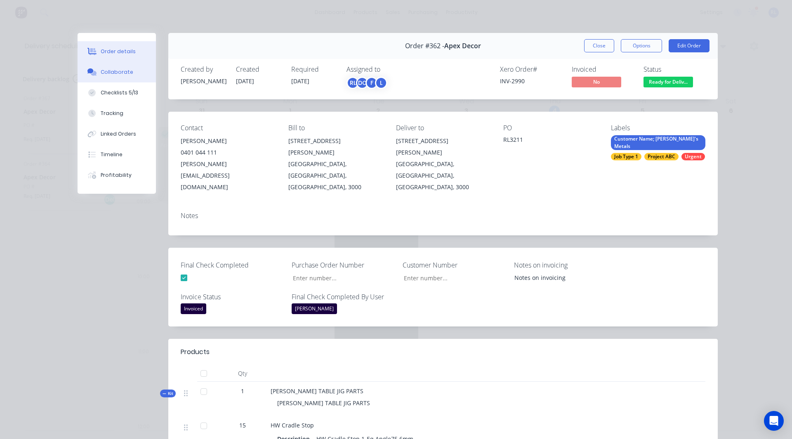
click at [116, 74] on div "Collaborate" at bounding box center [117, 71] width 33 height 7
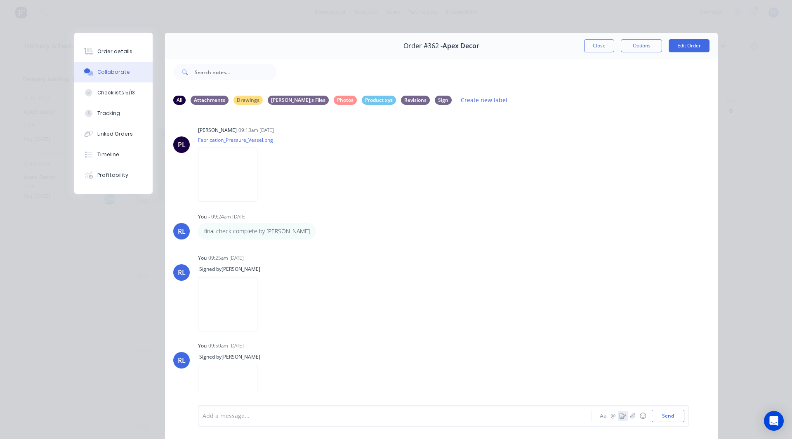
click at [619, 416] on icon "button" at bounding box center [622, 416] width 7 height 6
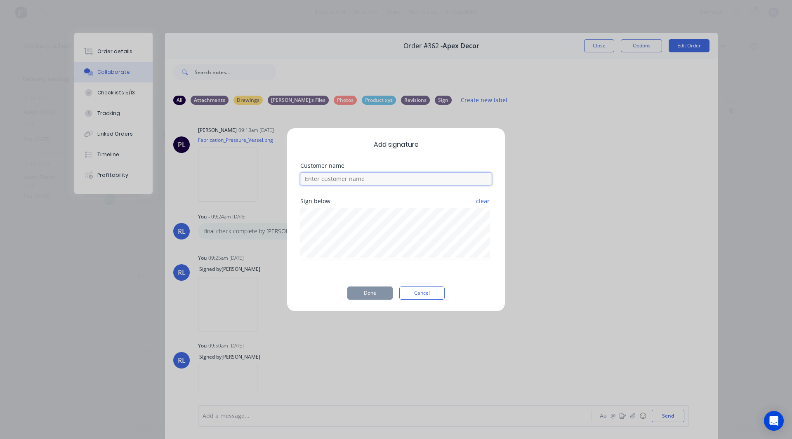
click at [331, 176] on input at bounding box center [395, 179] width 191 height 12
type input "[PERSON_NAME]"
click at [359, 294] on button "Done" at bounding box center [369, 293] width 45 height 13
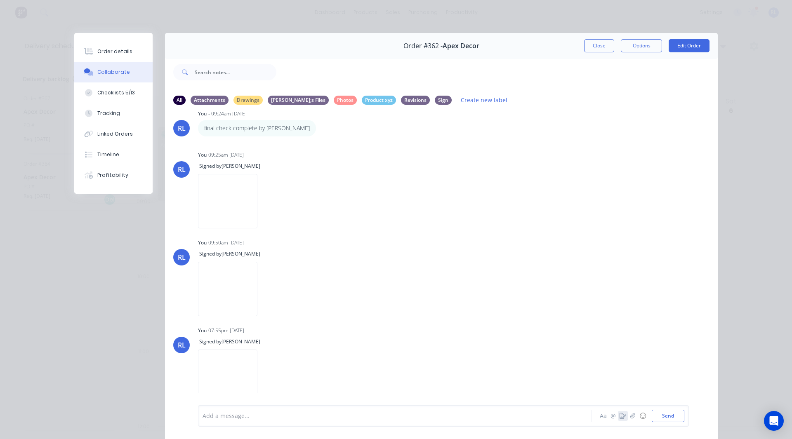
scroll to position [107, 0]
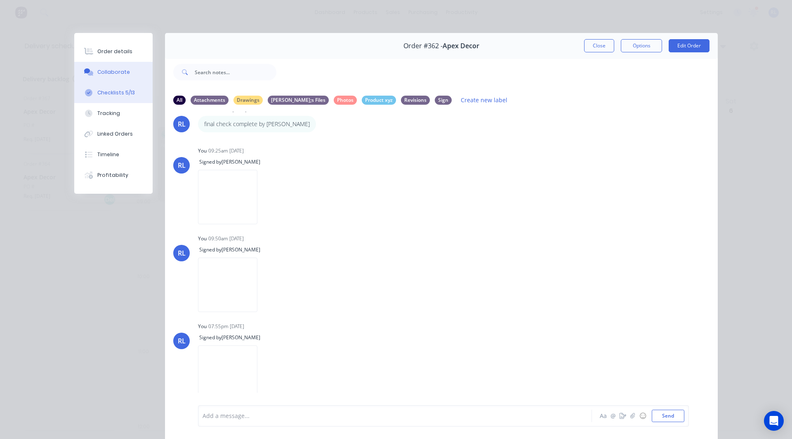
click at [113, 91] on div "Checklists 5/13" at bounding box center [116, 92] width 38 height 7
type textarea "x"
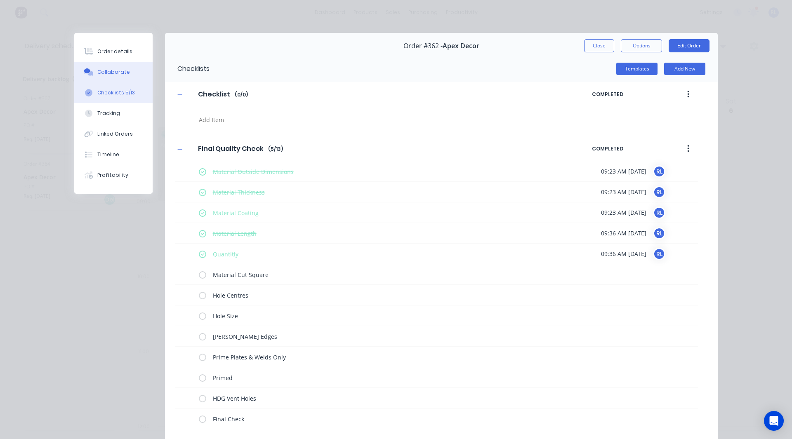
click at [111, 74] on div "Collaborate" at bounding box center [113, 71] width 33 height 7
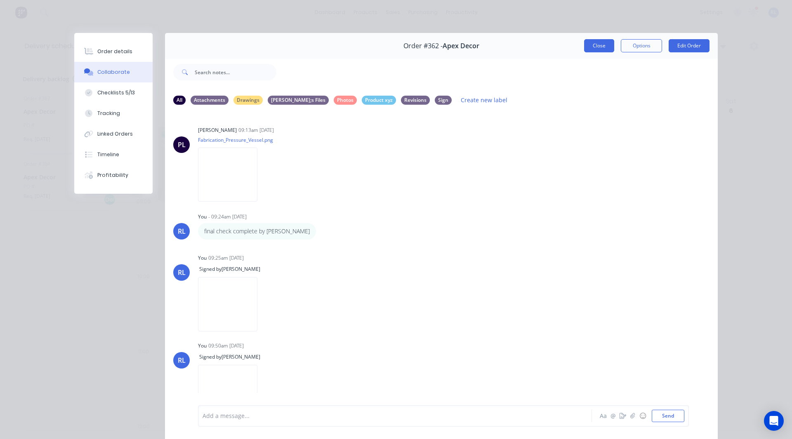
click at [596, 45] on button "Close" at bounding box center [599, 45] width 30 height 13
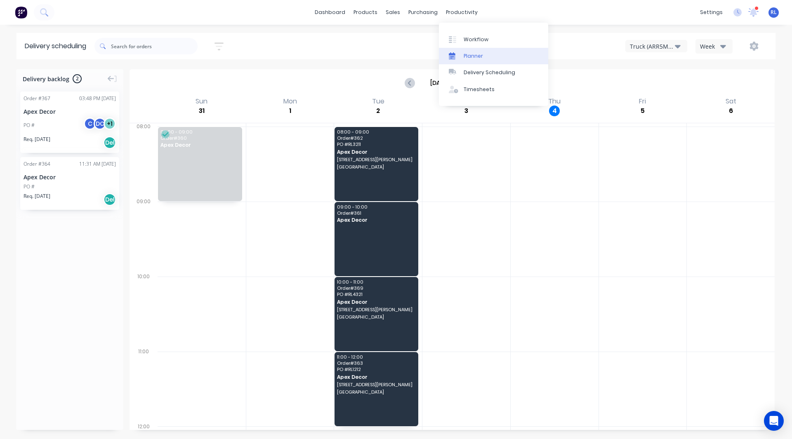
click at [478, 53] on div "Planner" at bounding box center [473, 55] width 19 height 7
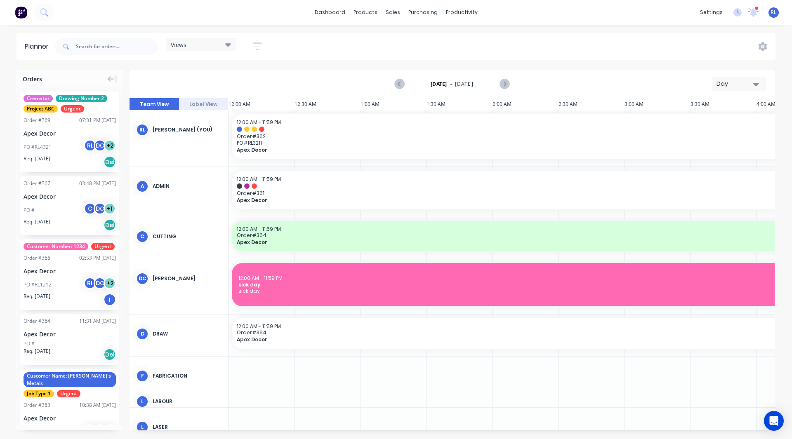
scroll to position [0, 2508]
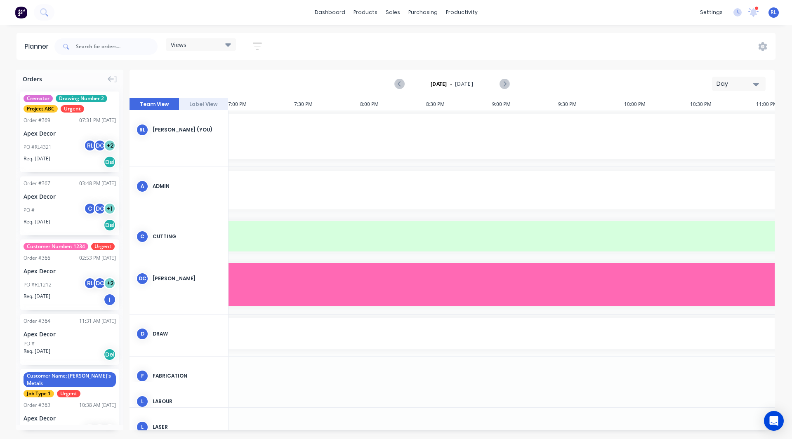
click at [723, 89] on button "Day" at bounding box center [739, 84] width 54 height 14
click at [730, 127] on div "Week" at bounding box center [724, 122] width 82 height 16
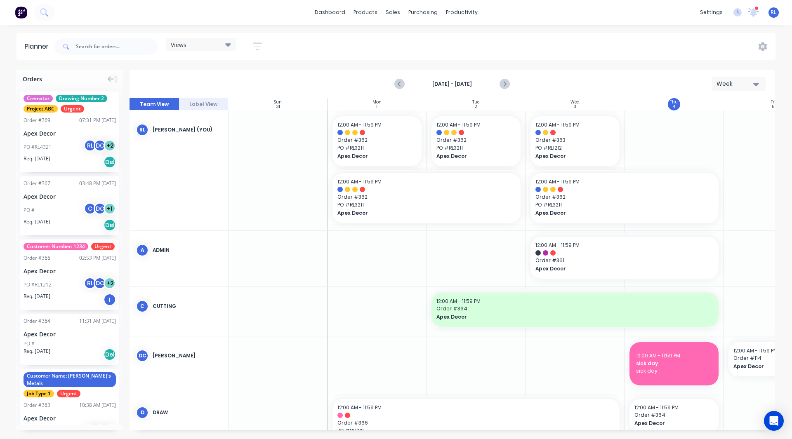
scroll to position [0, 0]
click at [507, 81] on icon "Next page" at bounding box center [504, 84] width 10 height 10
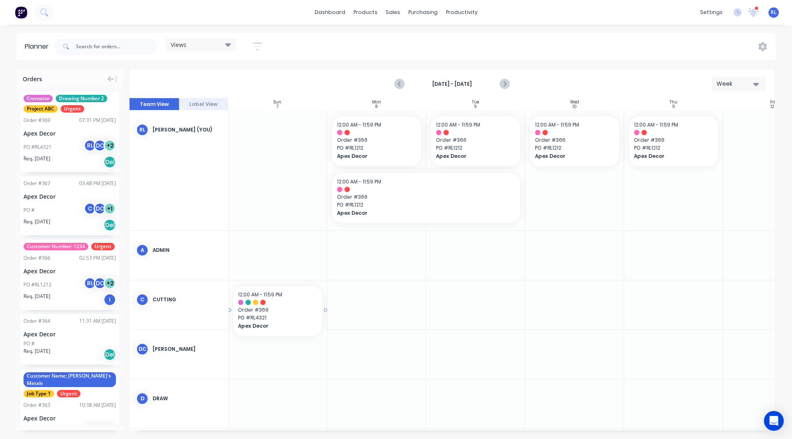
scroll to position [0, 0]
drag, startPoint x: 53, startPoint y: 145, endPoint x: 358, endPoint y: 346, distance: 364.9
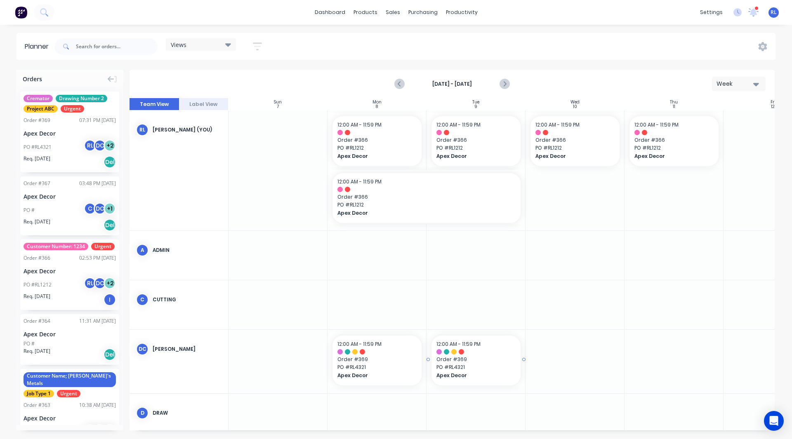
drag, startPoint x: 44, startPoint y: 149, endPoint x: 453, endPoint y: 347, distance: 454.1
drag, startPoint x: 47, startPoint y: 125, endPoint x: 559, endPoint y: 353, distance: 560.1
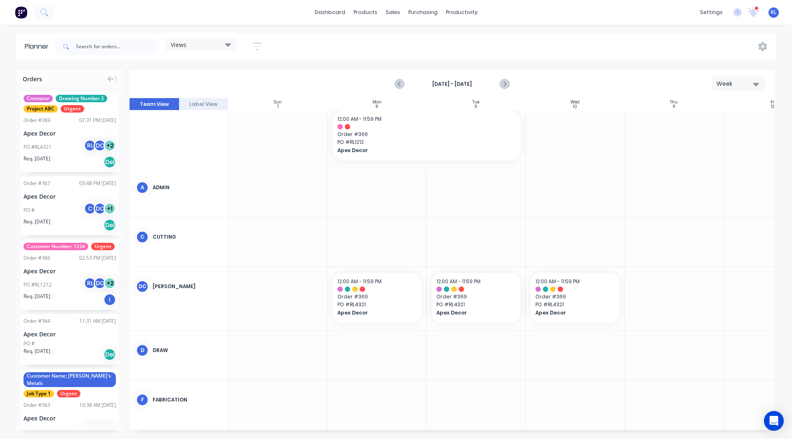
scroll to position [63, 0]
drag, startPoint x: 56, startPoint y: 146, endPoint x: 346, endPoint y: 293, distance: 325.1
drag, startPoint x: 424, startPoint y: 355, endPoint x: 448, endPoint y: 353, distance: 24.0
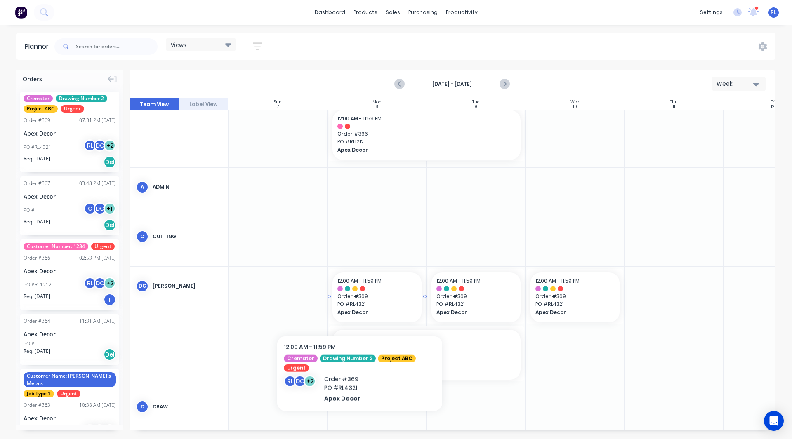
click at [359, 311] on span "Apex Decor" at bounding box center [372, 312] width 71 height 7
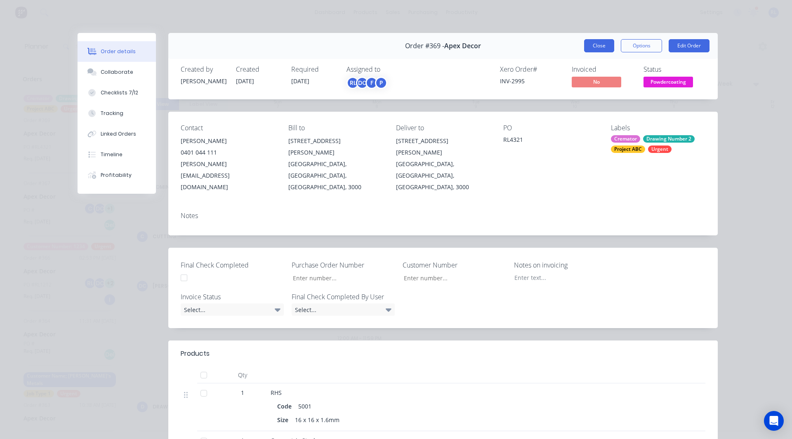
click at [595, 41] on button "Close" at bounding box center [599, 45] width 30 height 13
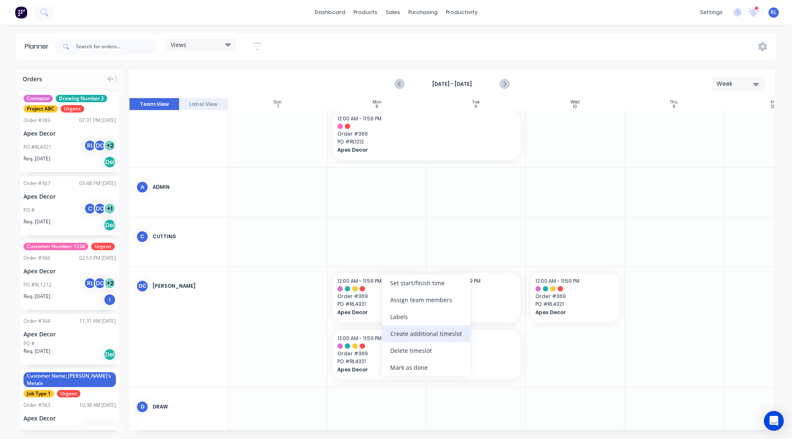
click at [414, 335] on div "Create additional timeslot" at bounding box center [426, 333] width 88 height 17
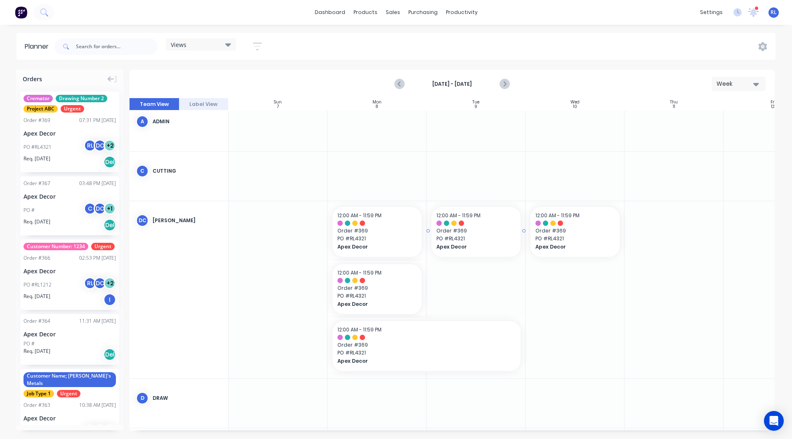
scroll to position [129, 0]
